Goal: Task Accomplishment & Management: Complete application form

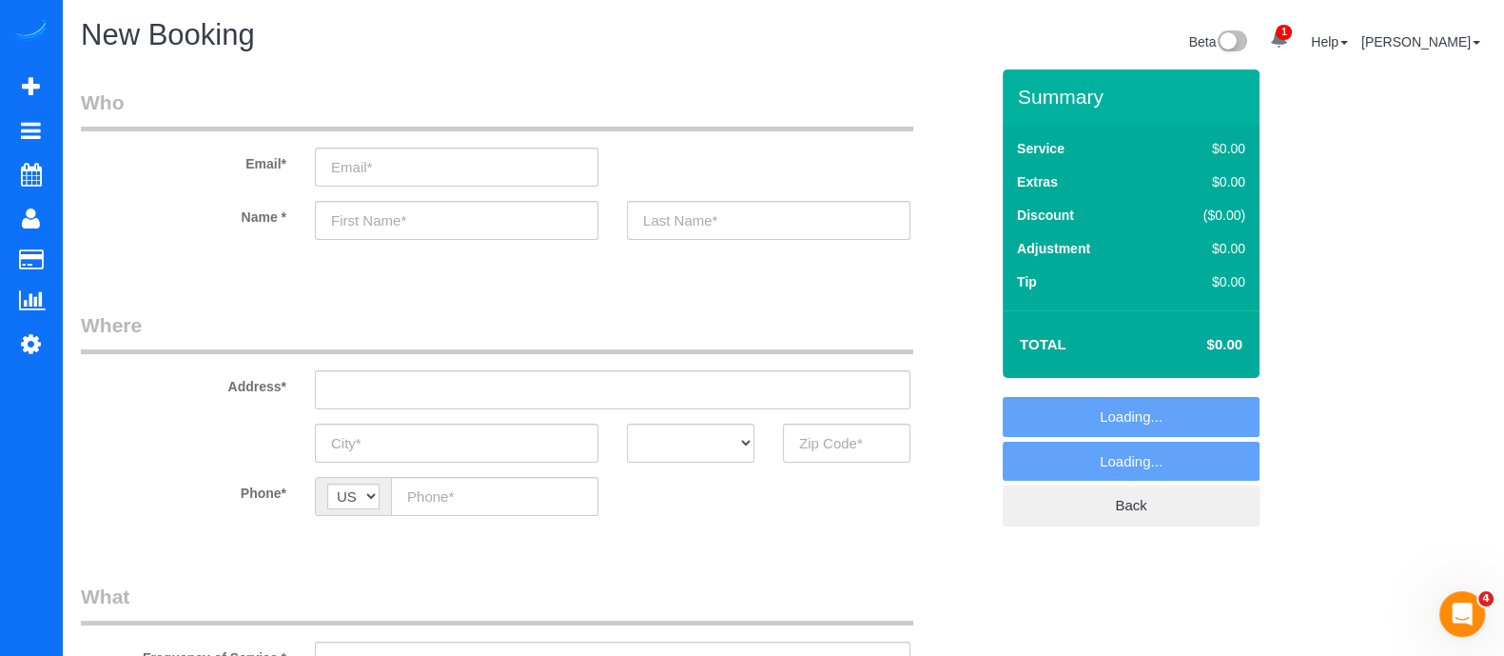
select select "object:1102"
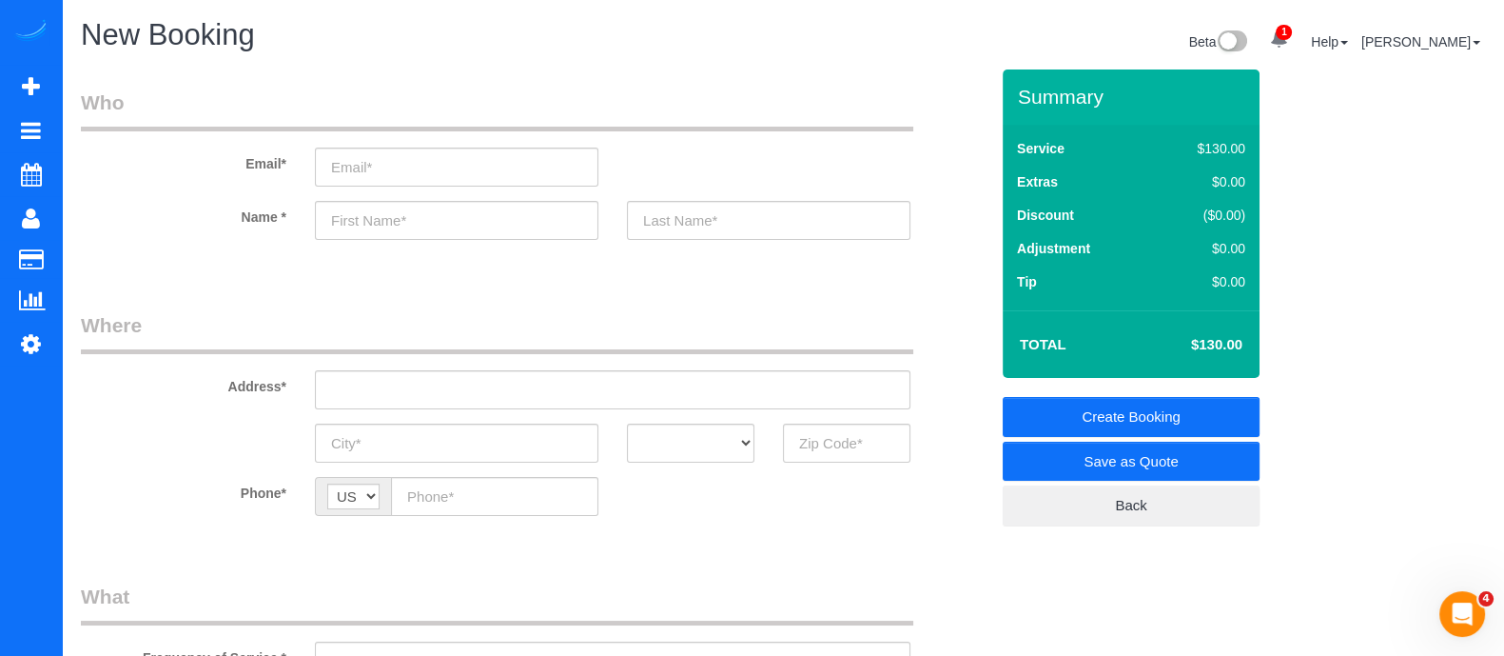
scroll to position [135, 0]
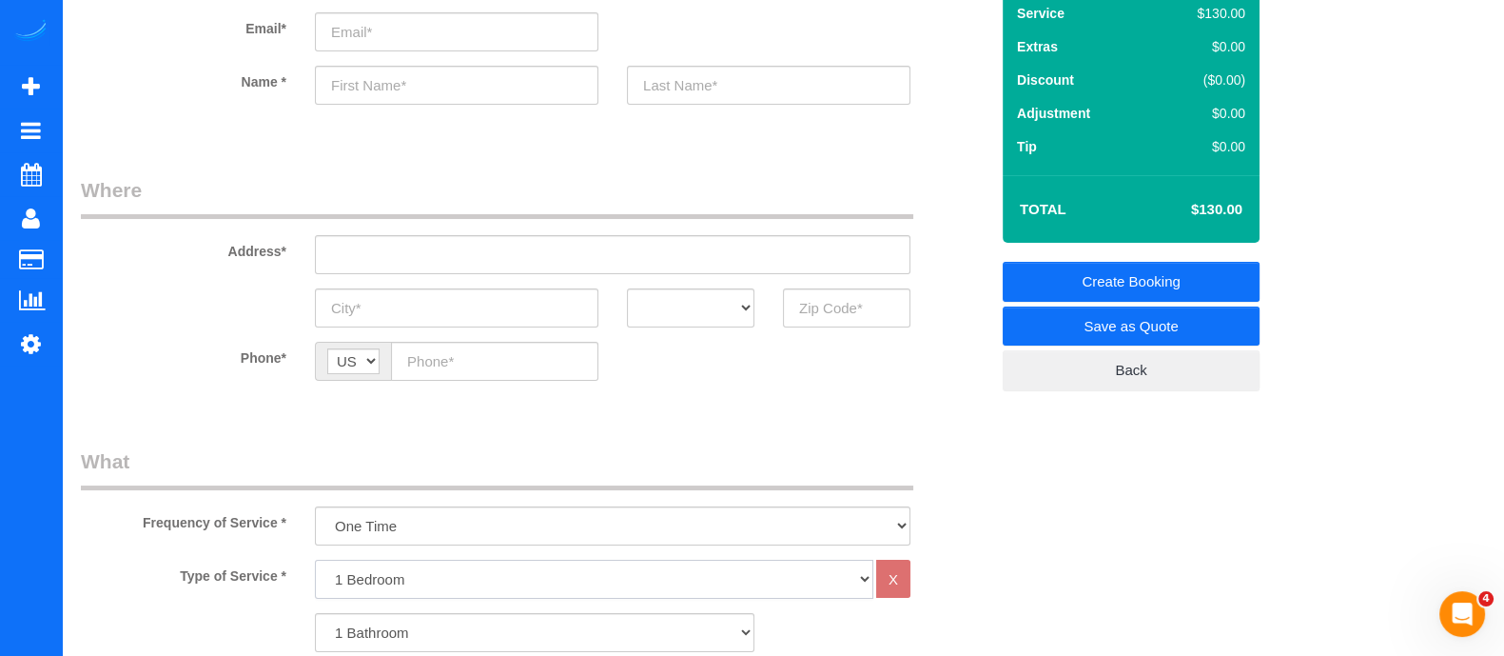
click at [439, 582] on select "1 Bedroom 2 Bedrooms 3 Bedrooms 4 Bedrooms 5 Bedrooms 6 Bedrooms" at bounding box center [594, 578] width 559 height 39
select select "2"
click at [315, 559] on select "1 Bedroom 2 Bedrooms 3 Bedrooms 4 Bedrooms 5 Bedrooms 6 Bedrooms" at bounding box center [594, 578] width 559 height 39
click at [417, 624] on select "1 Bathroom 2 Bathrooms 3 Bathrooms 4 Bathrooms 5 Bathrooms 6 Bathrooms" at bounding box center [535, 632] width 440 height 39
select select "2"
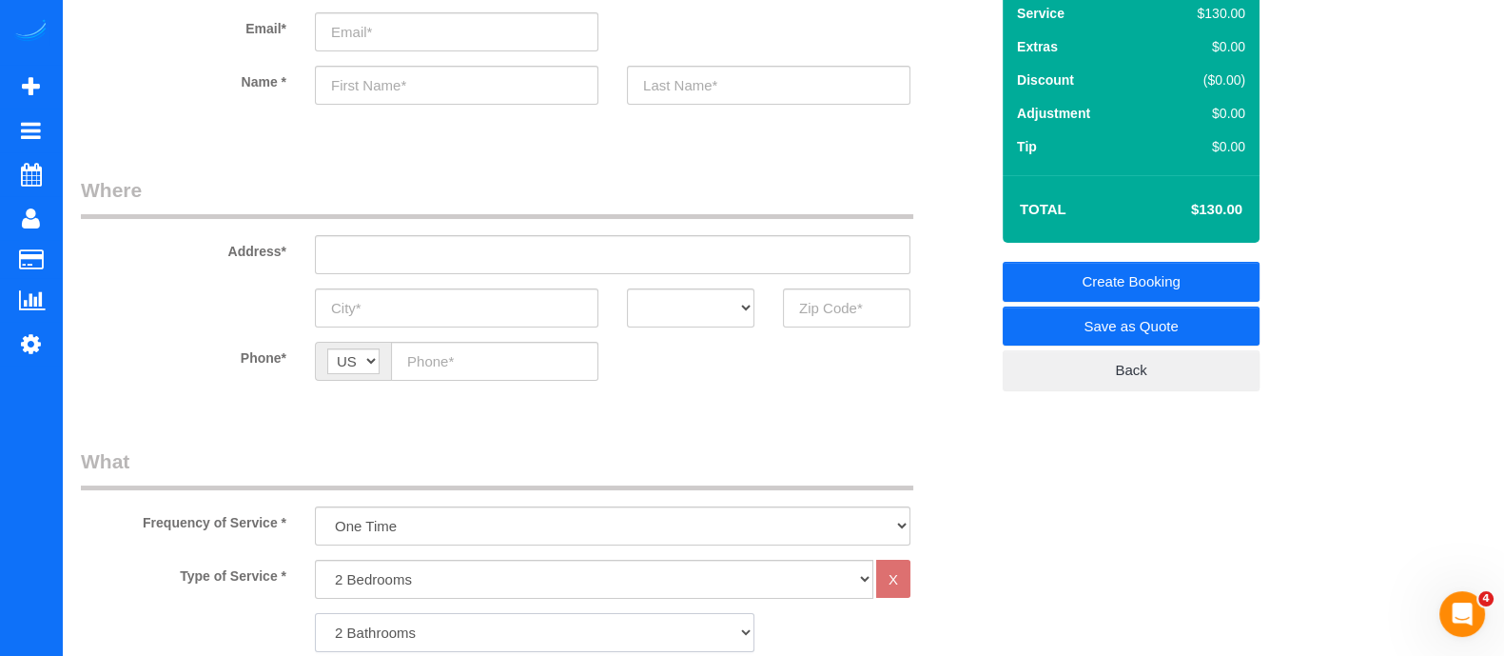
click at [315, 613] on select "1 Bathroom 2 Bathrooms 3 Bathrooms 4 Bathrooms 5 Bathrooms 6 Bathrooms" at bounding box center [535, 632] width 440 height 39
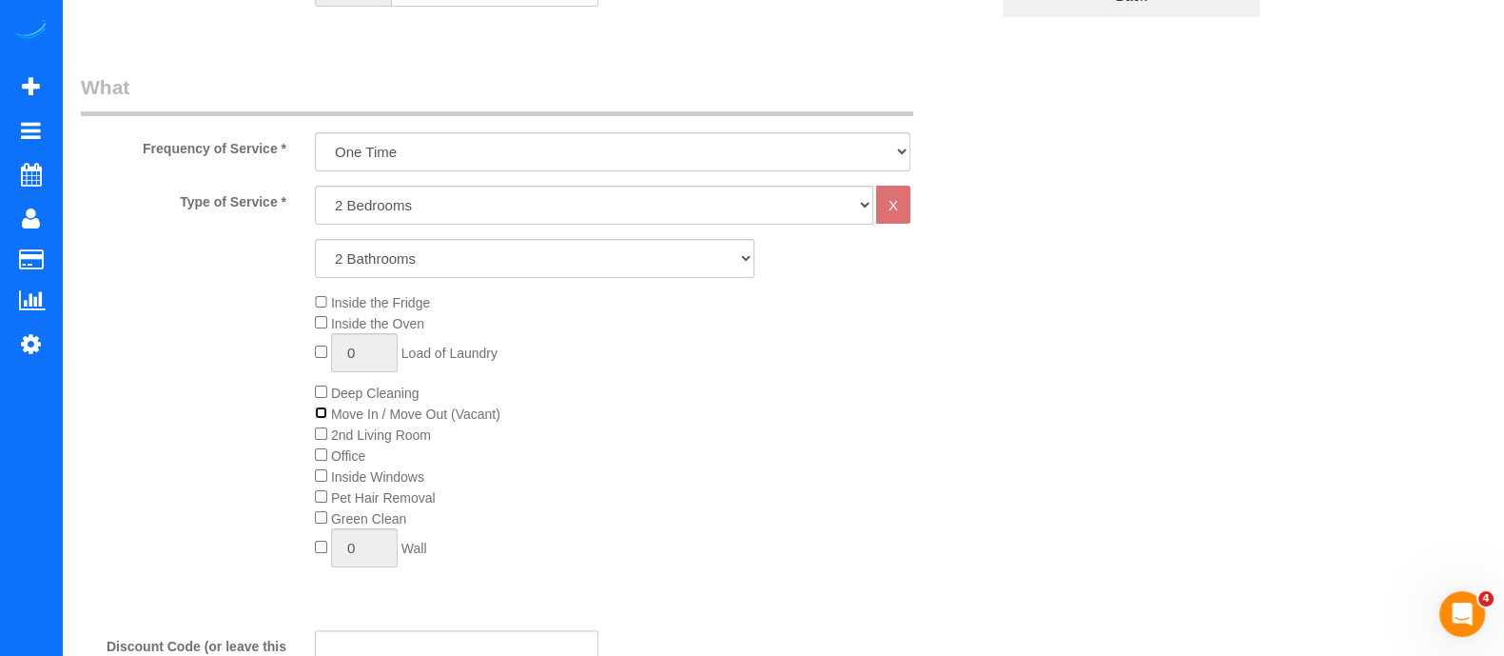
scroll to position [0, 0]
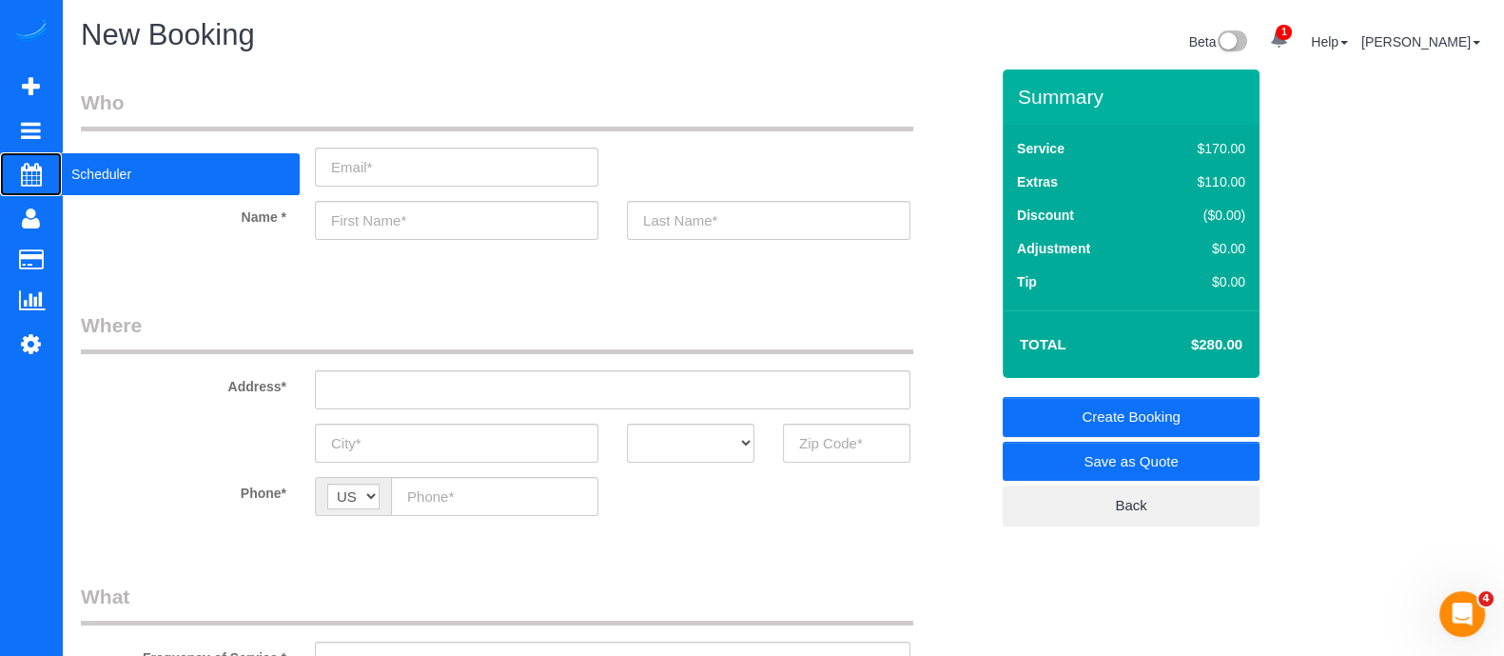
click at [105, 186] on span "Scheduler" at bounding box center [181, 174] width 238 height 44
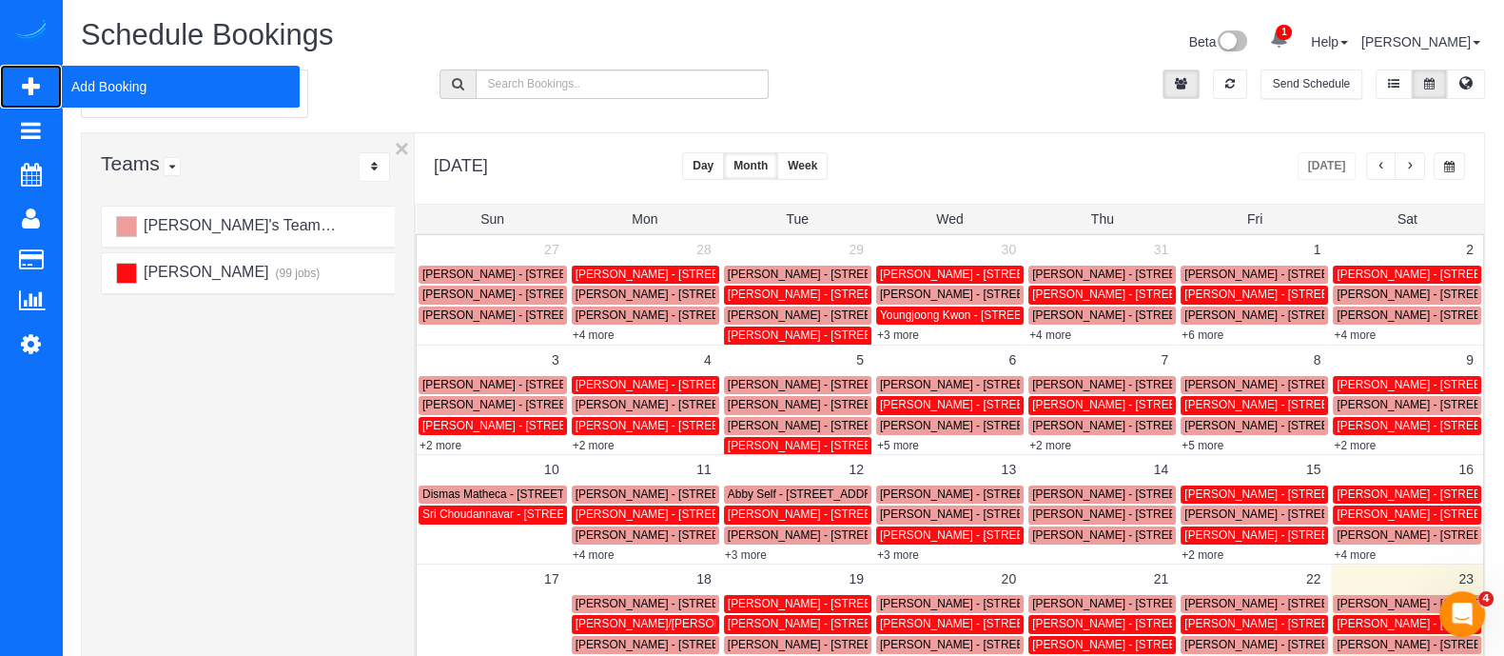
click at [124, 91] on span "Add Booking" at bounding box center [181, 87] width 238 height 44
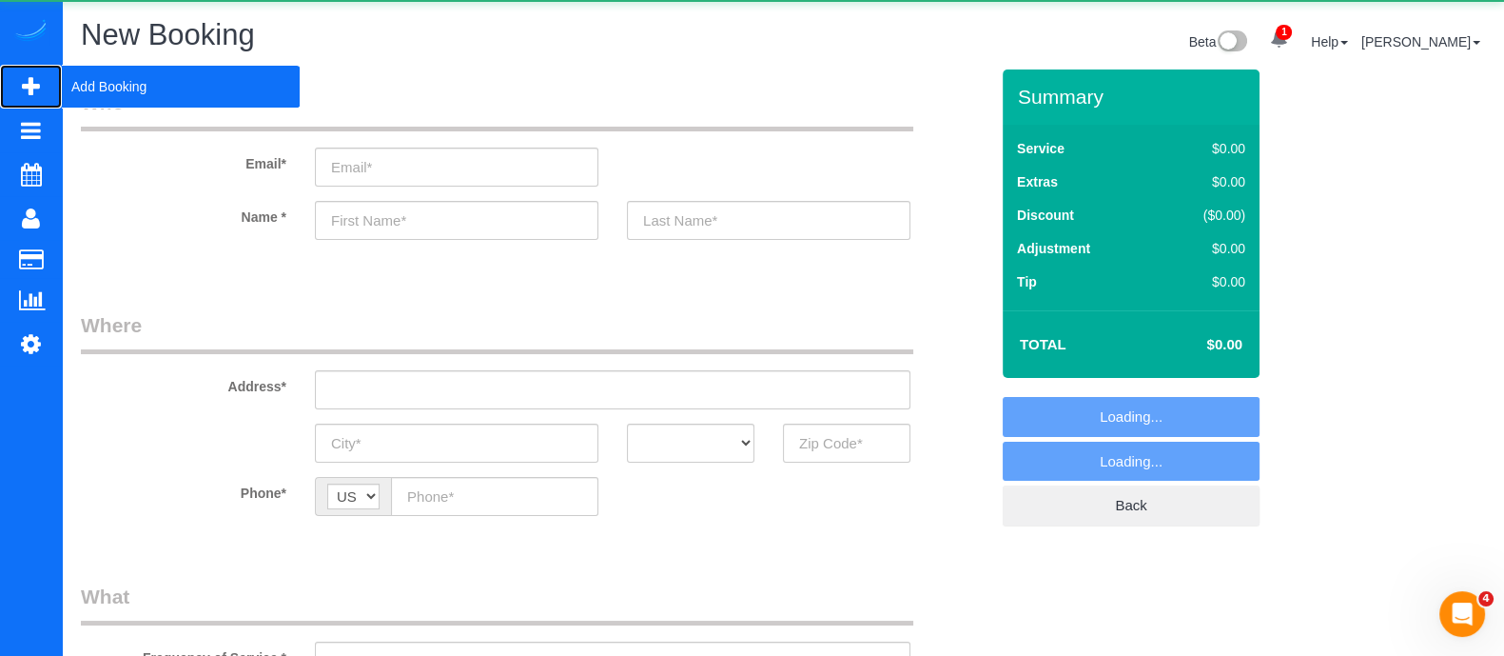
select select "object:1611"
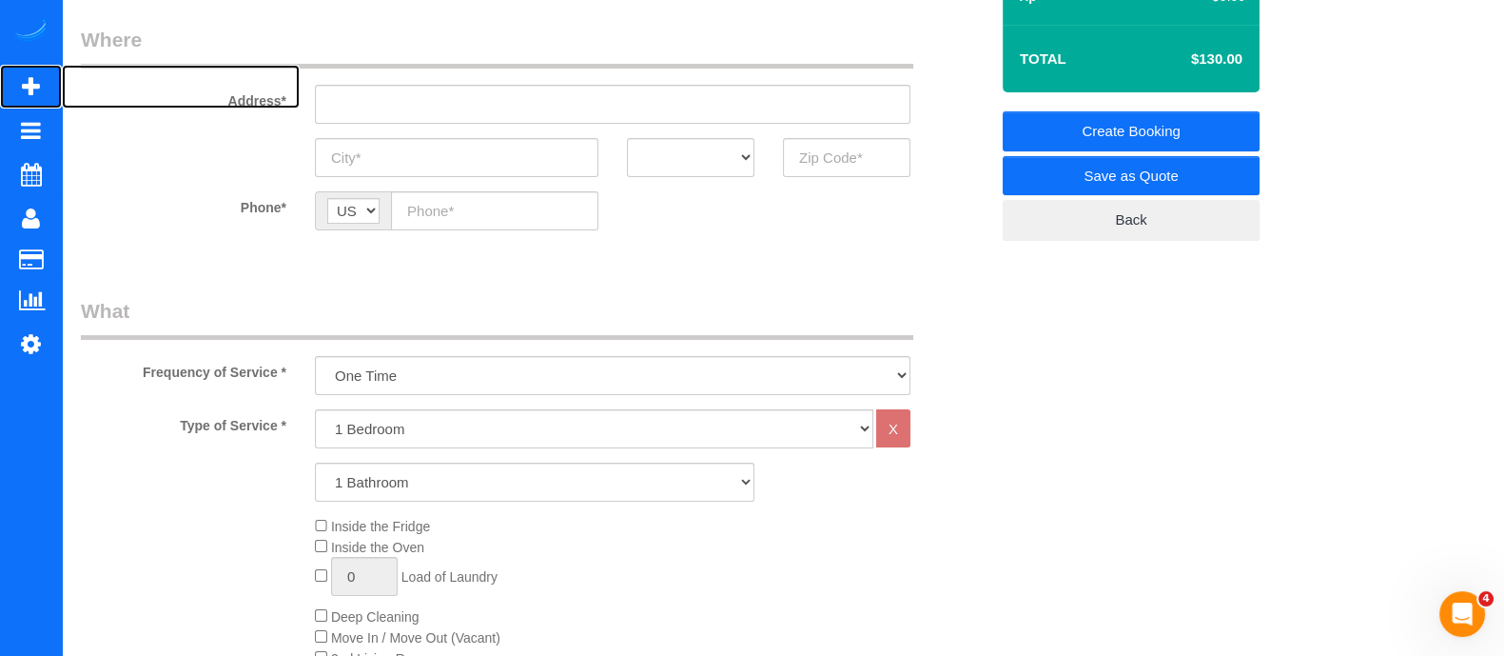
scroll to position [297, 0]
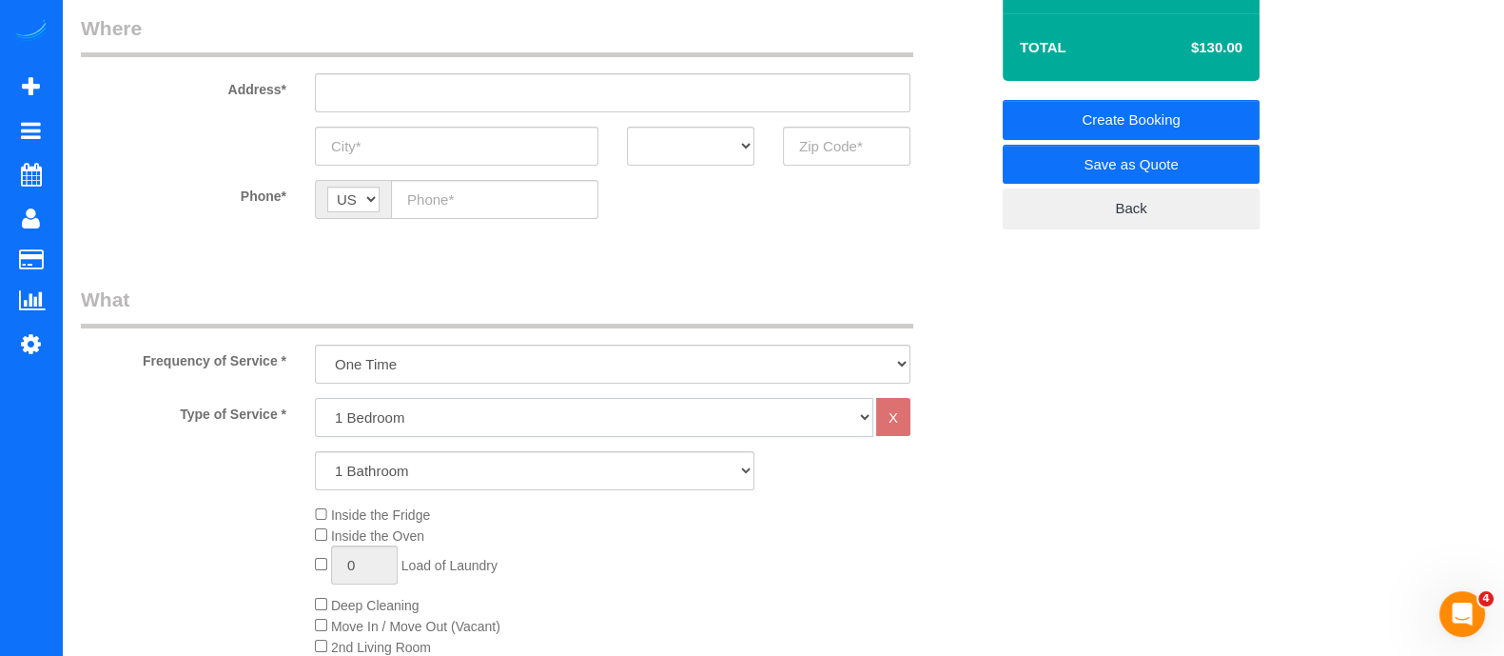
click at [446, 415] on select "1 Bedroom 2 Bedrooms 3 Bedrooms 4 Bedrooms 5 Bedrooms 6 Bedrooms" at bounding box center [594, 417] width 559 height 39
select select "2"
click at [315, 398] on select "1 Bedroom 2 Bedrooms 3 Bedrooms 4 Bedrooms 5 Bedrooms 6 Bedrooms" at bounding box center [594, 417] width 559 height 39
click at [403, 475] on select "1 Bathroom 2 Bathrooms 3 Bathrooms 4 Bathrooms 5 Bathrooms 6 Bathrooms" at bounding box center [535, 470] width 440 height 39
select select "2"
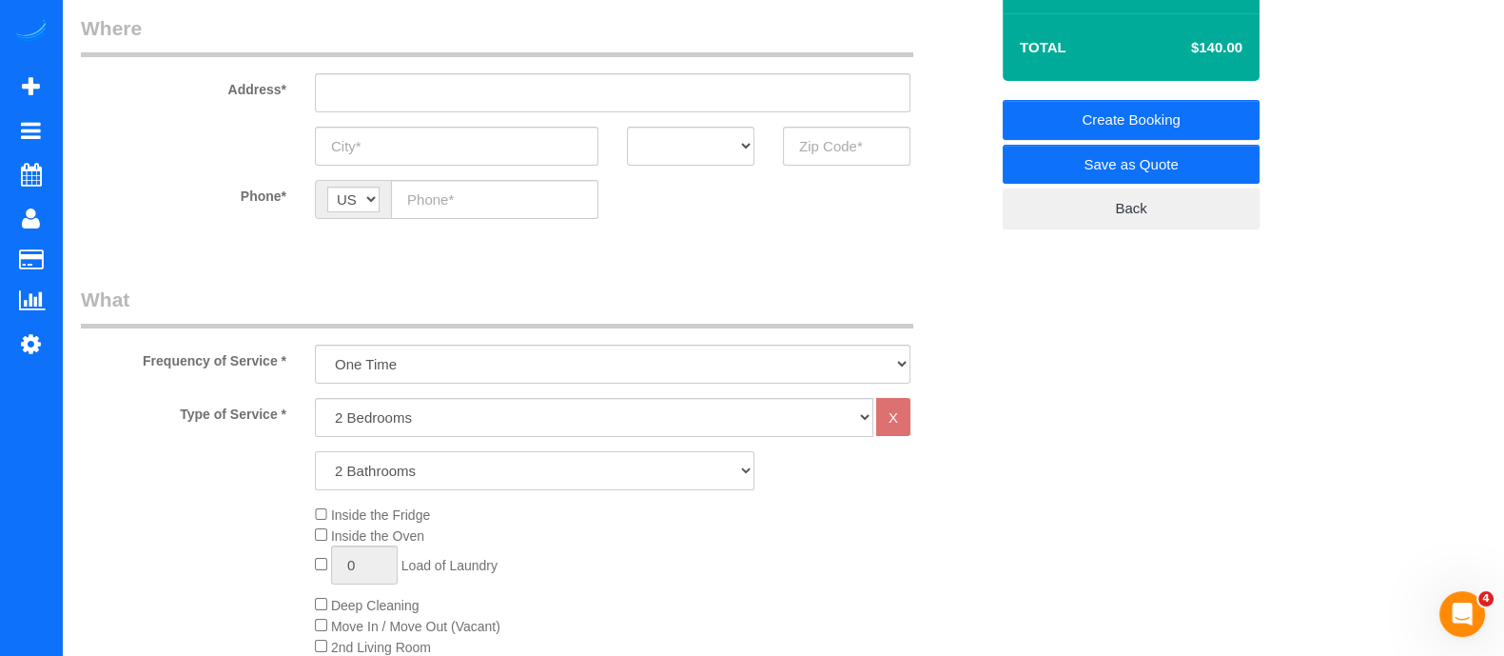
click at [315, 451] on select "1 Bathroom 2 Bathrooms 3 Bathrooms 4 Bathrooms 5 Bathrooms 6 Bathrooms" at bounding box center [535, 470] width 440 height 39
click at [625, 403] on select "1 Bedroom 2 Bedrooms 3 Bedrooms 4 Bedrooms 5 Bedrooms 6 Bedrooms" at bounding box center [594, 417] width 559 height 39
click at [315, 398] on select "1 Bedroom 2 Bedrooms 3 Bedrooms 4 Bedrooms 5 Bedrooms 6 Bedrooms" at bounding box center [594, 417] width 559 height 39
click at [484, 425] on select "1 Bedroom 2 Bedrooms 3 Bedrooms 4 Bedrooms 5 Bedrooms 6 Bedrooms" at bounding box center [594, 417] width 559 height 39
select select "1"
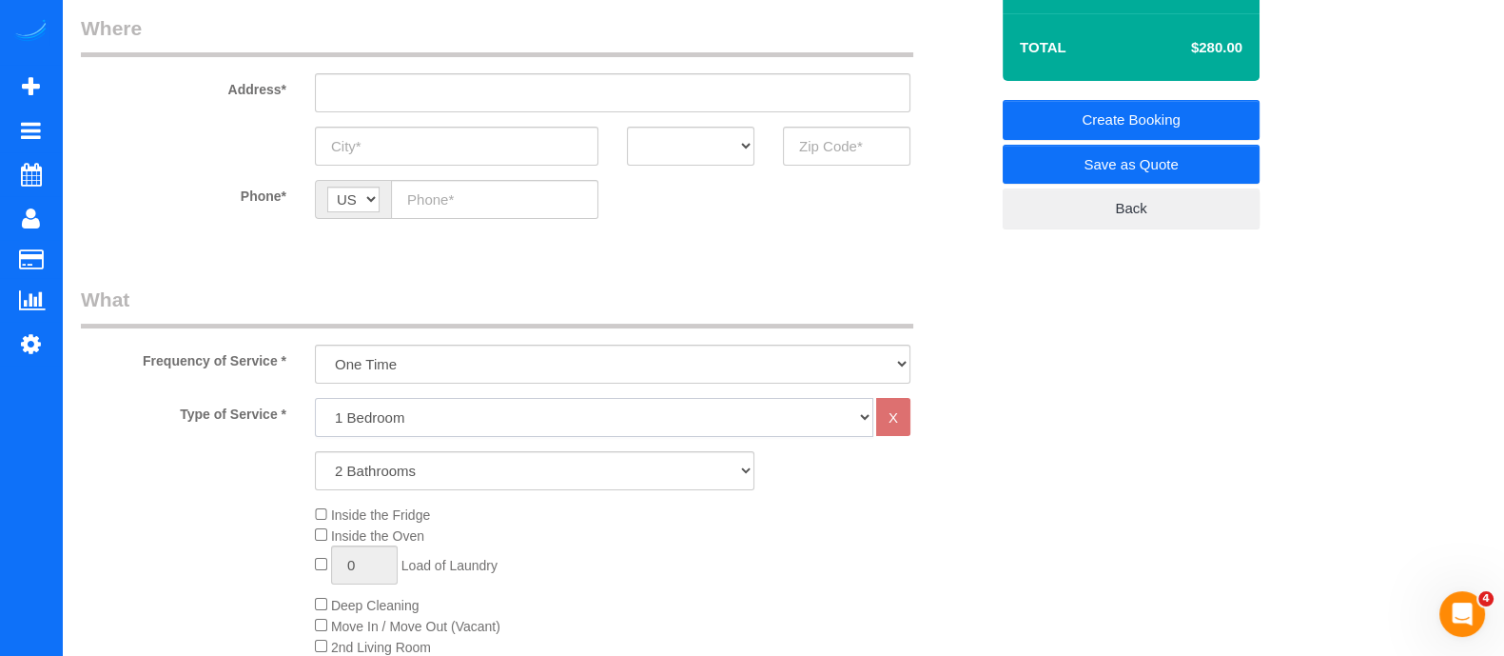
click at [315, 398] on select "1 Bedroom 2 Bedrooms 3 Bedrooms 4 Bedrooms 5 Bedrooms 6 Bedrooms" at bounding box center [594, 417] width 559 height 39
click at [462, 454] on select "1 Bathroom 2 Bathrooms 3 Bathrooms 4 Bathrooms 5 Bathrooms 6 Bathrooms" at bounding box center [535, 470] width 440 height 39
select select "1"
click at [315, 451] on select "1 Bathroom 2 Bathrooms 3 Bathrooms 4 Bathrooms 5 Bathrooms 6 Bathrooms" at bounding box center [535, 470] width 440 height 39
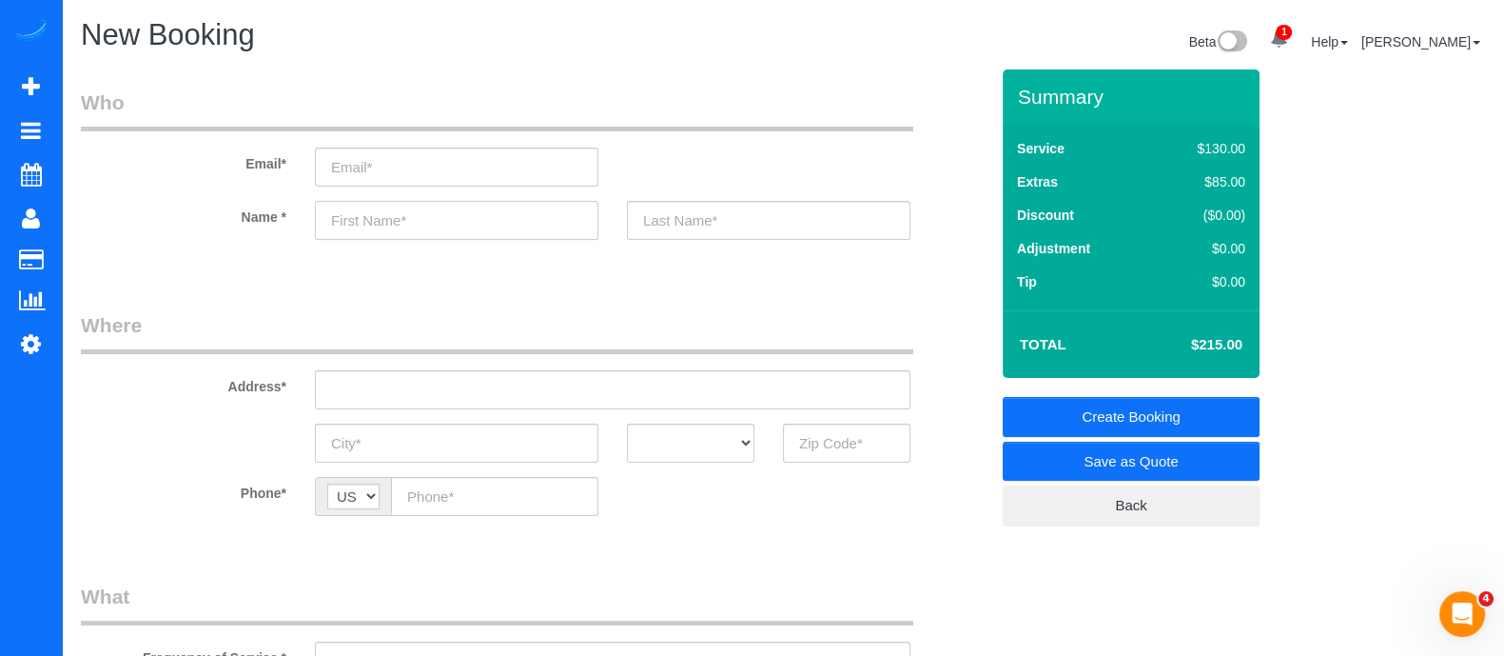
click at [466, 211] on input "text" at bounding box center [457, 220] width 284 height 39
type input "Elatia"
click at [718, 226] on input "text" at bounding box center [769, 220] width 284 height 39
type input "Abate"
click at [420, 174] on input "email" at bounding box center [457, 166] width 284 height 39
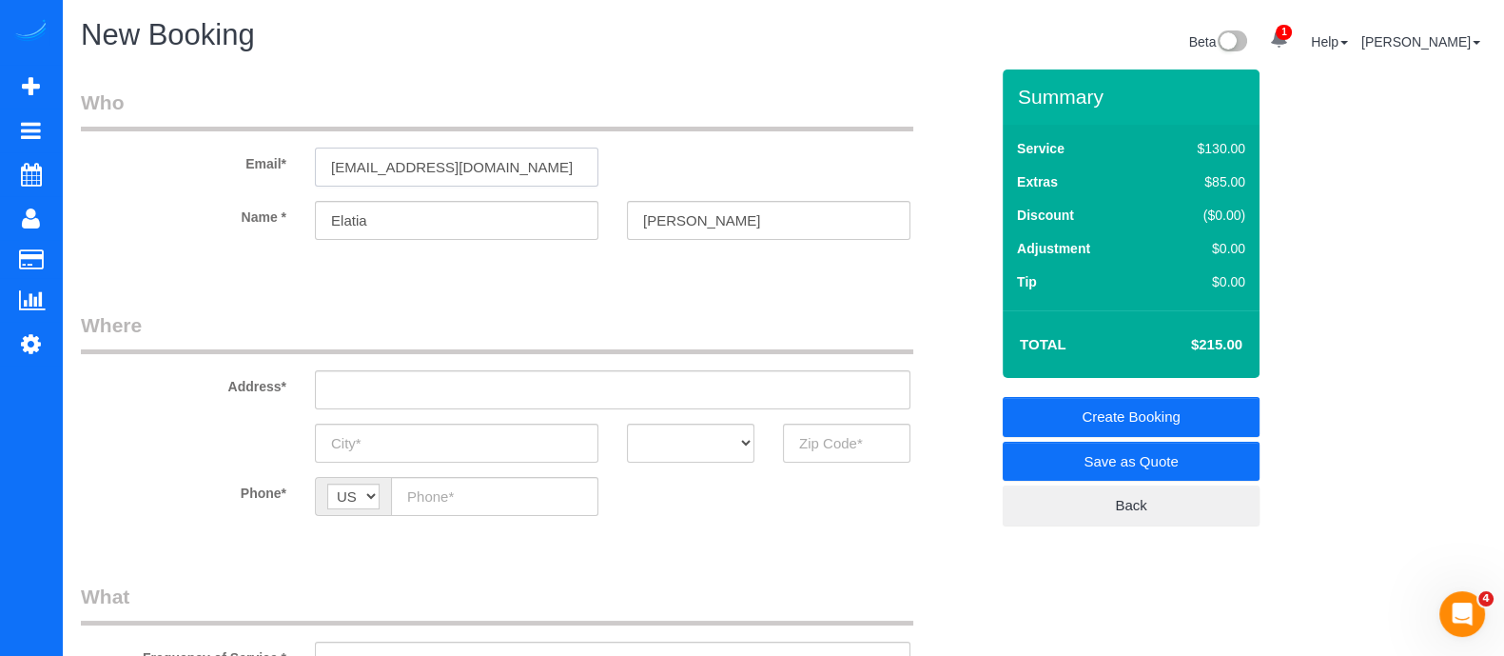
type input "eabate@yahoo.com"
click at [433, 399] on input "text" at bounding box center [613, 389] width 596 height 39
drag, startPoint x: 463, startPoint y: 392, endPoint x: 223, endPoint y: 385, distance: 240.8
click at [223, 385] on div "Address* 556 seal place ne" at bounding box center [535, 360] width 936 height 98
paste input "Seal Pl NEAtlanta, GA 30308,"
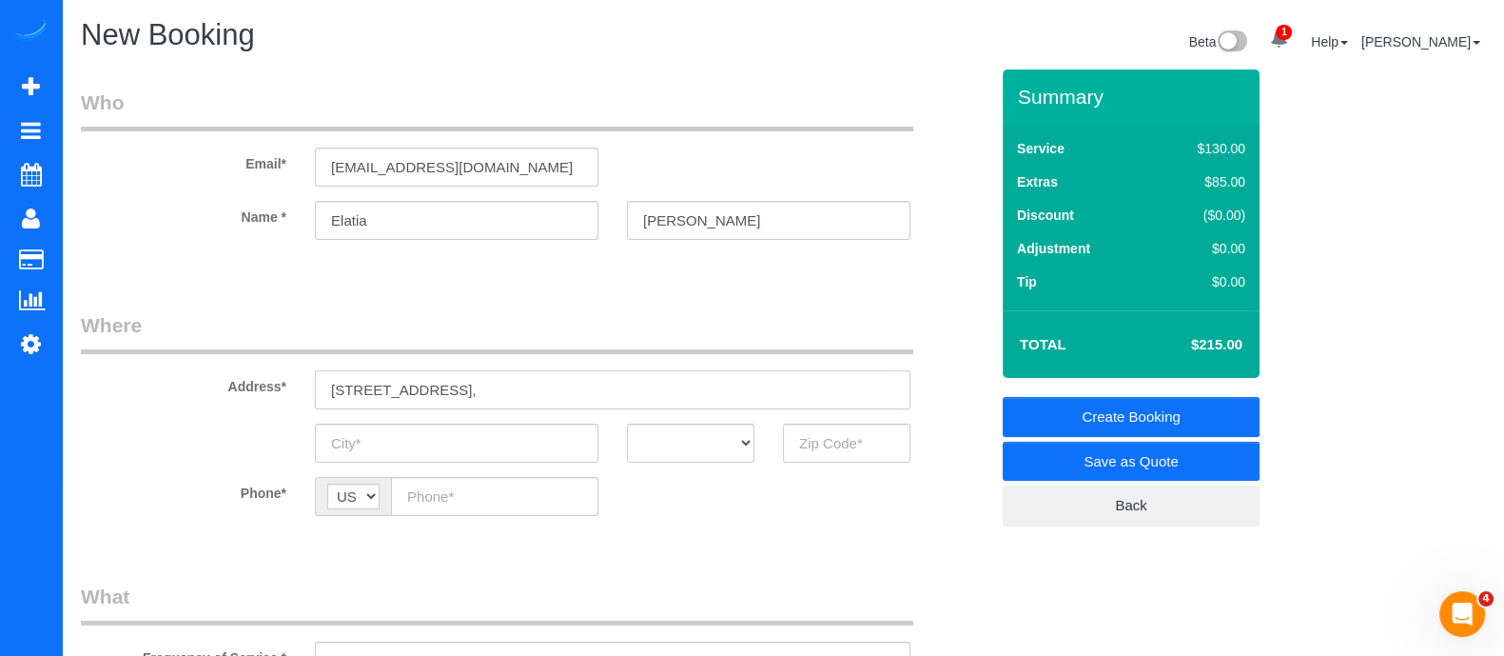
type input "556 Seal Pl NEAtlanta, GA 30308,"
click at [414, 446] on input "A" at bounding box center [457, 442] width 284 height 39
type input "[GEOGRAPHIC_DATA]"
click at [676, 423] on select "AK AL AR AZ CA CO CT DC DE FL GA HI IA ID IL IN KS KY LA MA MD ME MI MN MO MS M…" at bounding box center [690, 442] width 127 height 39
select select "GA"
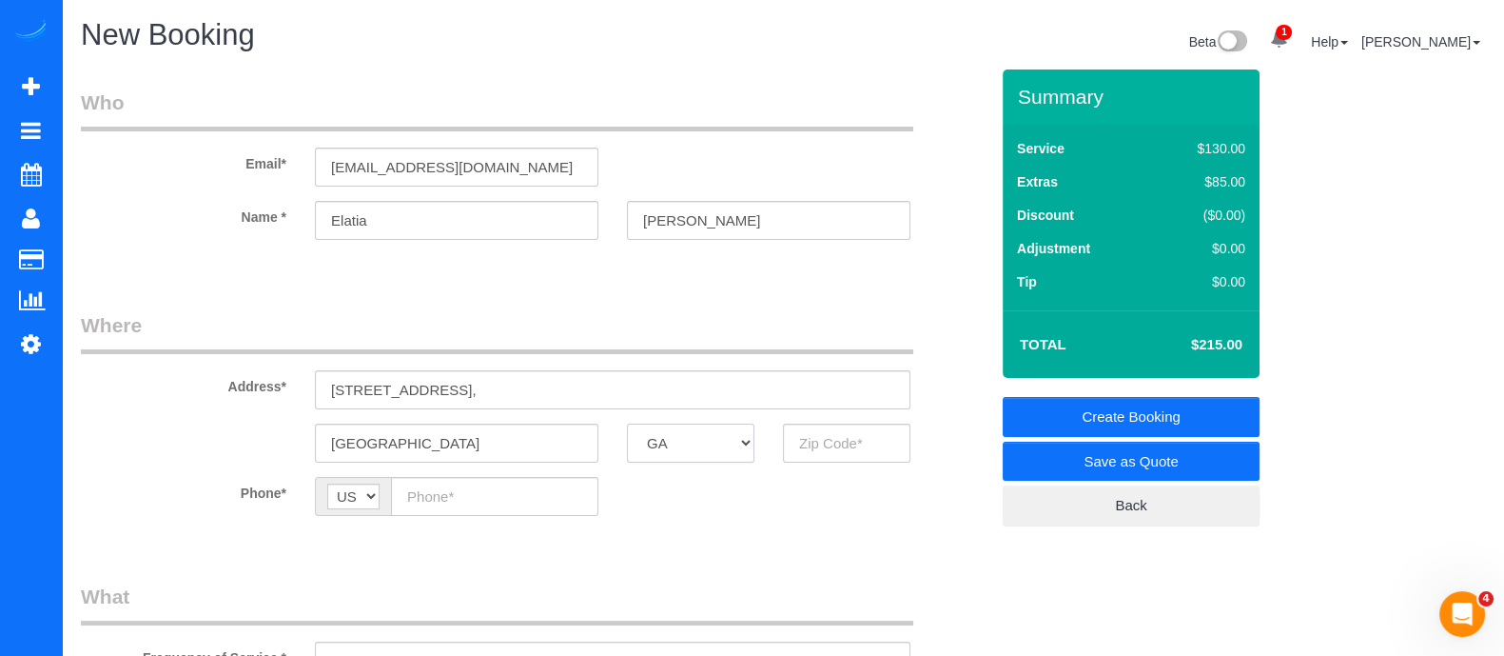
click at [627, 423] on select "AK AL AR AZ CA CO CT DC DE FL GA HI IA ID IL IN KS KY LA MA MD ME MI MN MO MS M…" at bounding box center [690, 442] width 127 height 39
click at [827, 441] on input "3" at bounding box center [846, 442] width 127 height 39
type input "30308"
paste input "(917) 834-8494"
click at [459, 504] on input "(917) 834-8494" at bounding box center [494, 496] width 207 height 39
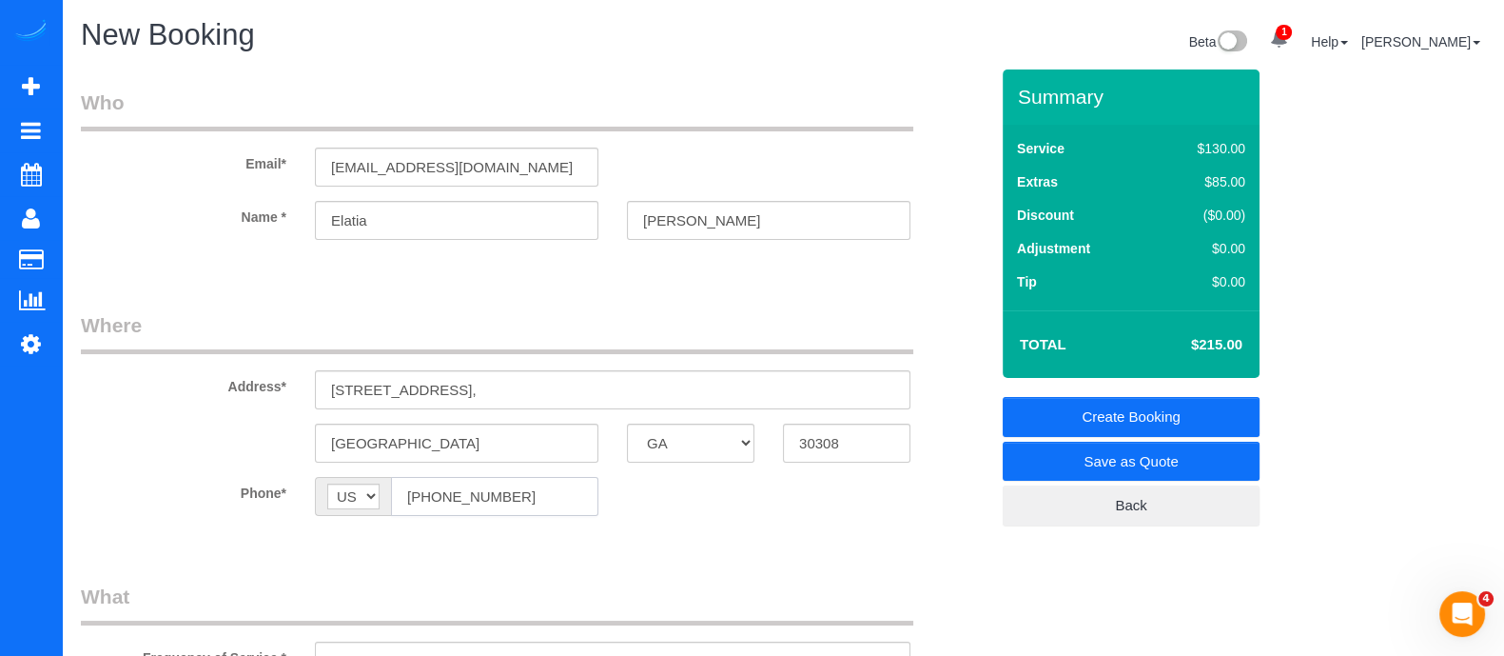
type input "(917) 834-8494"
drag, startPoint x: 385, startPoint y: 221, endPoint x: 249, endPoint y: 226, distance: 136.2
click at [249, 226] on div "Name * Elatia Abate" at bounding box center [535, 220] width 936 height 39
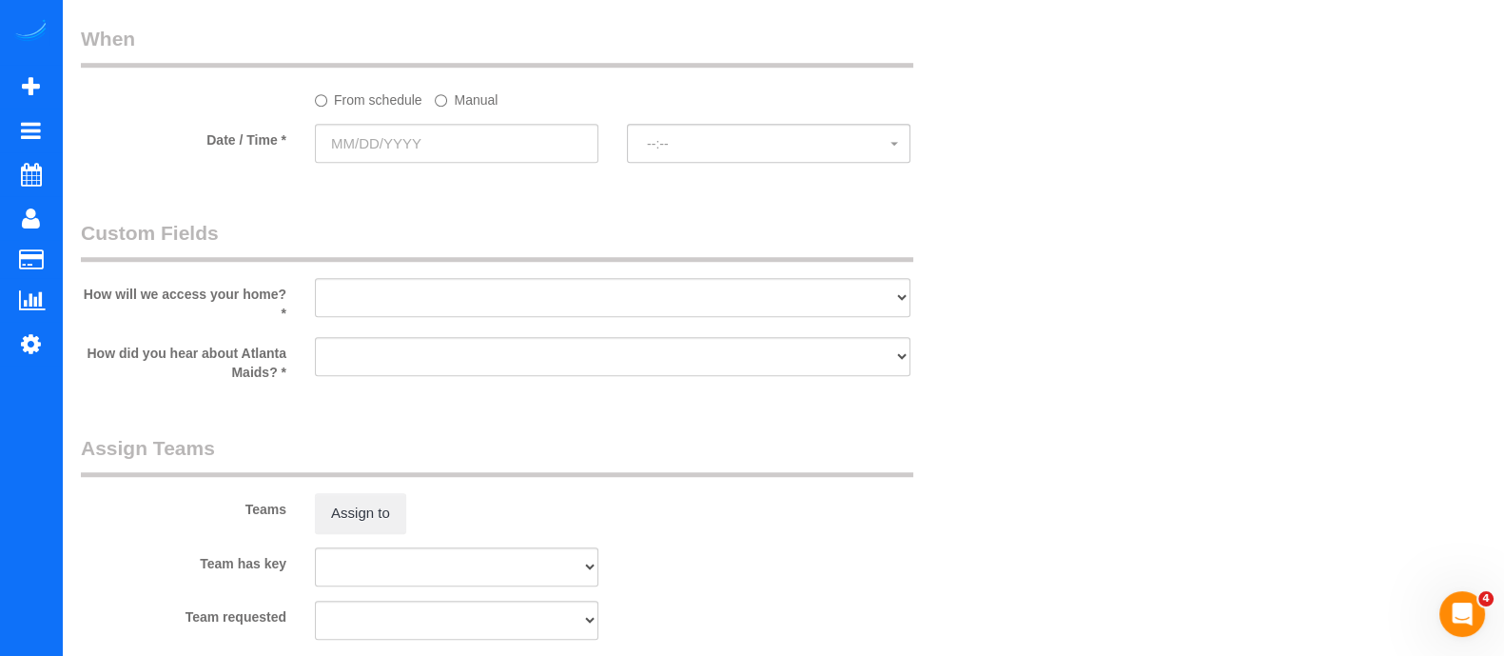
scroll to position [1824, 0]
click at [353, 163] on input "text" at bounding box center [457, 146] width 284 height 39
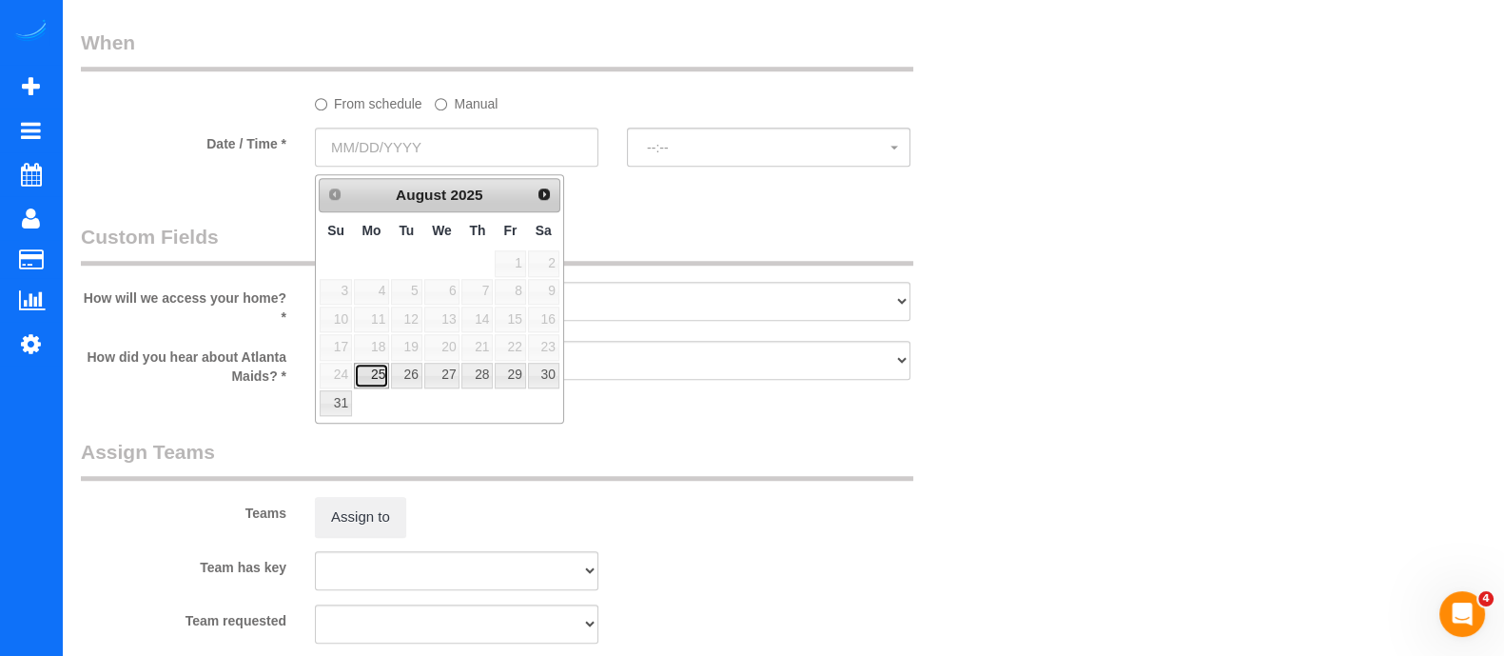
click at [372, 369] on link "25" at bounding box center [371, 376] width 35 height 26
type input "08/25/2025"
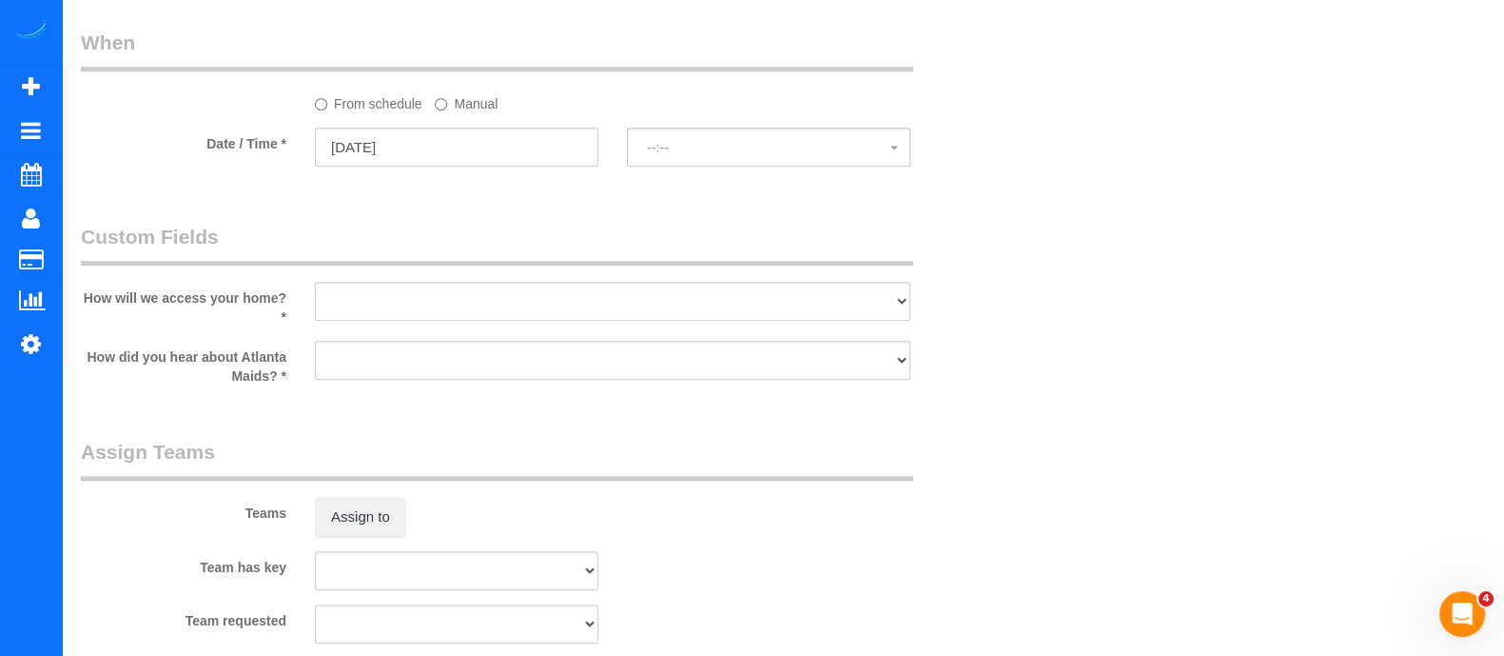
select select "spot1"
click at [722, 151] on span "10:00AM - 12:00PM" at bounding box center [769, 147] width 244 height 15
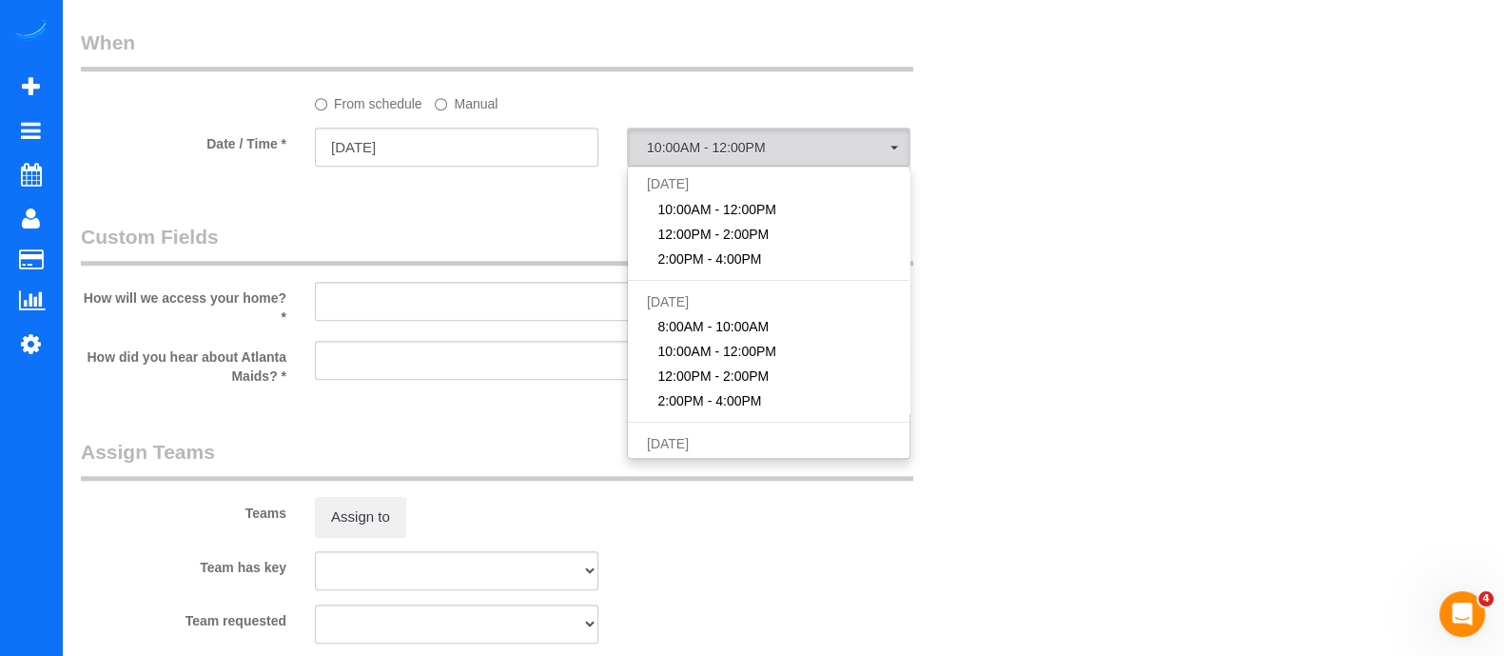
drag, startPoint x: 1029, startPoint y: 100, endPoint x: 471, endPoint y: 115, distance: 557.8
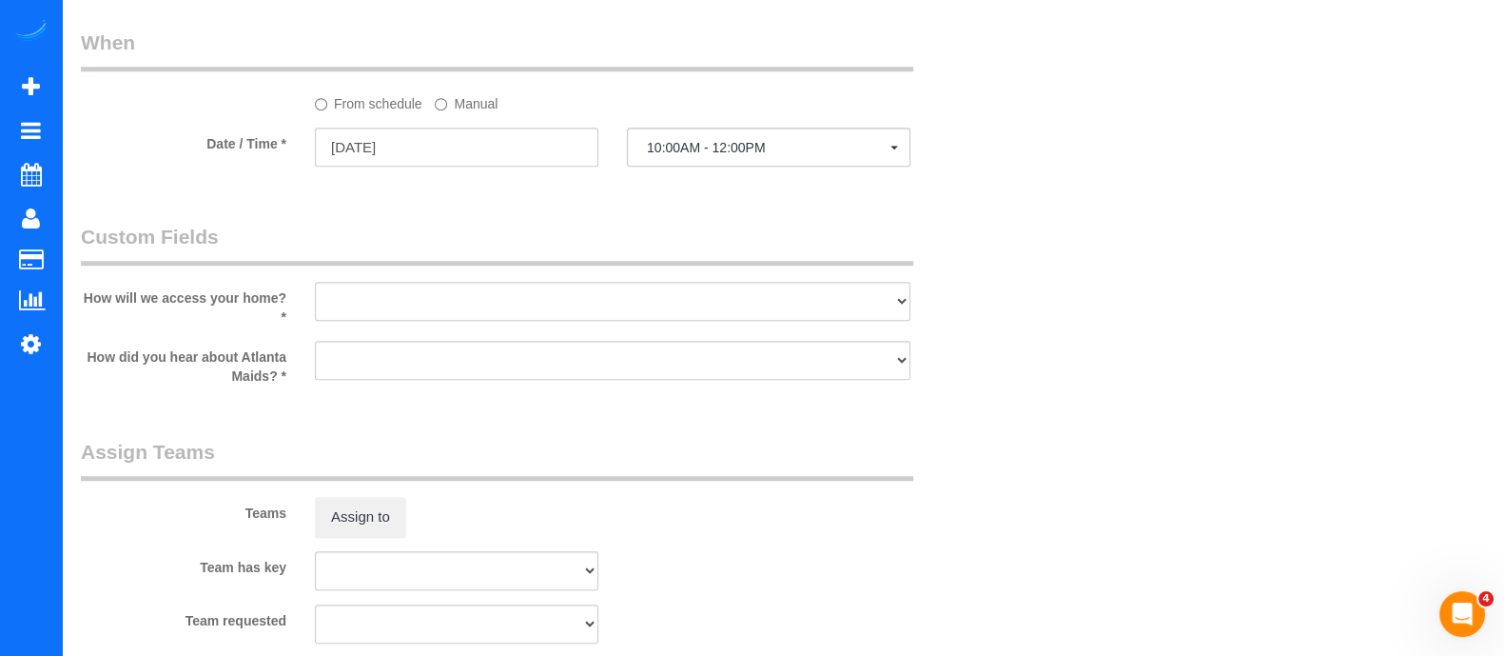
click at [471, 113] on label "Manual" at bounding box center [466, 101] width 63 height 26
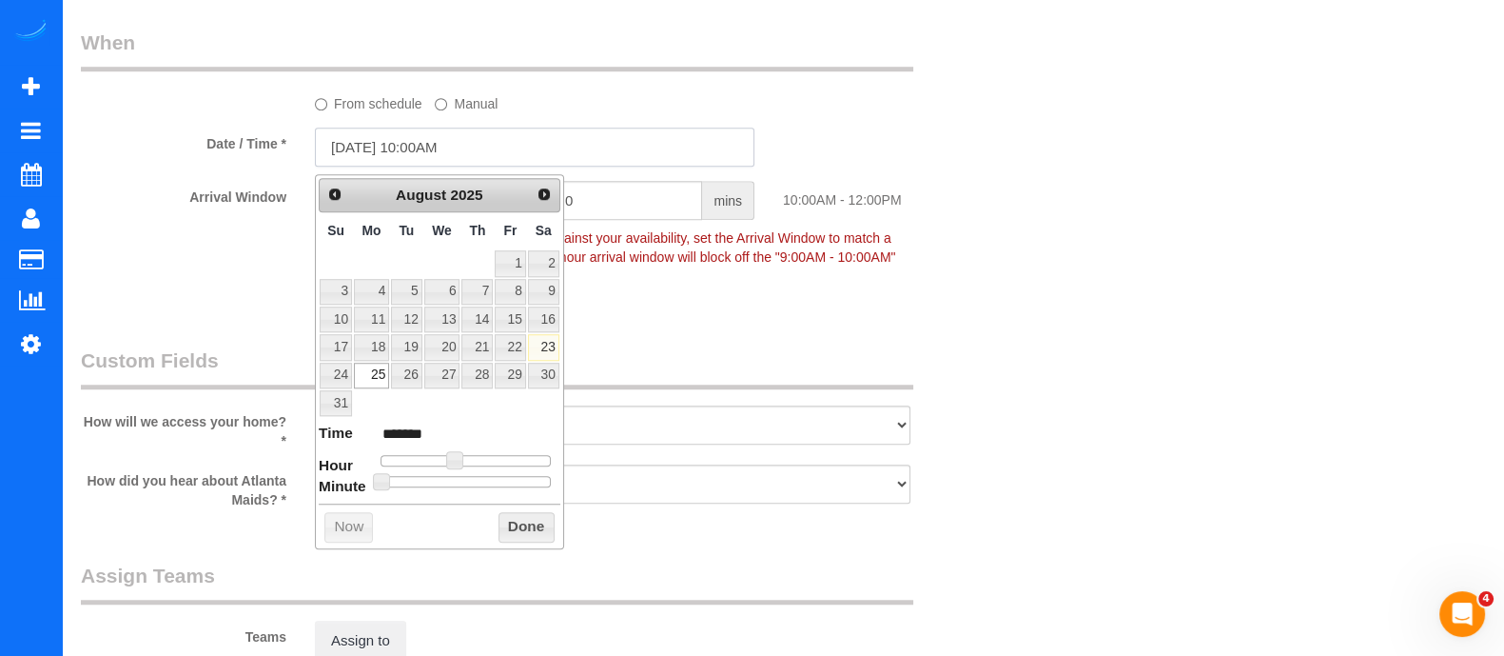
click at [445, 149] on input "08/25/2025 10:00AM" at bounding box center [535, 146] width 440 height 39
type input "08/25/2025 9:00AM"
type input "******"
type input "08/25/2025 8:00AM"
type input "******"
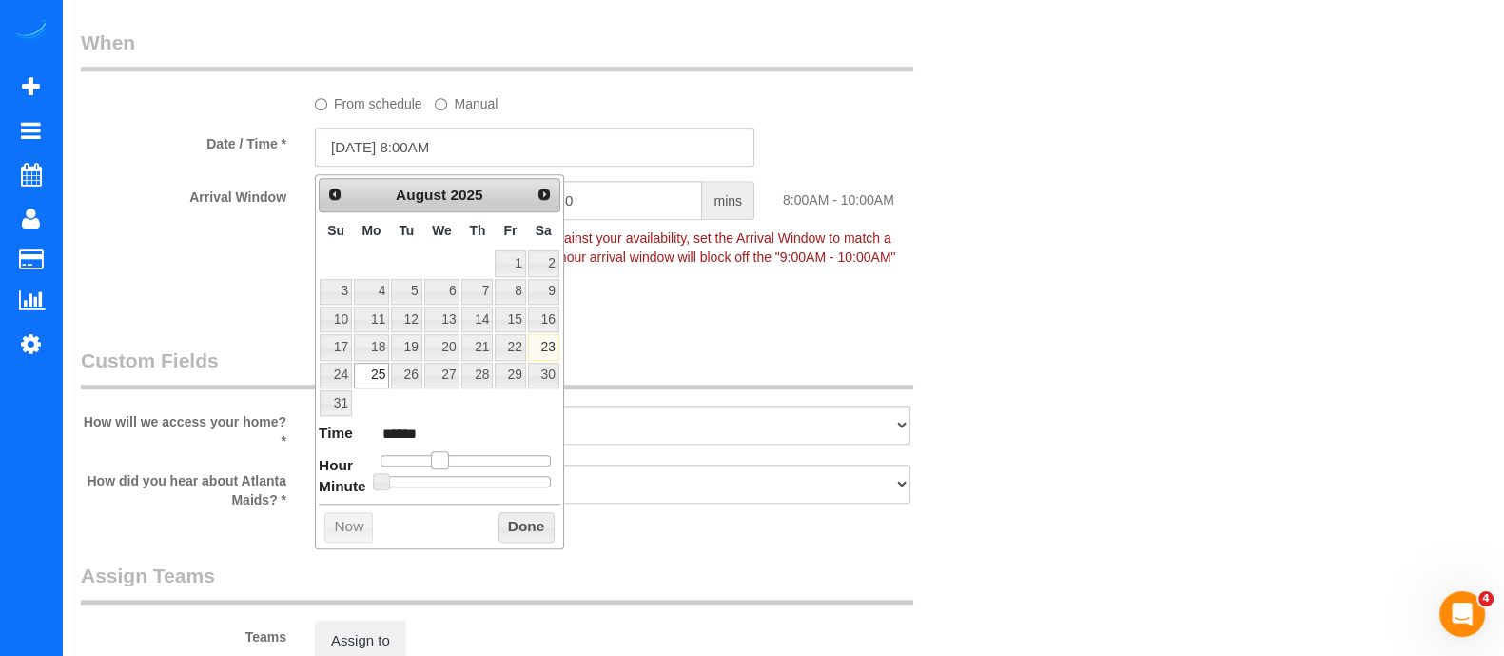
drag, startPoint x: 452, startPoint y: 452, endPoint x: 441, endPoint y: 453, distance: 10.5
click at [441, 453] on span at bounding box center [439, 459] width 17 height 17
click at [529, 529] on button "Done" at bounding box center [527, 527] width 56 height 30
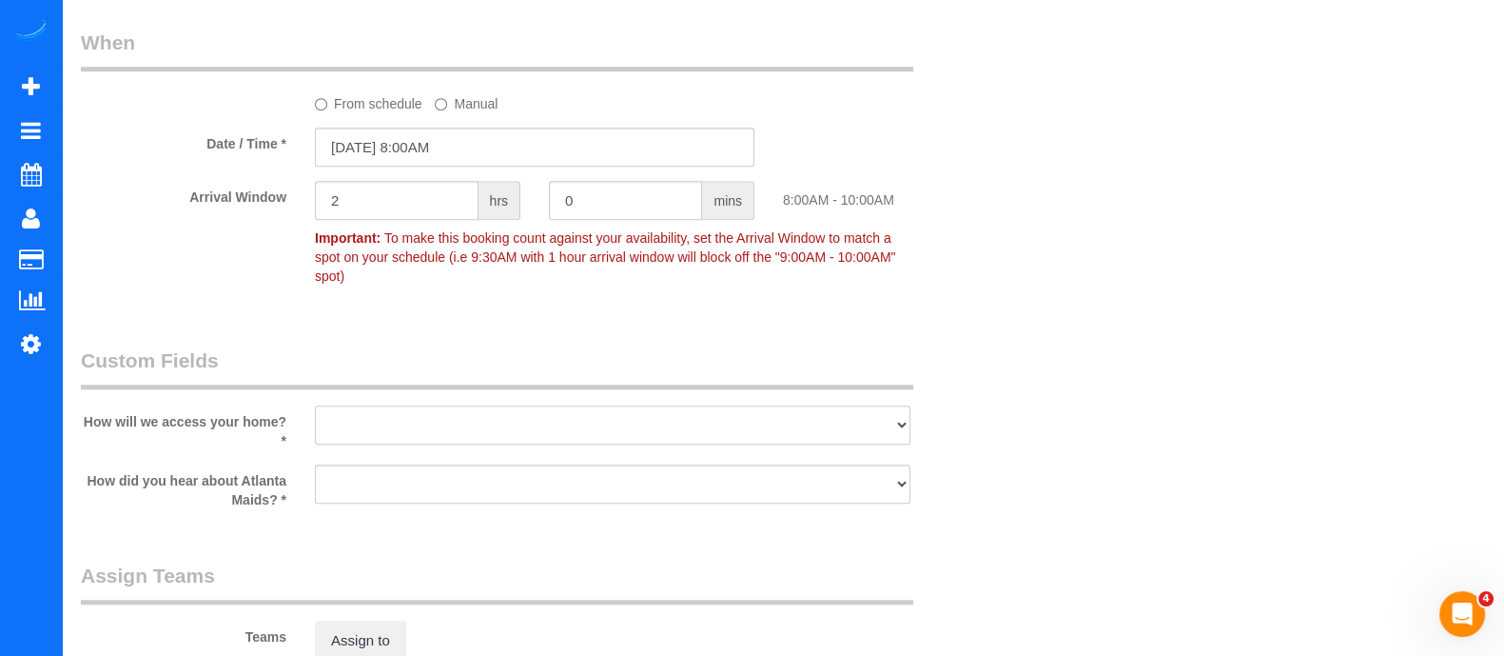
click at [731, 418] on select "I will leave a key I will provide an access code Someone will be home Go to apa…" at bounding box center [613, 424] width 596 height 39
select select "number:3"
click at [315, 405] on select "I will leave a key I will provide an access code Someone will be home Go to apa…" at bounding box center [613, 424] width 596 height 39
drag, startPoint x: 524, startPoint y: 456, endPoint x: 396, endPoint y: 317, distance: 189.2
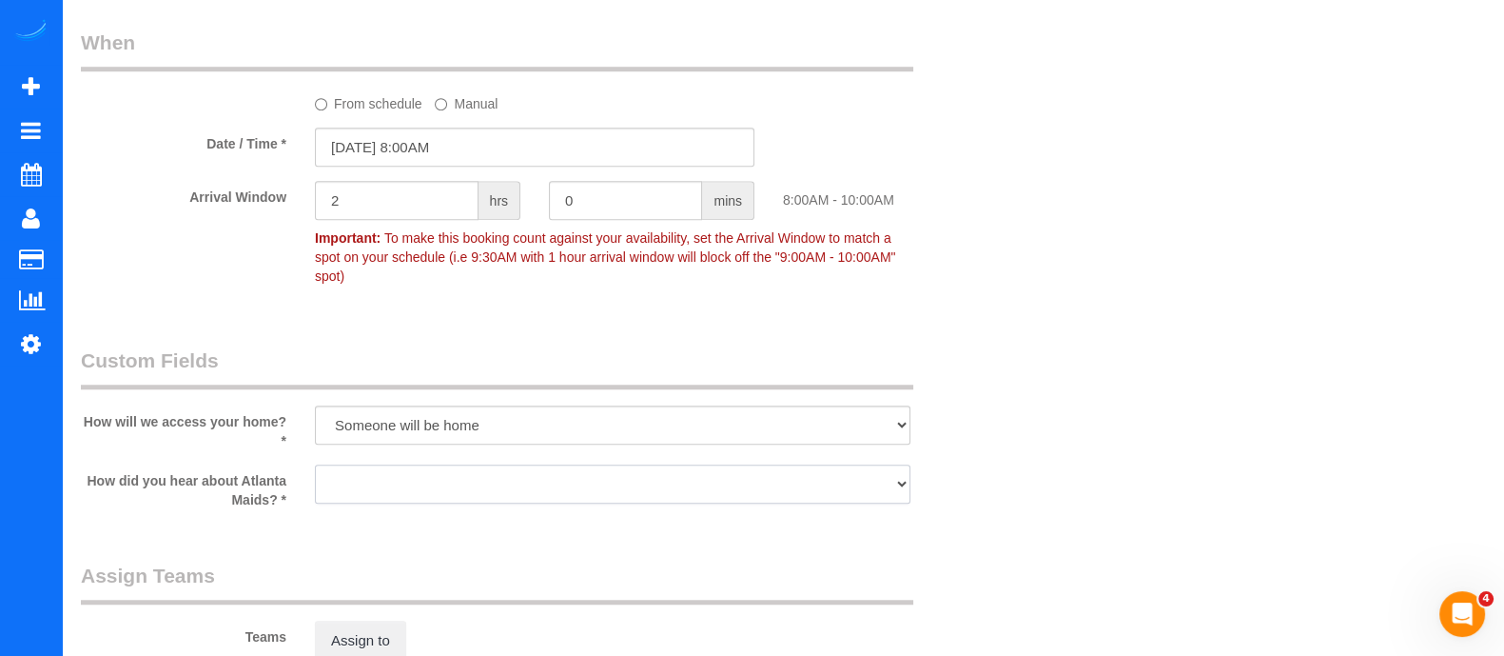
select select "number:6"
click at [315, 464] on select "Google Yelp From a friend Social media Other" at bounding box center [613, 483] width 596 height 39
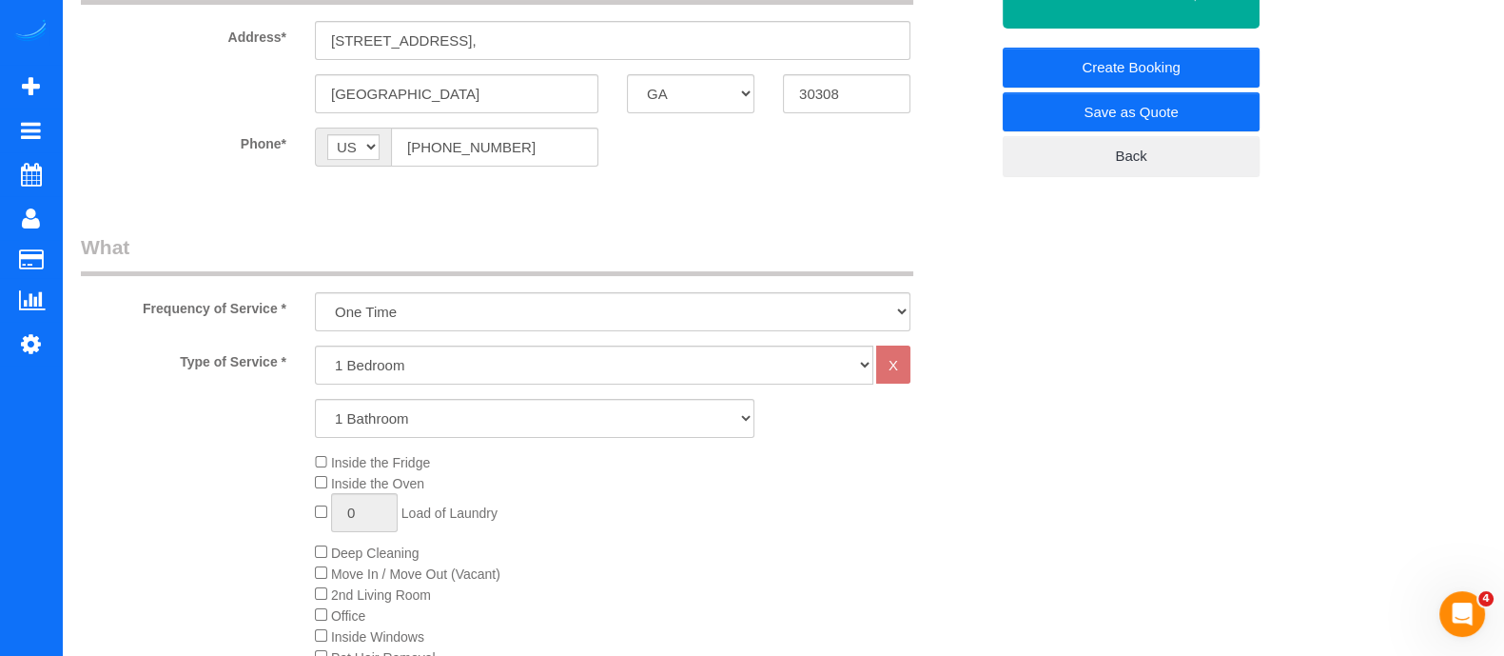
scroll to position [0, 0]
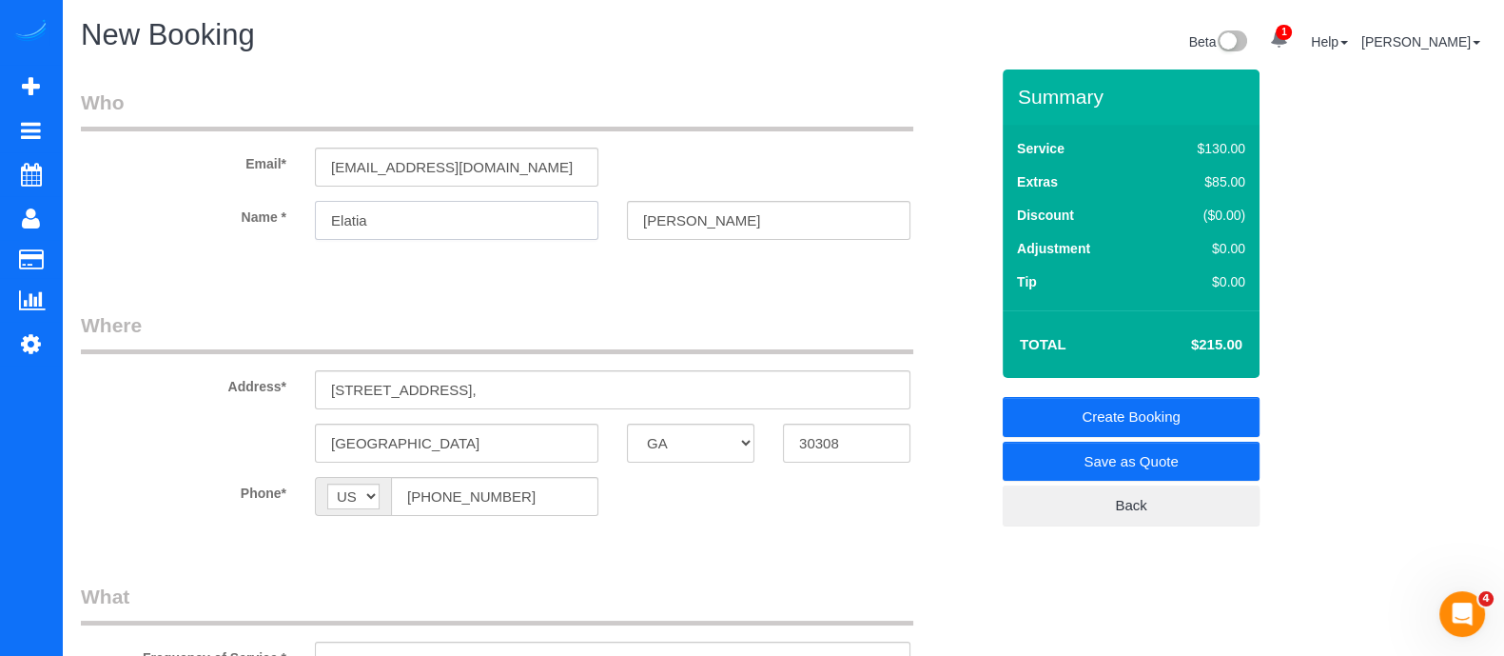
drag, startPoint x: 414, startPoint y: 212, endPoint x: 186, endPoint y: 221, distance: 228.5
click at [186, 221] on div "Name * Elatia Abate" at bounding box center [535, 220] width 936 height 39
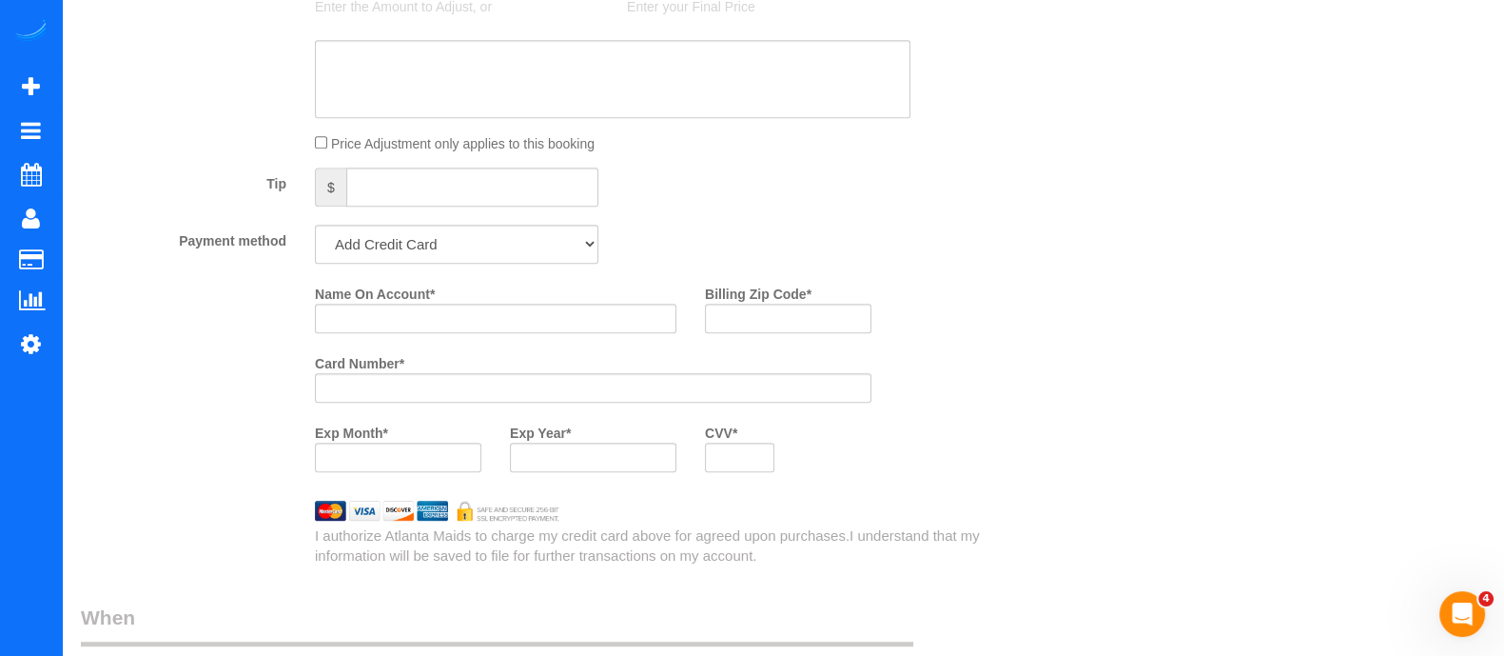
scroll to position [1242, 0]
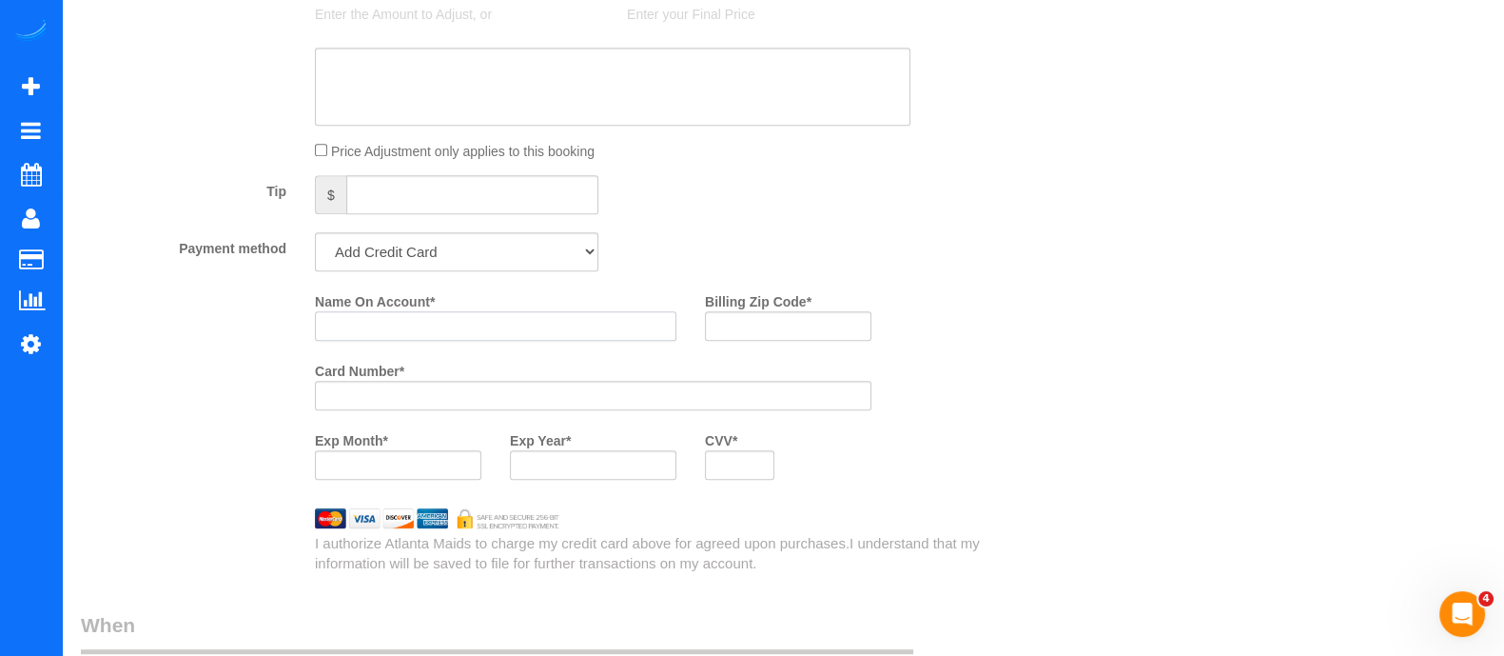
paste input "Elatia"
click at [616, 341] on input "Elatia" at bounding box center [496, 325] width 362 height 29
type input "Elatia Abate"
click at [841, 332] on input "Billing Zip Code *" at bounding box center [788, 325] width 167 height 29
type input "32776"
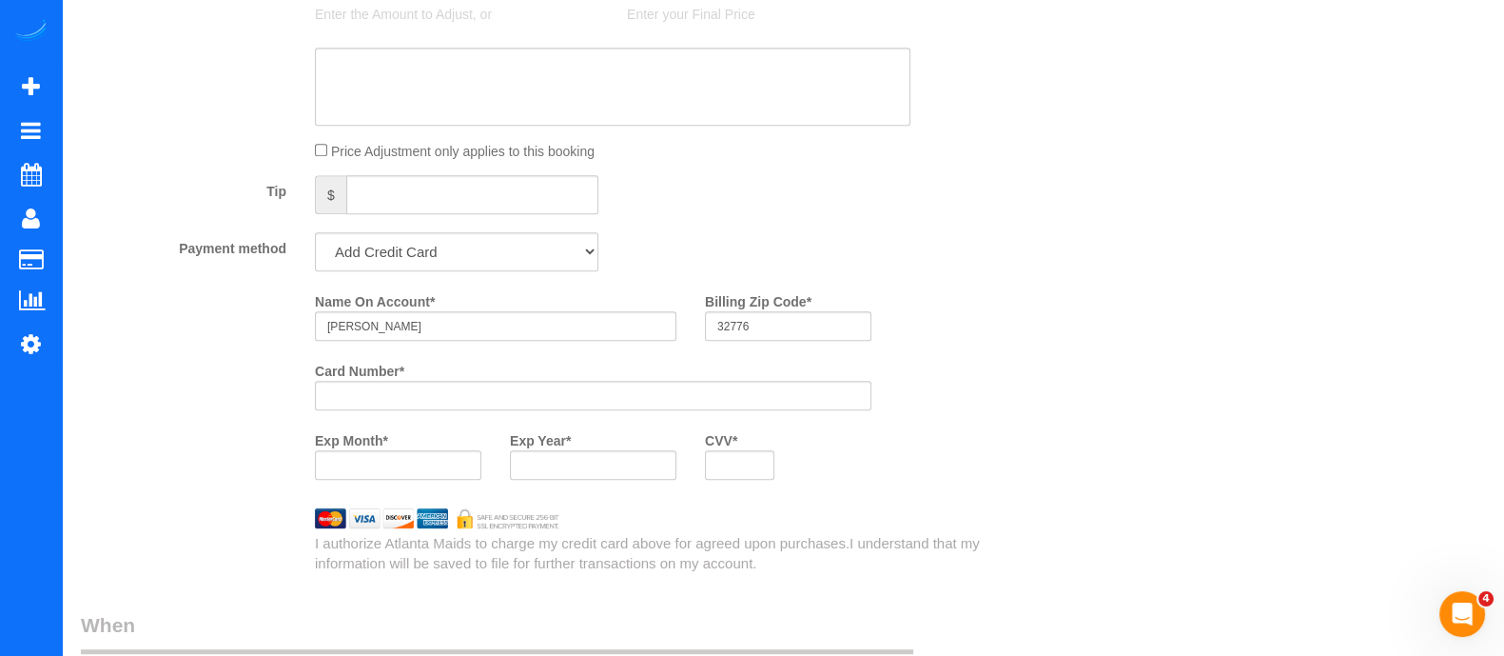
click at [423, 480] on div at bounding box center [398, 464] width 167 height 29
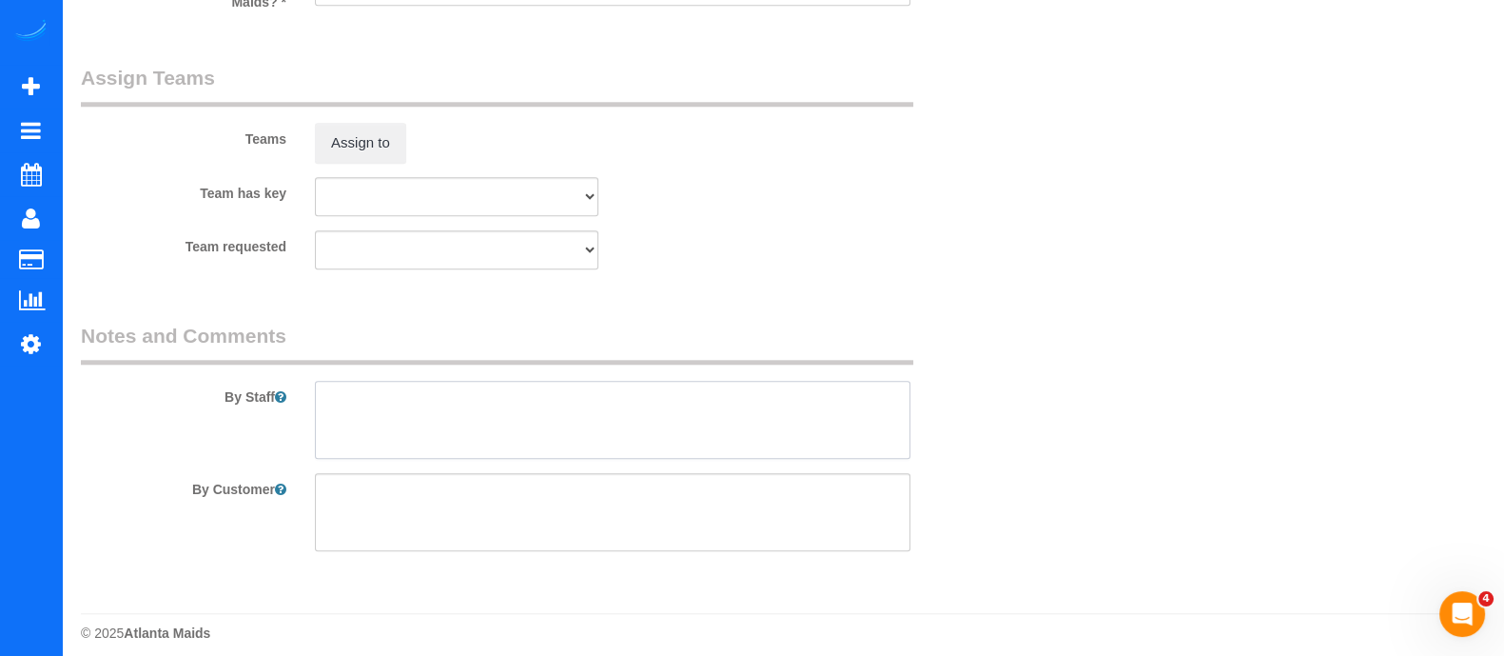
click at [515, 396] on textarea at bounding box center [613, 420] width 596 height 78
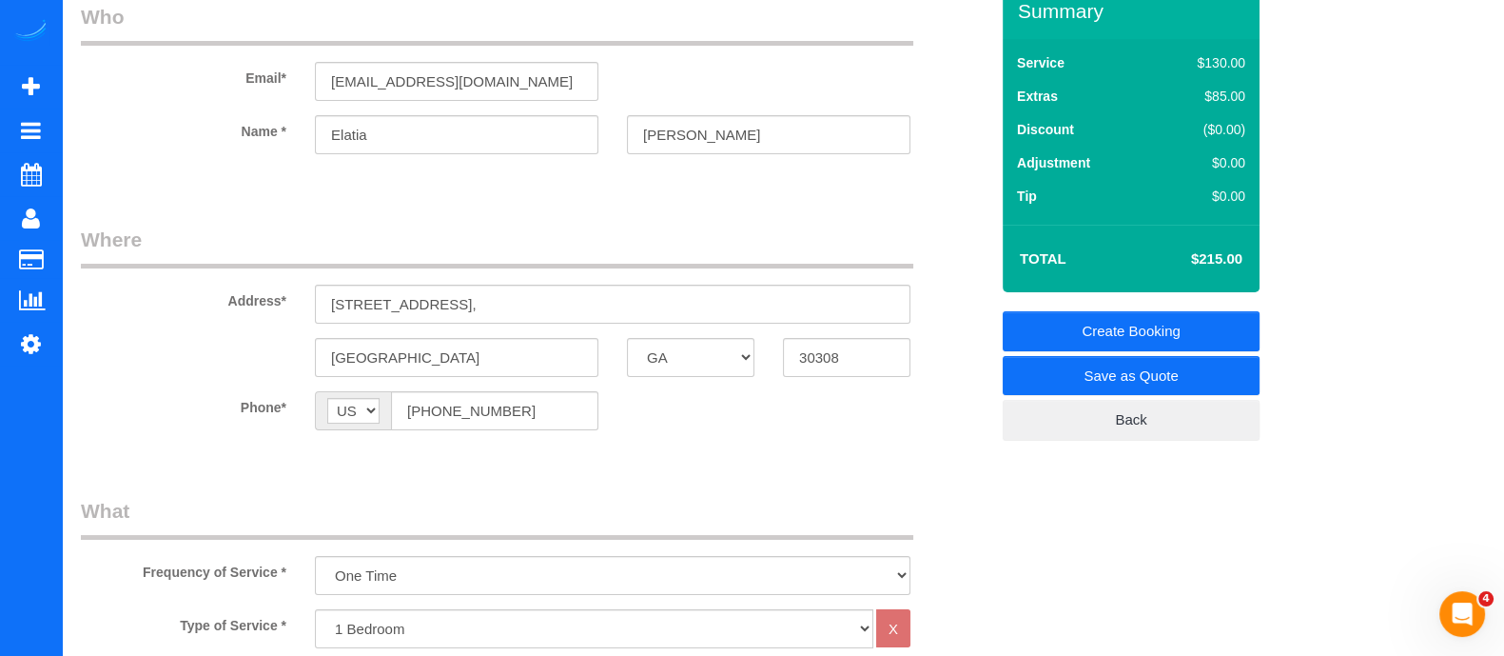
scroll to position [0, 0]
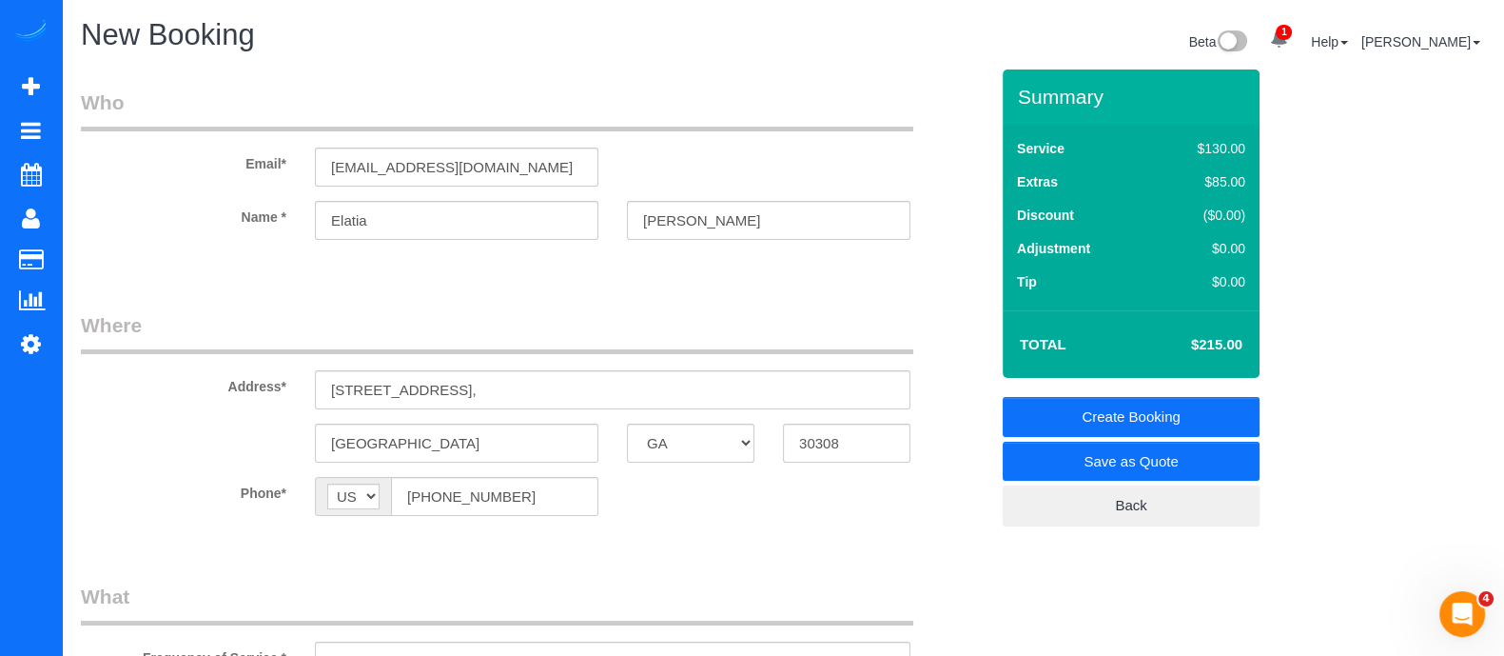
type textarea "There are some small stuffs already in the property."
click at [1100, 415] on link "Create Booking" at bounding box center [1131, 417] width 257 height 40
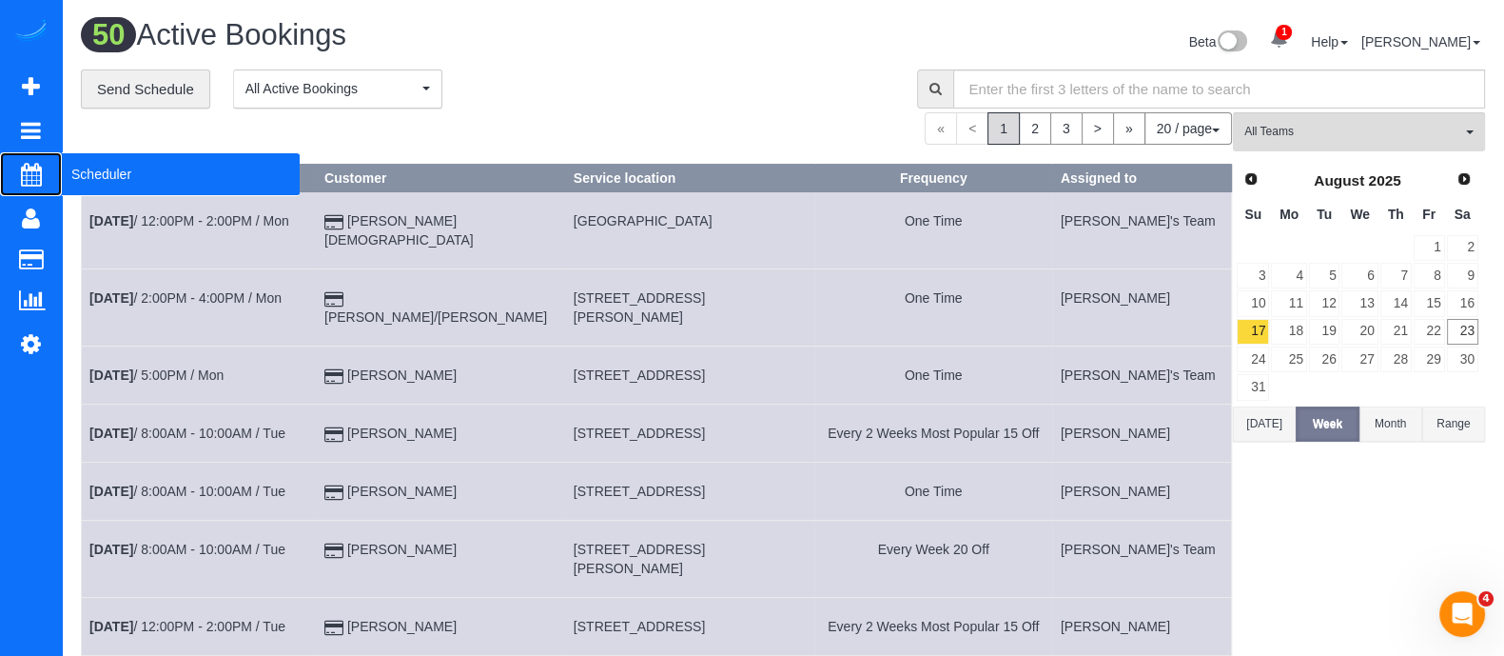
click at [95, 184] on span "Scheduler" at bounding box center [181, 174] width 238 height 44
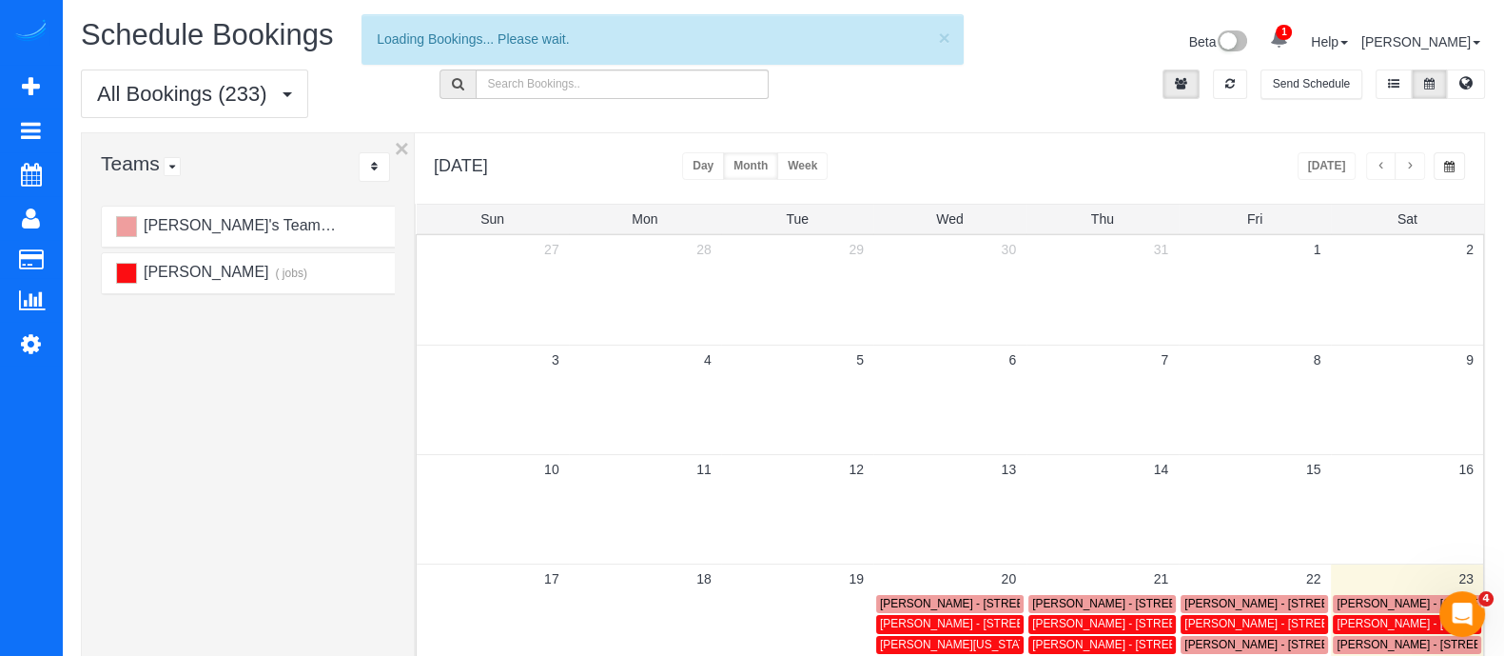
scroll to position [235, 0]
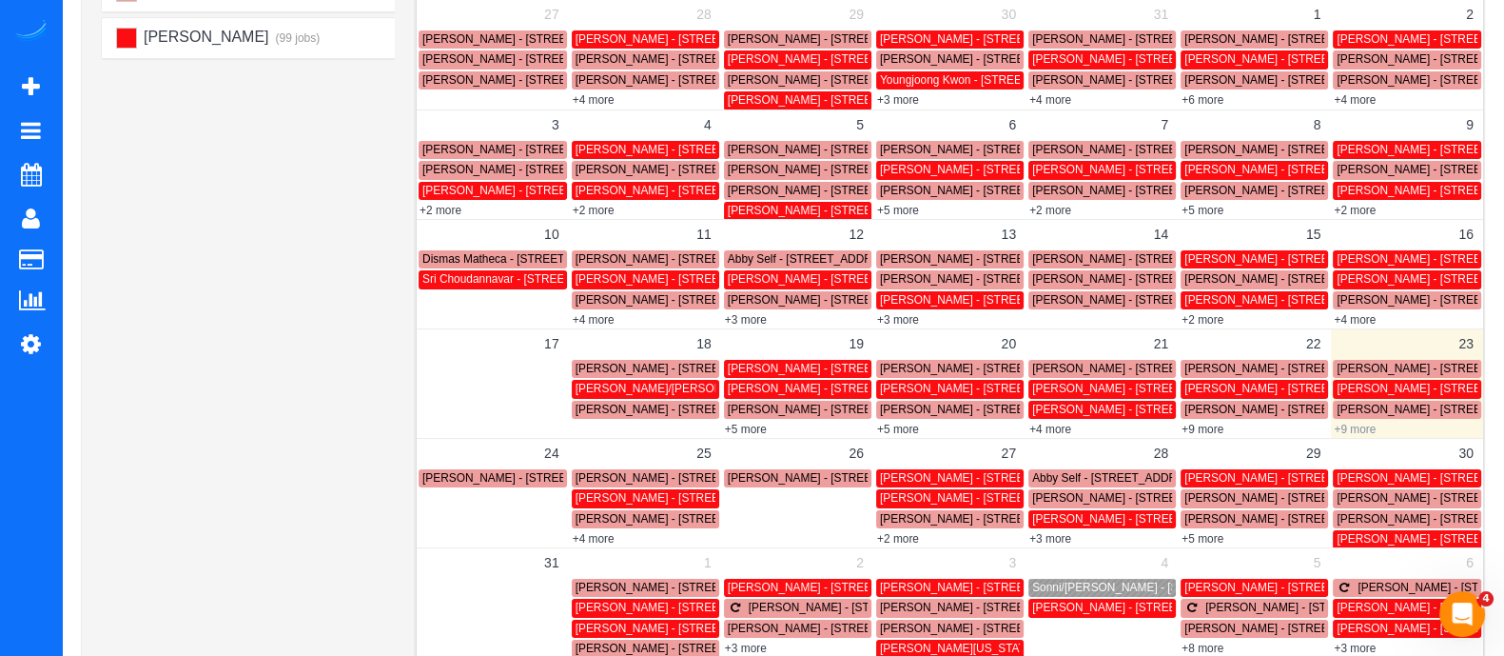
click at [1361, 433] on link "+9 more" at bounding box center [1355, 428] width 42 height 13
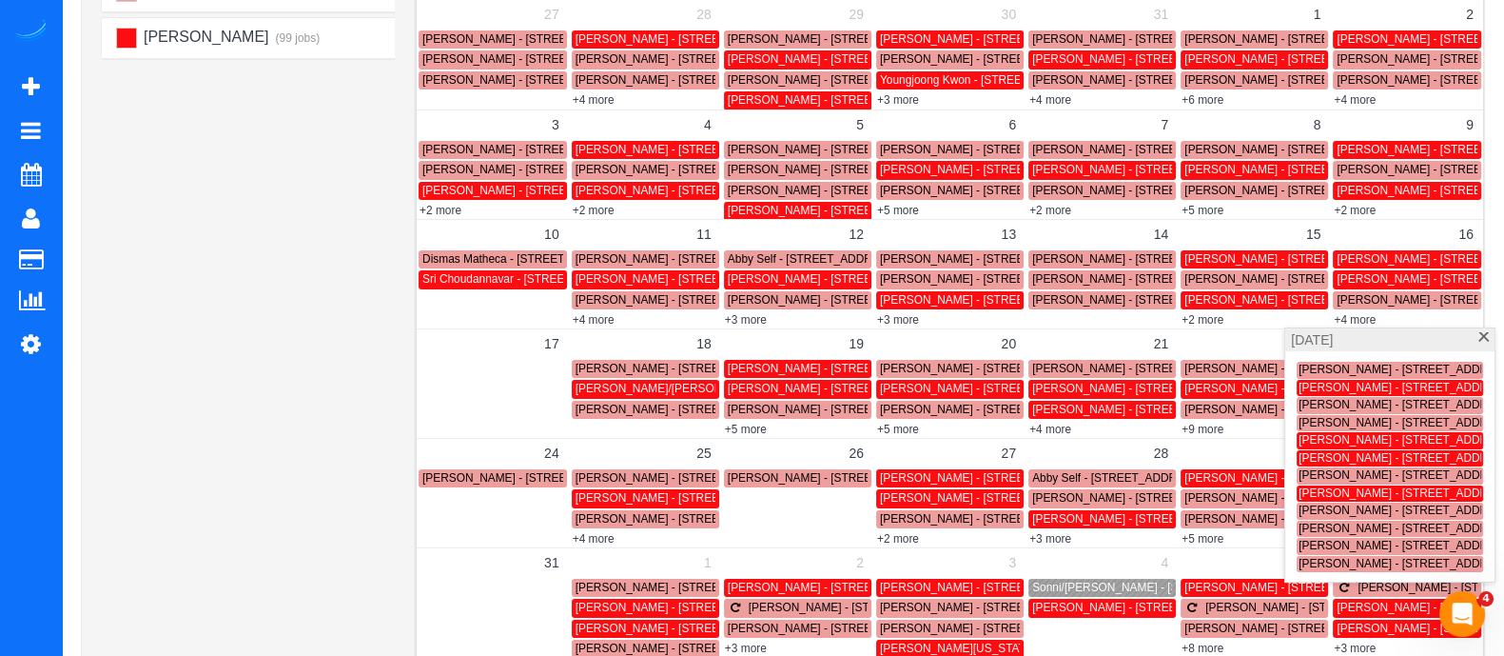
click at [1353, 458] on span "Samuel Tesfayesus - 980 Howell Mill Road Nw, 516, Atlanta, GA 30318" at bounding box center [1453, 457] width 308 height 13
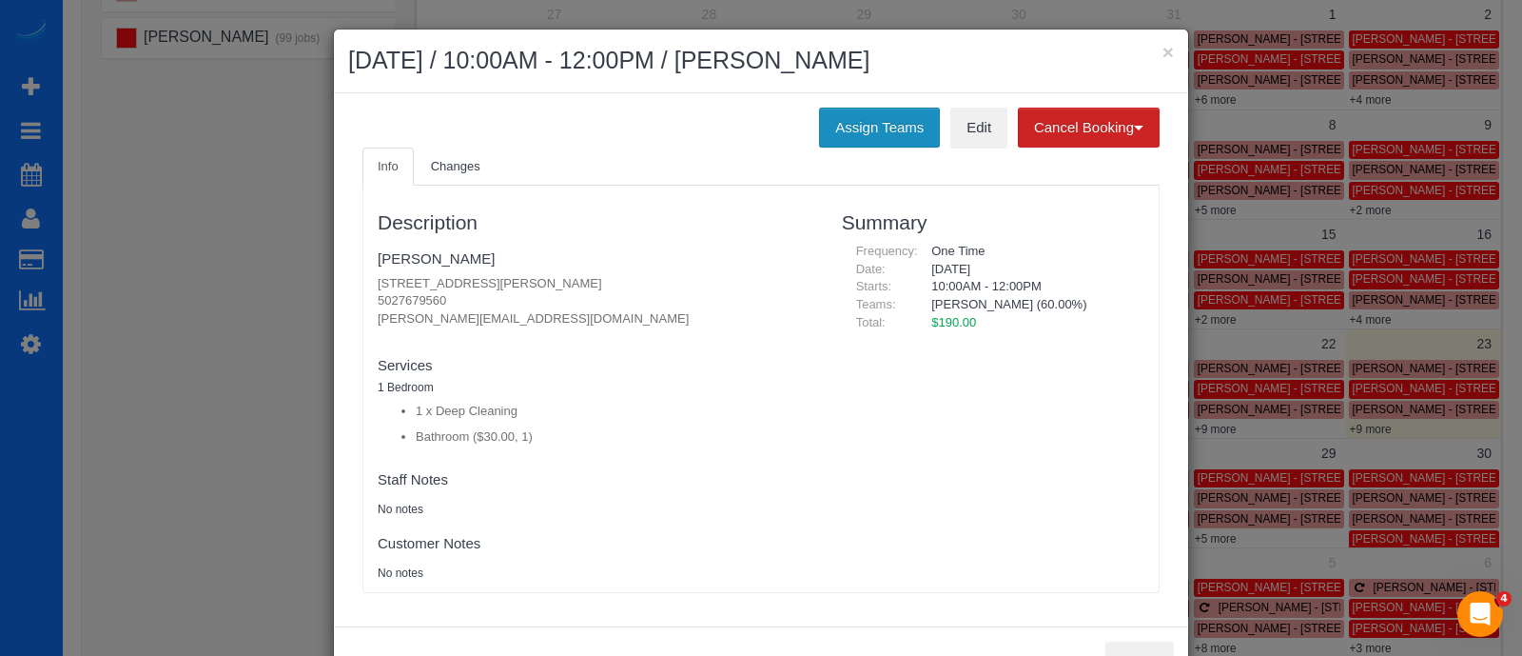
click at [898, 127] on button "Assign Teams" at bounding box center [879, 128] width 121 height 40
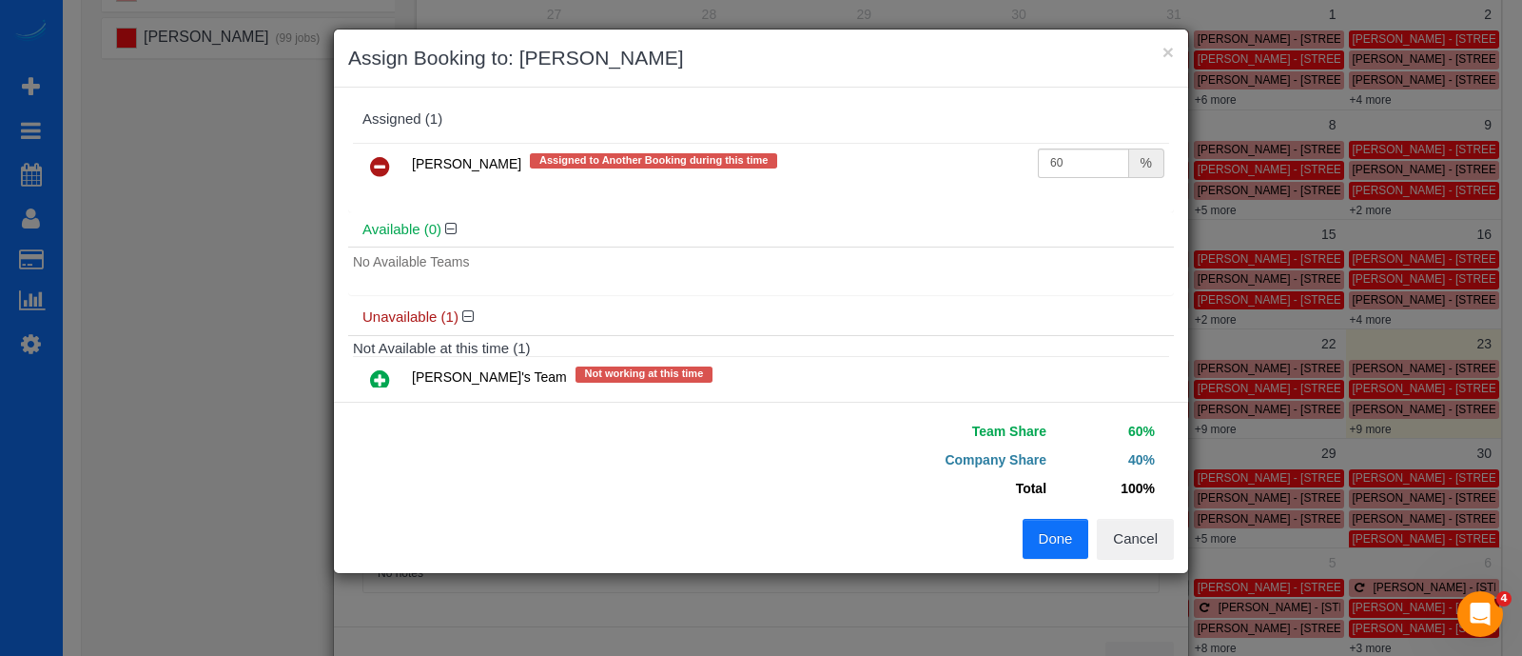
click at [382, 166] on icon at bounding box center [380, 166] width 20 height 23
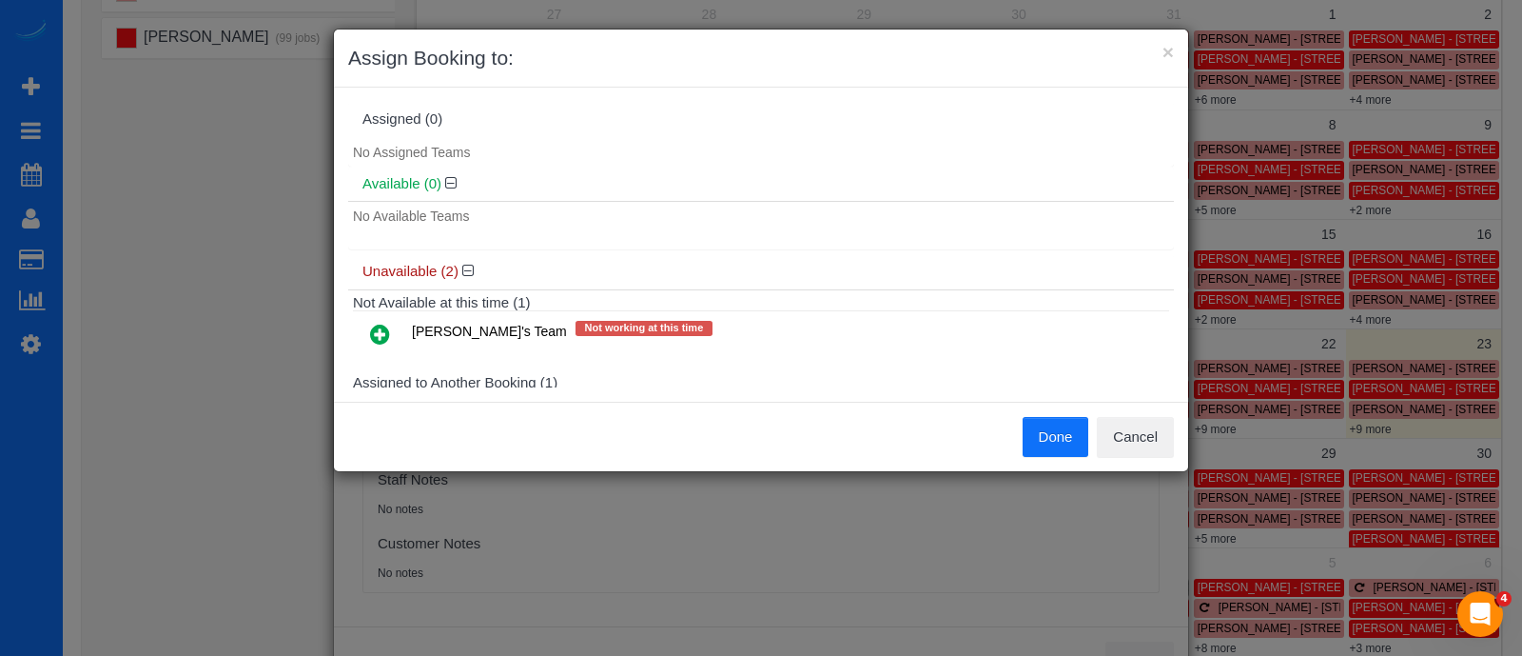
click at [1059, 440] on button "Done" at bounding box center [1056, 437] width 67 height 40
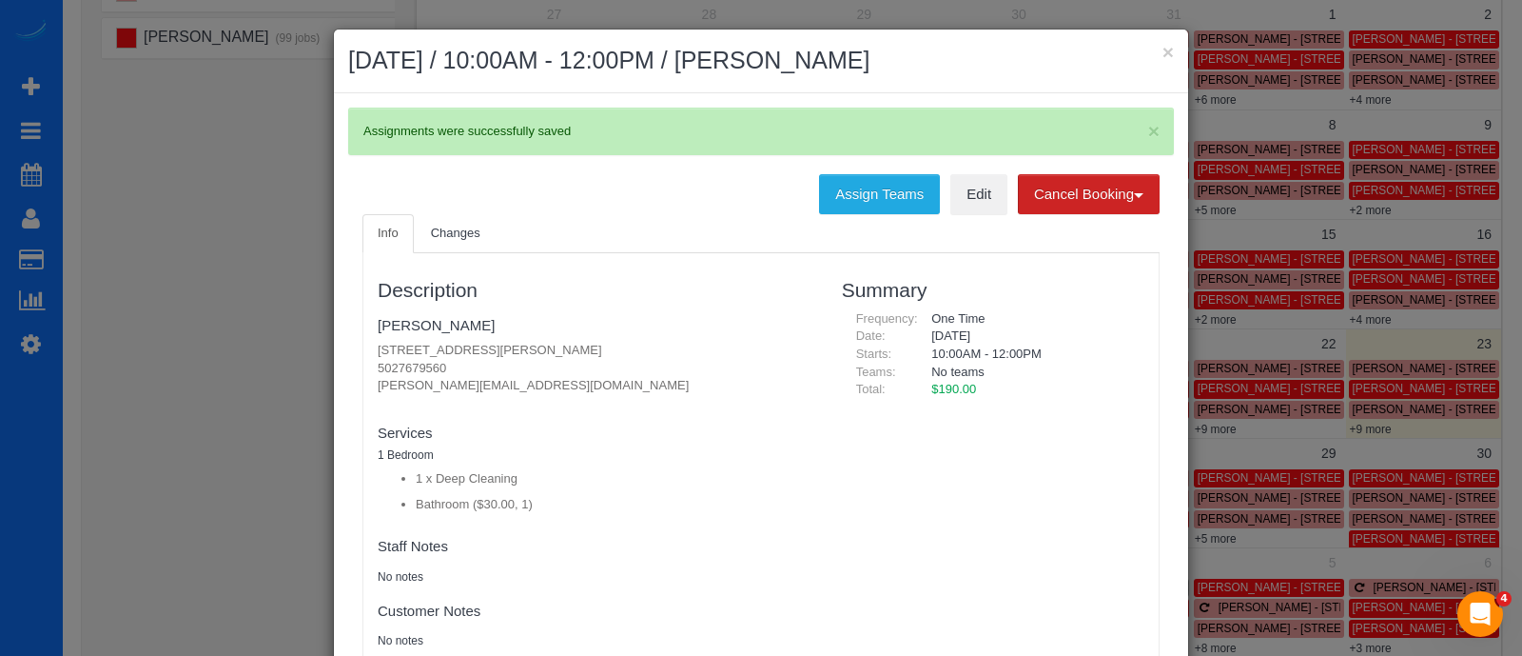
click at [1374, 428] on div "× August 23, 2025 / 10:00AM - 12:00PM / Samuel Tesfayesus × Assignments were su…" at bounding box center [761, 328] width 1522 height 656
click at [1164, 49] on button "×" at bounding box center [1168, 52] width 11 height 20
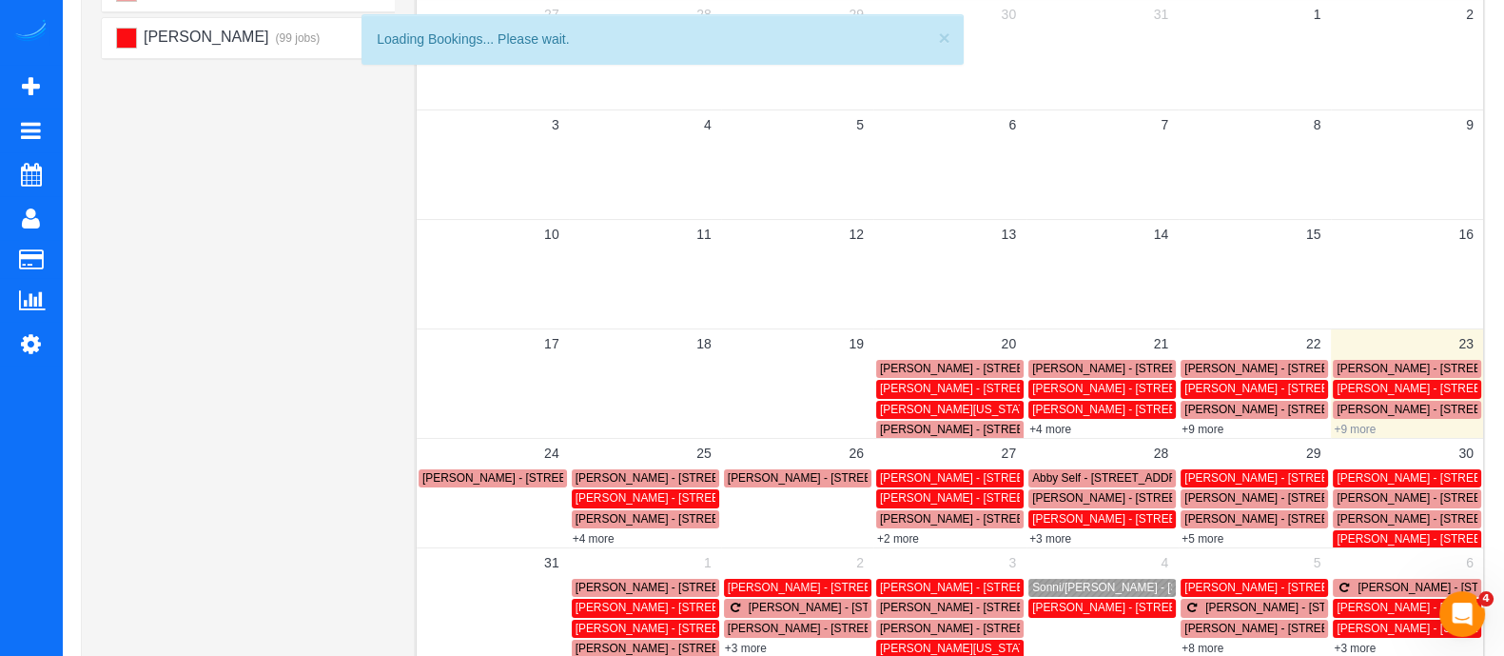
click at [1343, 430] on link "+9 more" at bounding box center [1355, 428] width 42 height 13
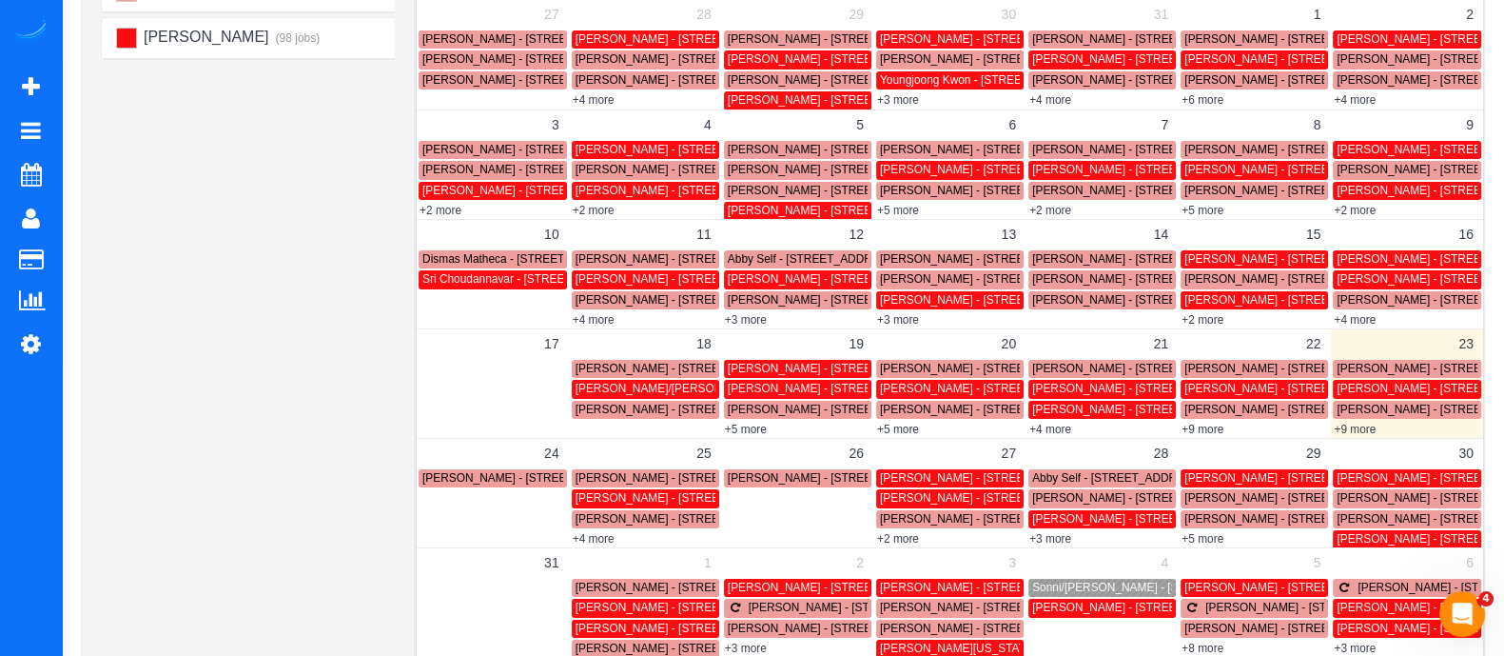
click at [1351, 426] on link "+9 more" at bounding box center [1355, 428] width 42 height 13
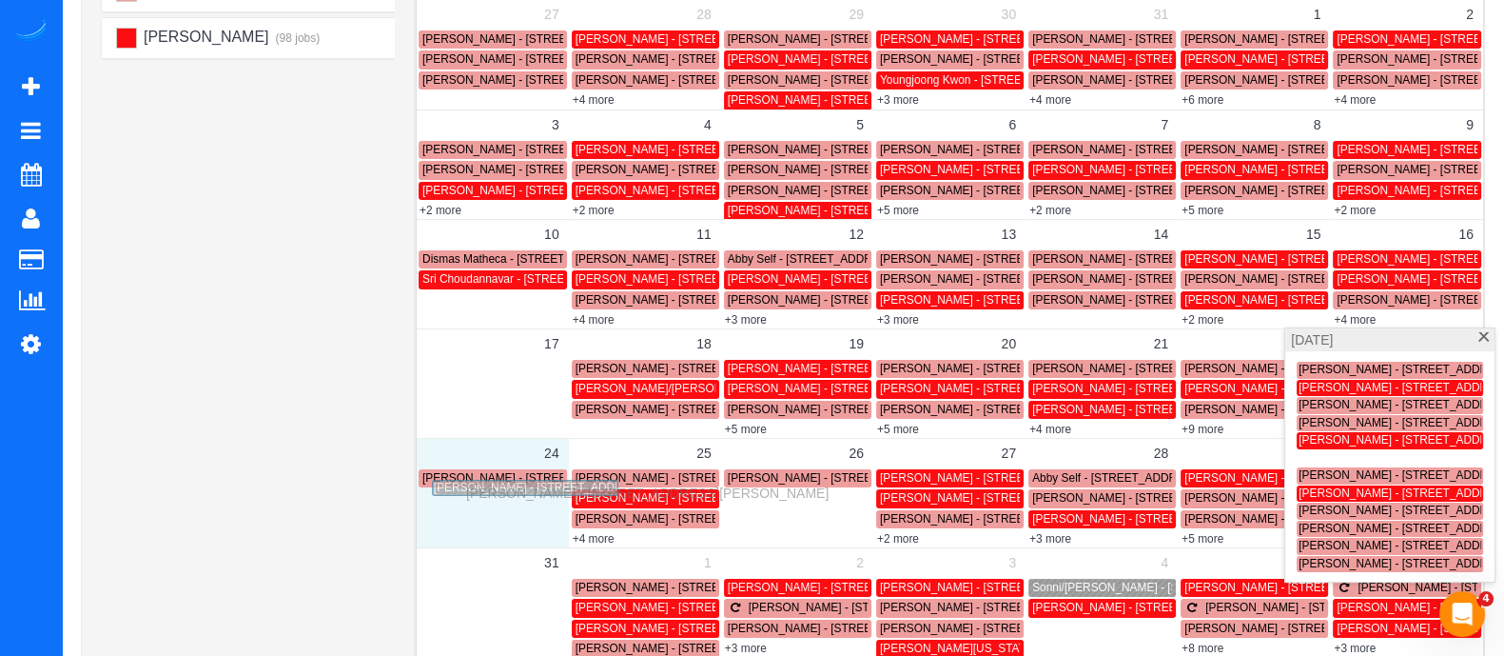
drag, startPoint x: 1340, startPoint y: 458, endPoint x: 473, endPoint y: 488, distance: 867.3
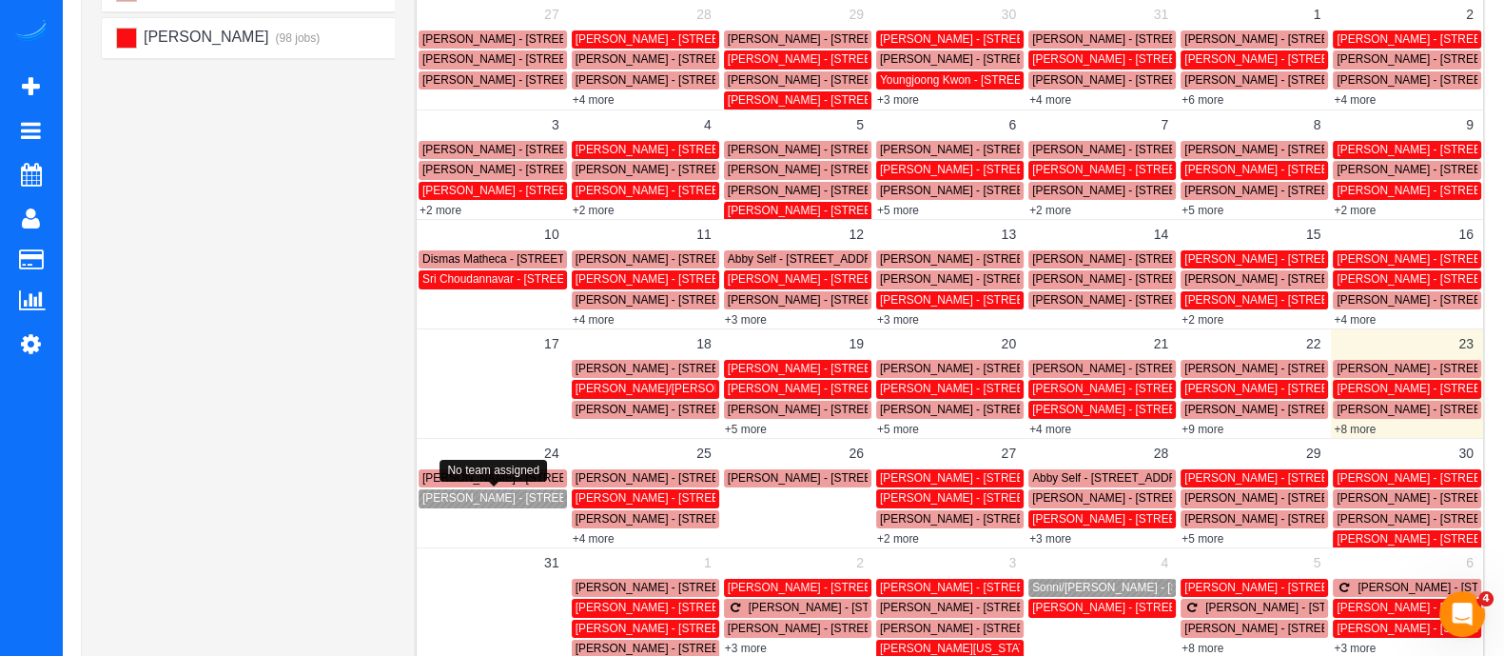
click at [475, 496] on span "Samuel Tesfayesus - 980 Howell Mill Road Nw, 516, Atlanta, GA 30318" at bounding box center [576, 497] width 308 height 13
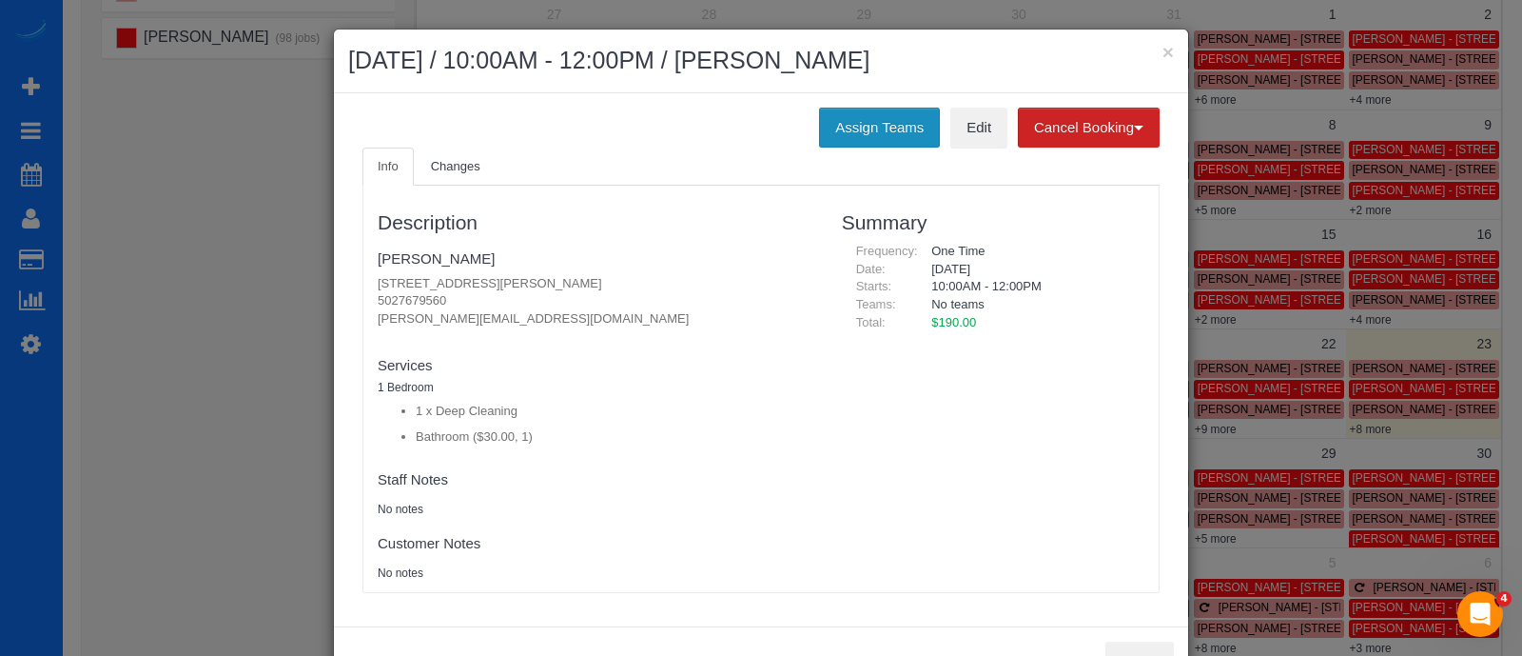
click at [880, 122] on button "Assign Teams" at bounding box center [879, 128] width 121 height 40
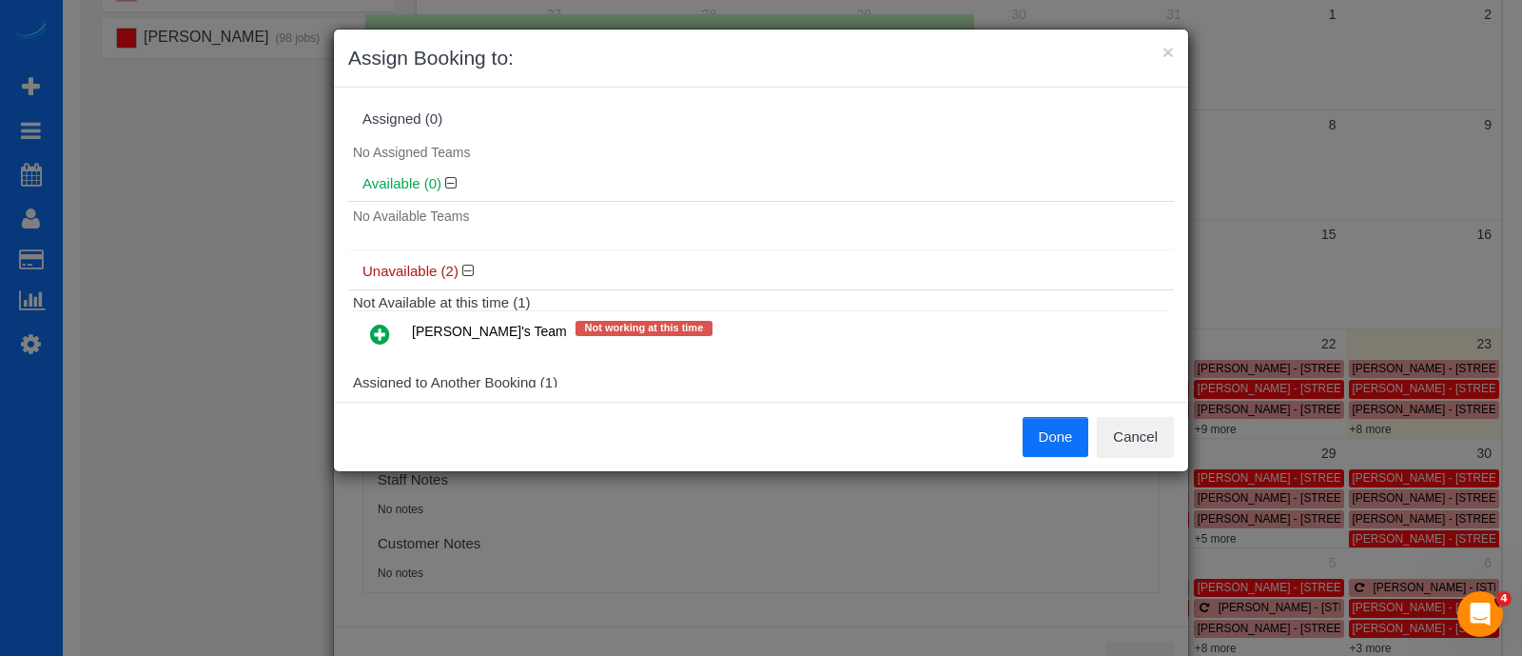
click at [382, 334] on icon at bounding box center [380, 334] width 20 height 23
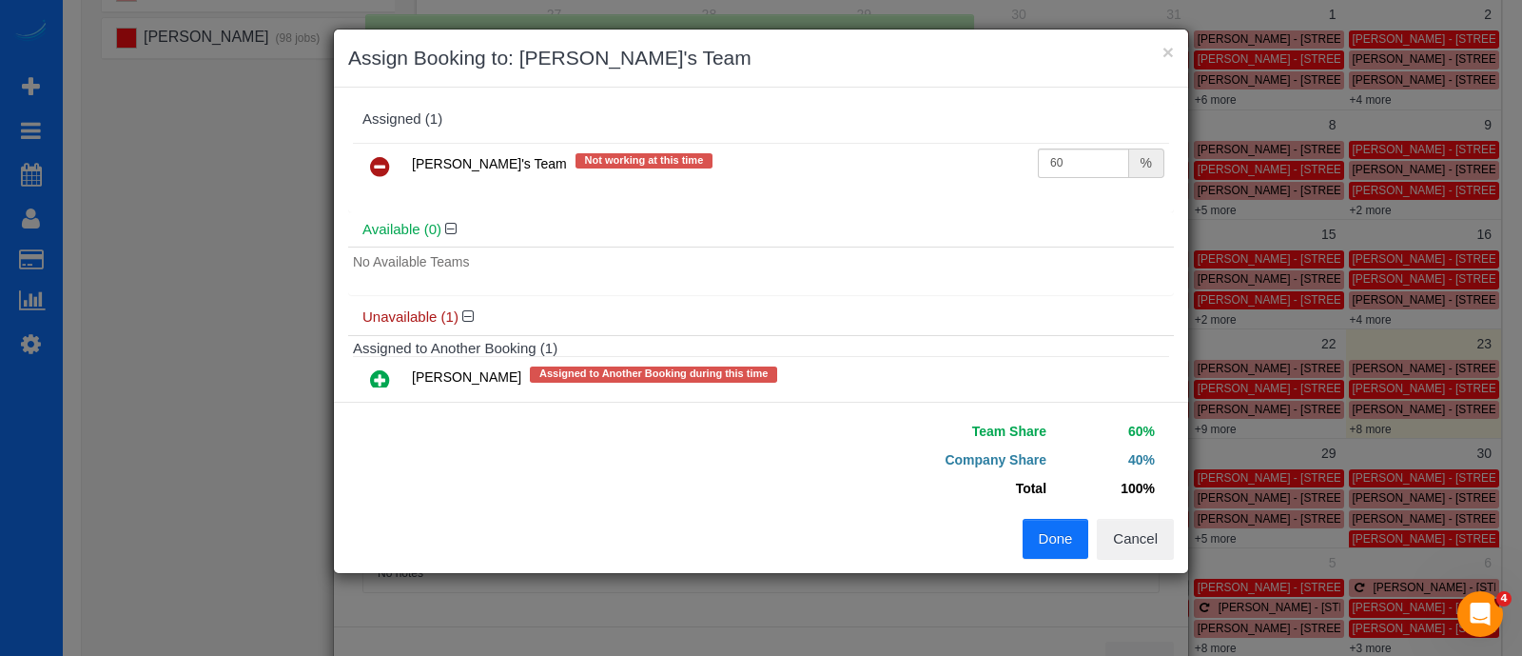
click at [1034, 540] on button "Done" at bounding box center [1056, 539] width 67 height 40
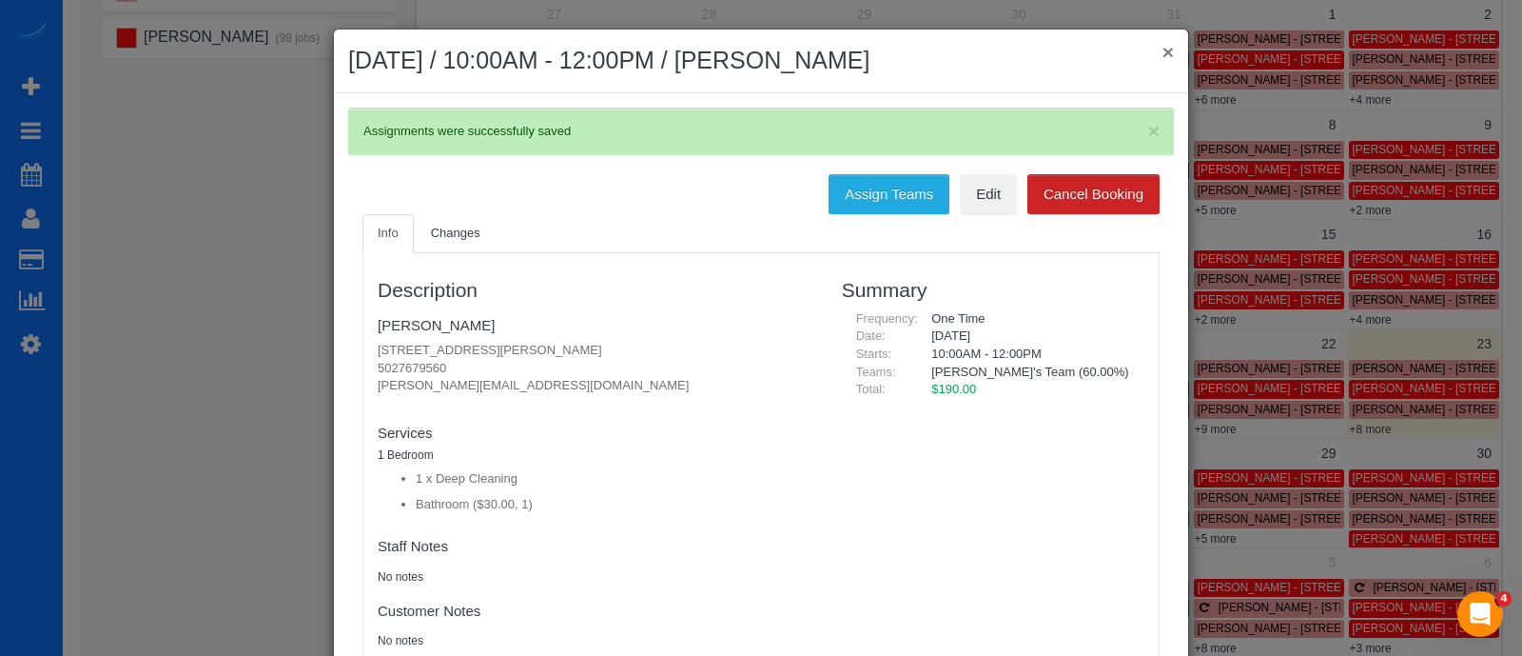
click at [1165, 52] on button "×" at bounding box center [1168, 52] width 11 height 20
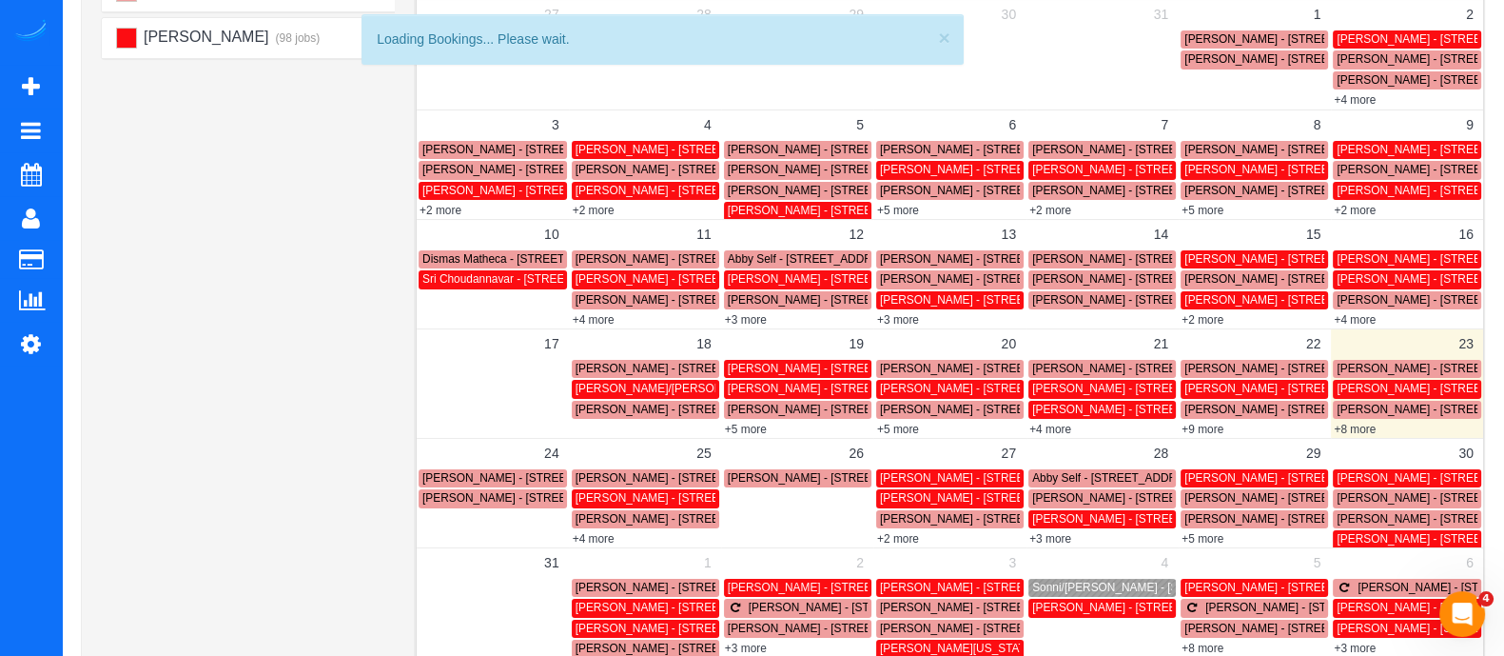
click at [504, 473] on span "Ally Brooks - 1634 Ponce De Leon Ave Ne, Unit #303, Atlanta, GA 30307" at bounding box center [623, 477] width 402 height 13
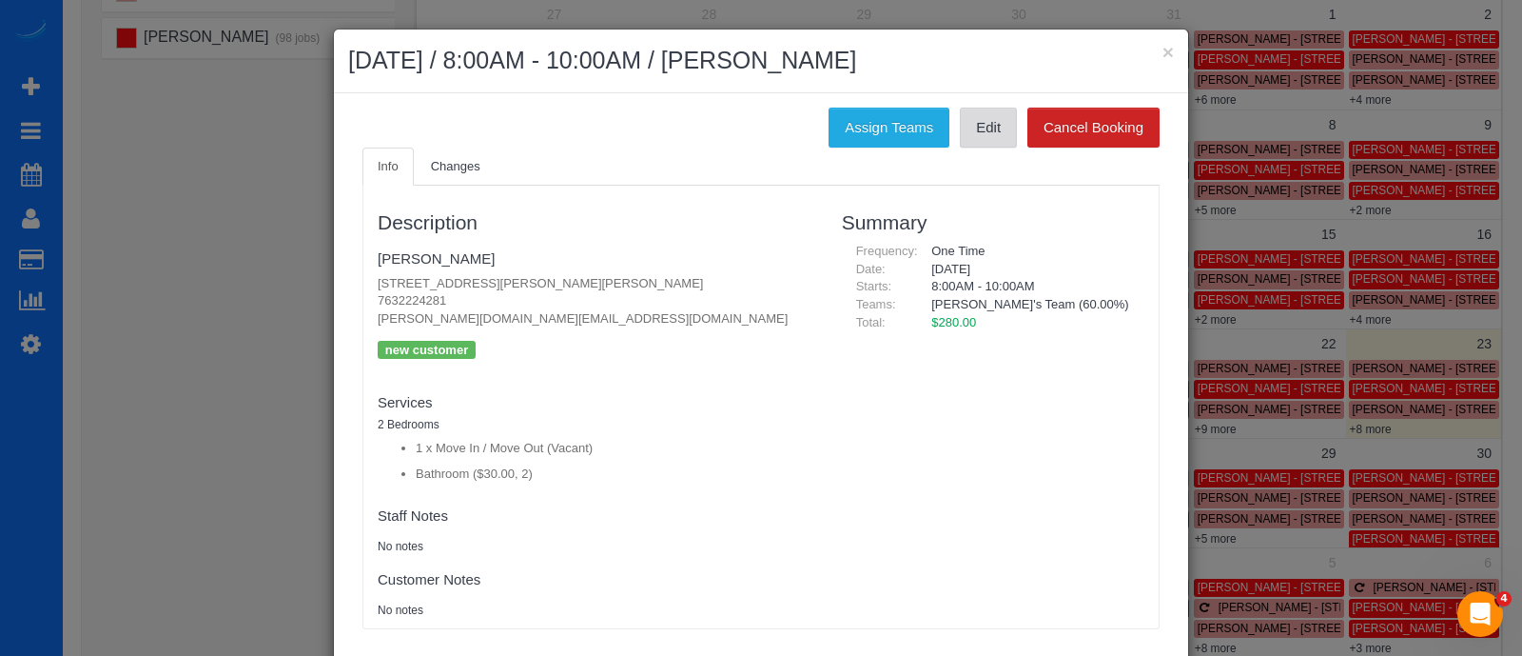
click at [966, 132] on link "Edit" at bounding box center [988, 128] width 57 height 40
click at [1163, 43] on button "×" at bounding box center [1168, 52] width 11 height 20
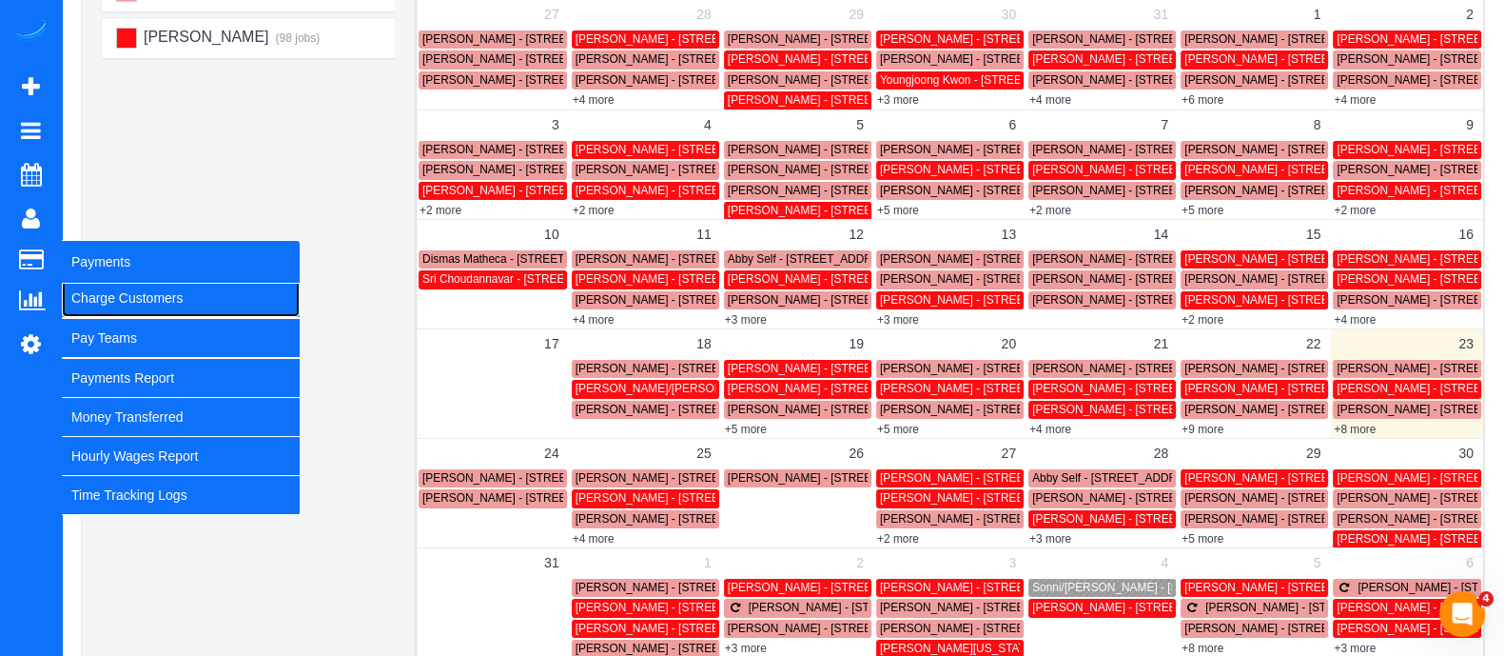
click at [114, 304] on link "Charge Customers" at bounding box center [181, 298] width 238 height 38
select select
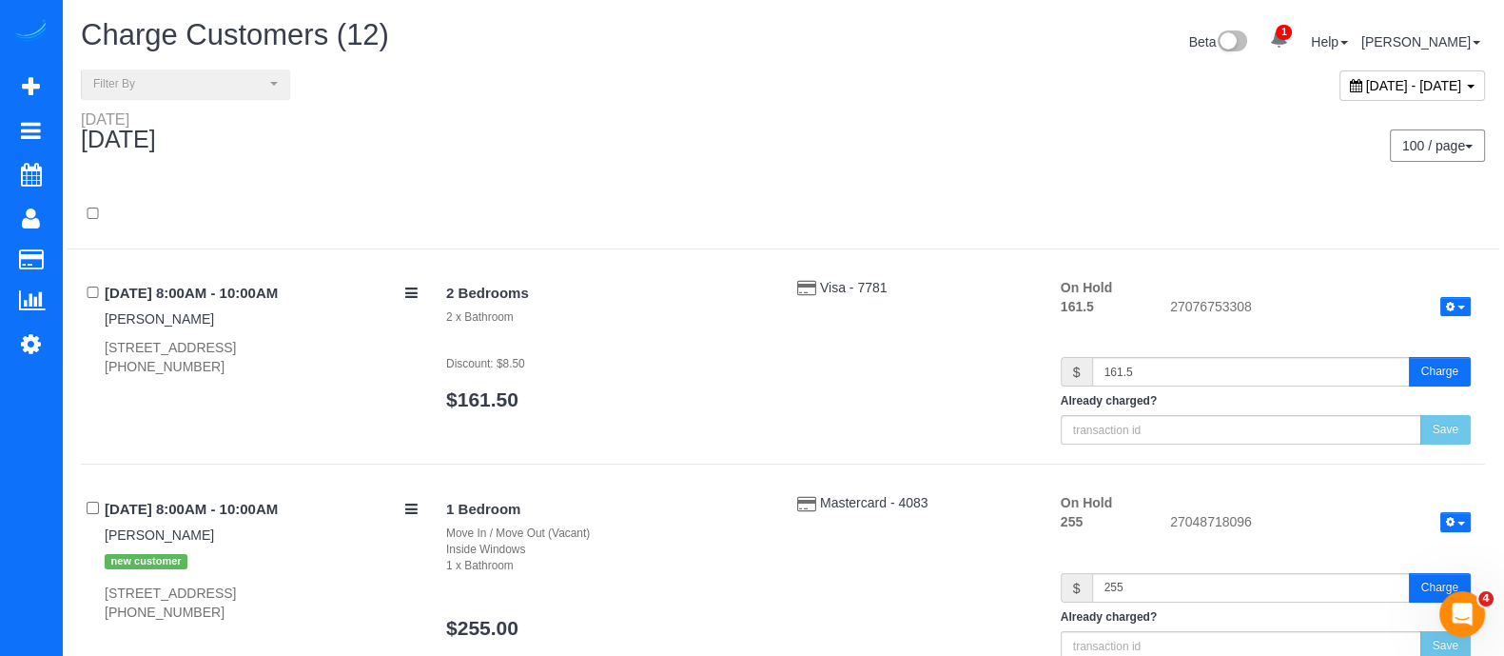
click at [1340, 93] on div "August 23, 2025 - August 23, 2025" at bounding box center [1413, 85] width 146 height 30
type input "**********"
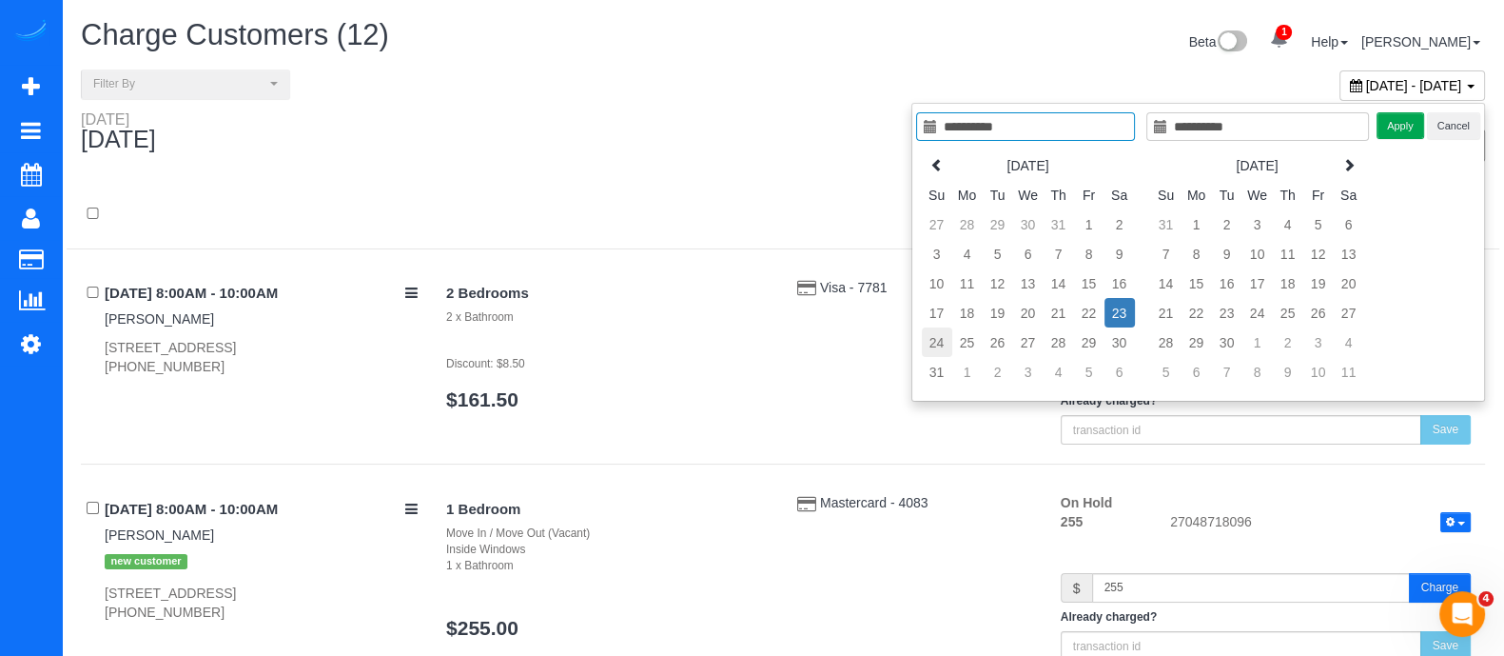
type input "**********"
click at [937, 344] on td "24" at bounding box center [937, 341] width 30 height 29
type input "**********"
click at [937, 344] on td "24" at bounding box center [937, 341] width 30 height 29
type input "**********"
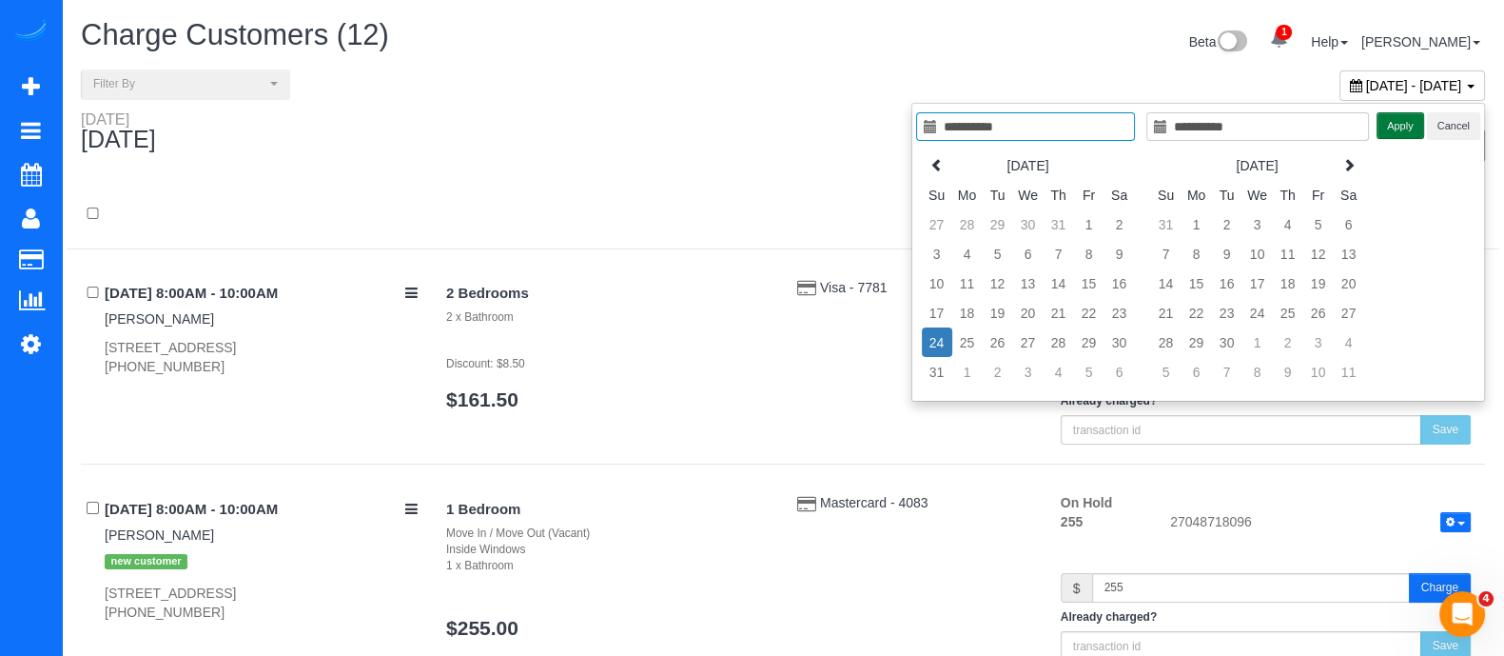
click at [1400, 124] on button "Apply" at bounding box center [1401, 126] width 48 height 28
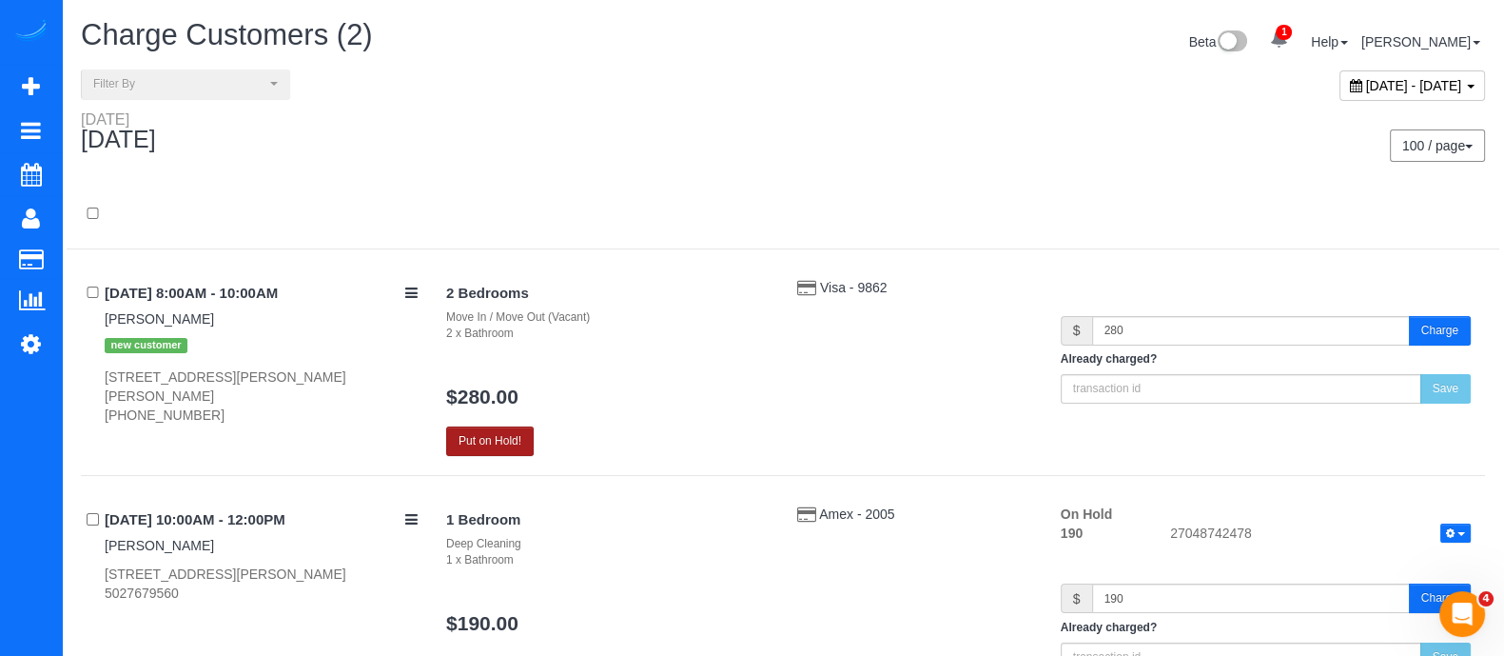
click at [496, 443] on button "Put on Hold!" at bounding box center [490, 440] width 88 height 29
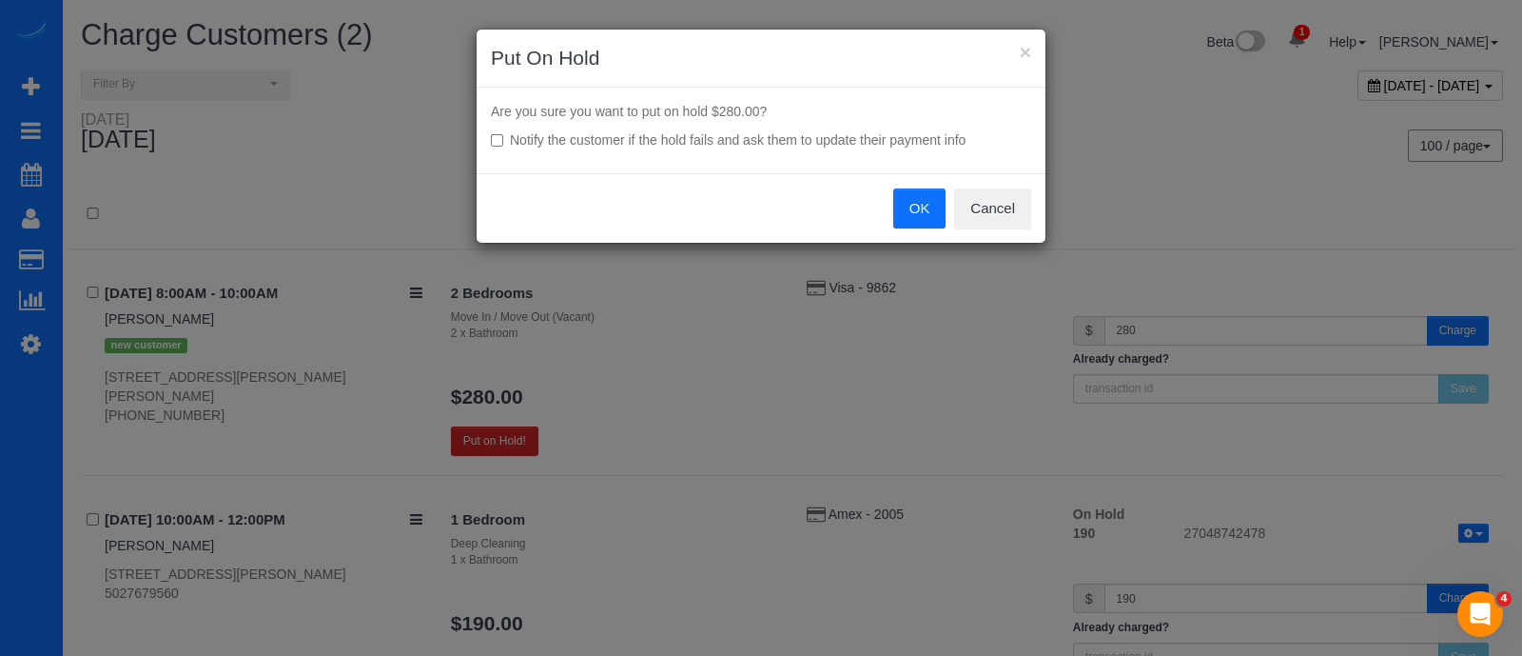
click at [936, 215] on button "OK" at bounding box center [919, 208] width 53 height 40
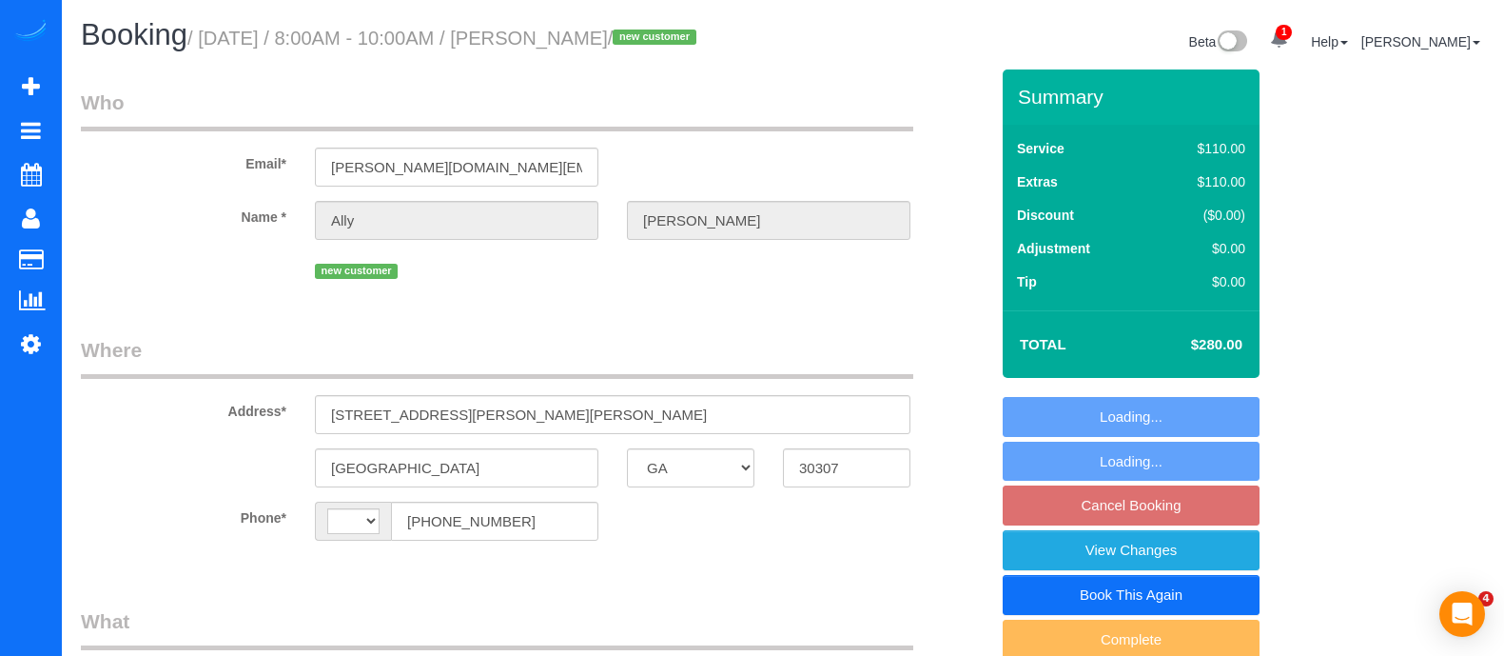
select select "GA"
select select "number:1"
select select "number:6"
select select "object:767"
select select "string:[GEOGRAPHIC_DATA]"
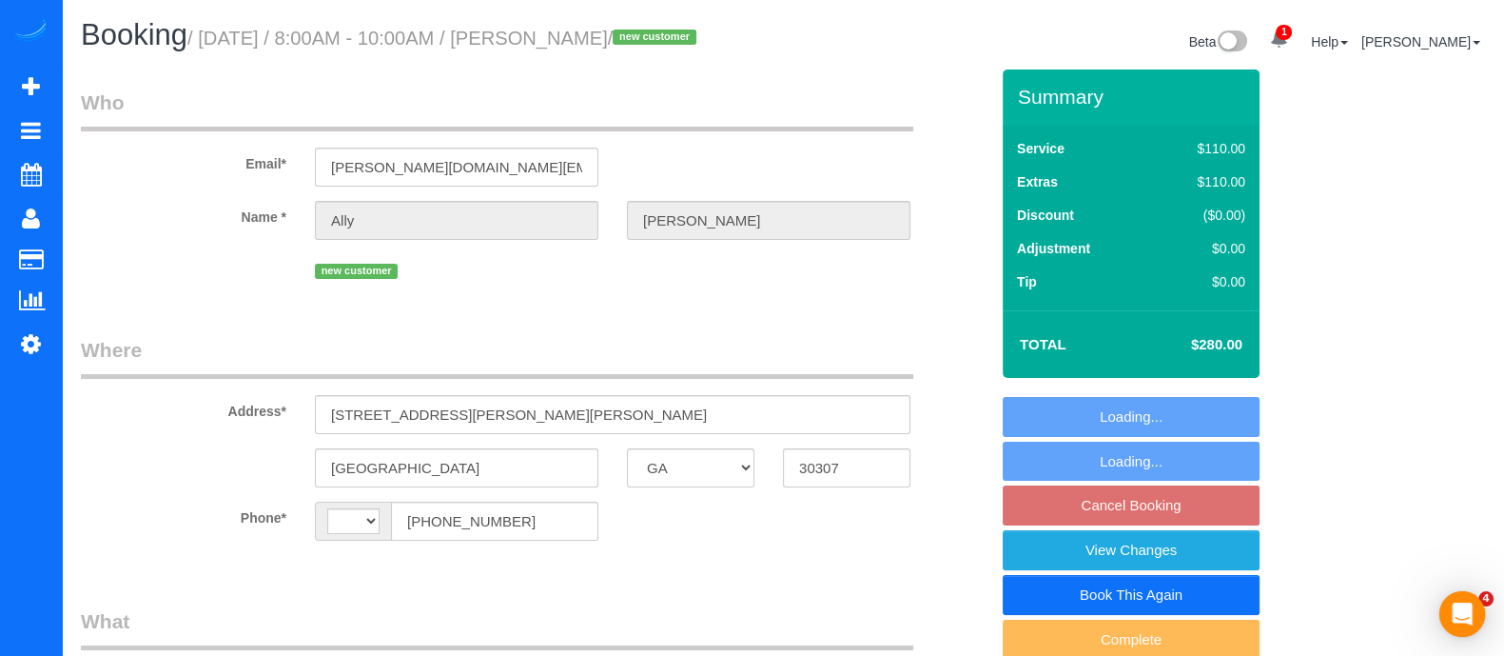
select select "2"
select select "spot1"
select select "spot20"
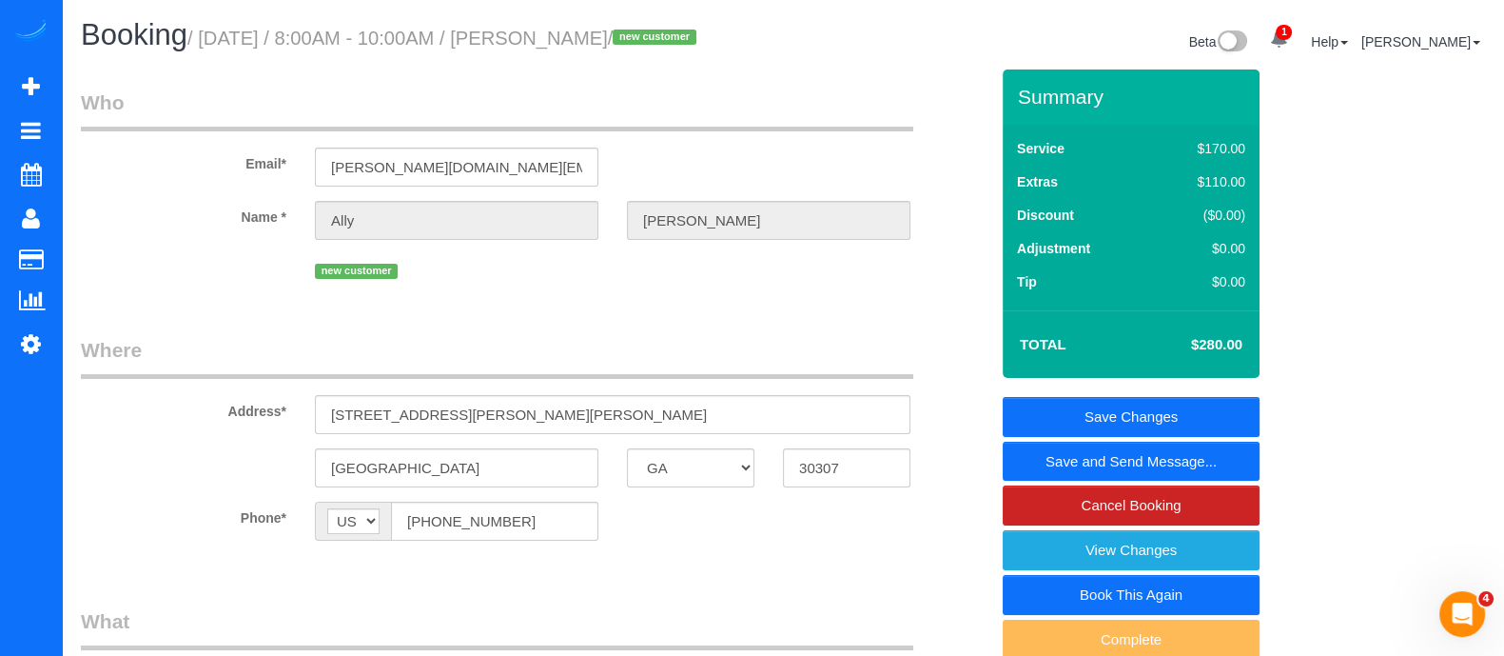
click at [1153, 461] on link "Save and Send Message..." at bounding box center [1131, 461] width 257 height 40
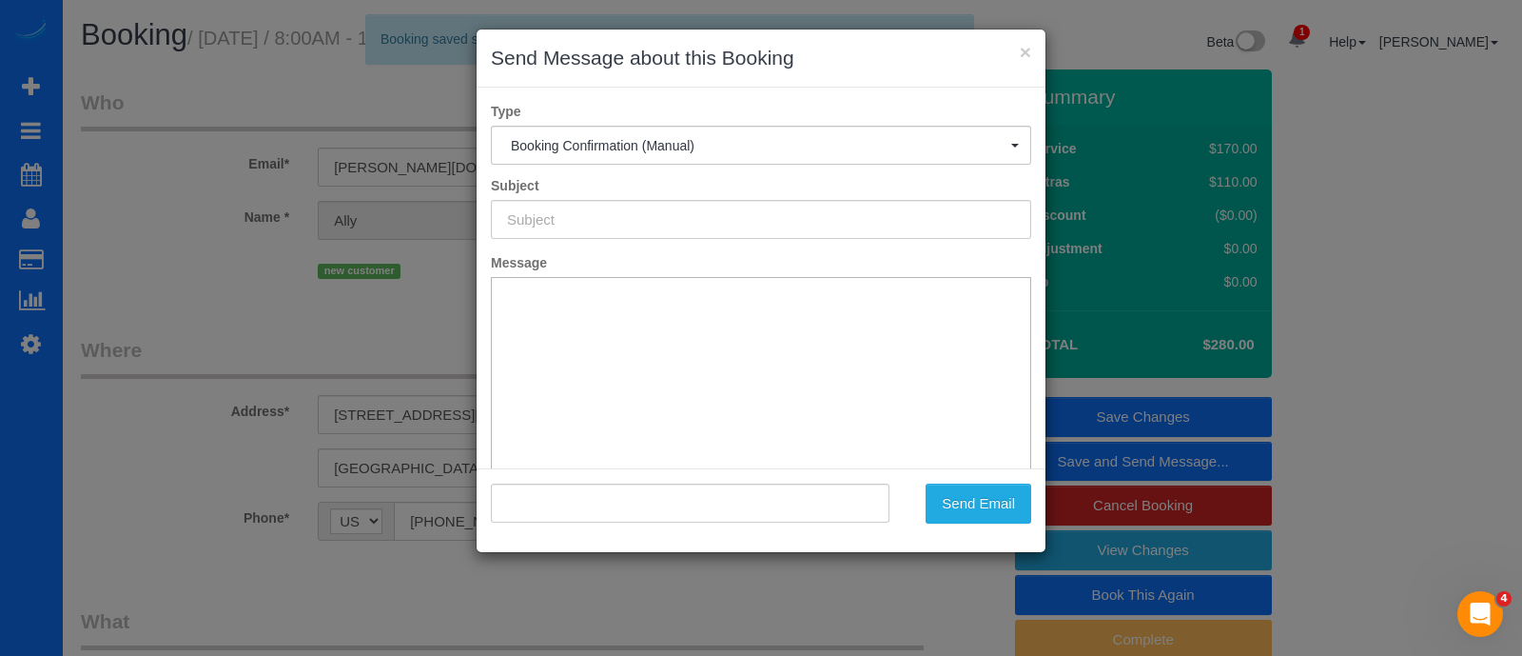
type input "Booking Confirmed!"
type input ""[PERSON_NAME]" <[DOMAIN_NAME][EMAIL_ADDRESS][DOMAIN_NAME]>"
click at [949, 510] on button "Send Email" at bounding box center [979, 503] width 106 height 40
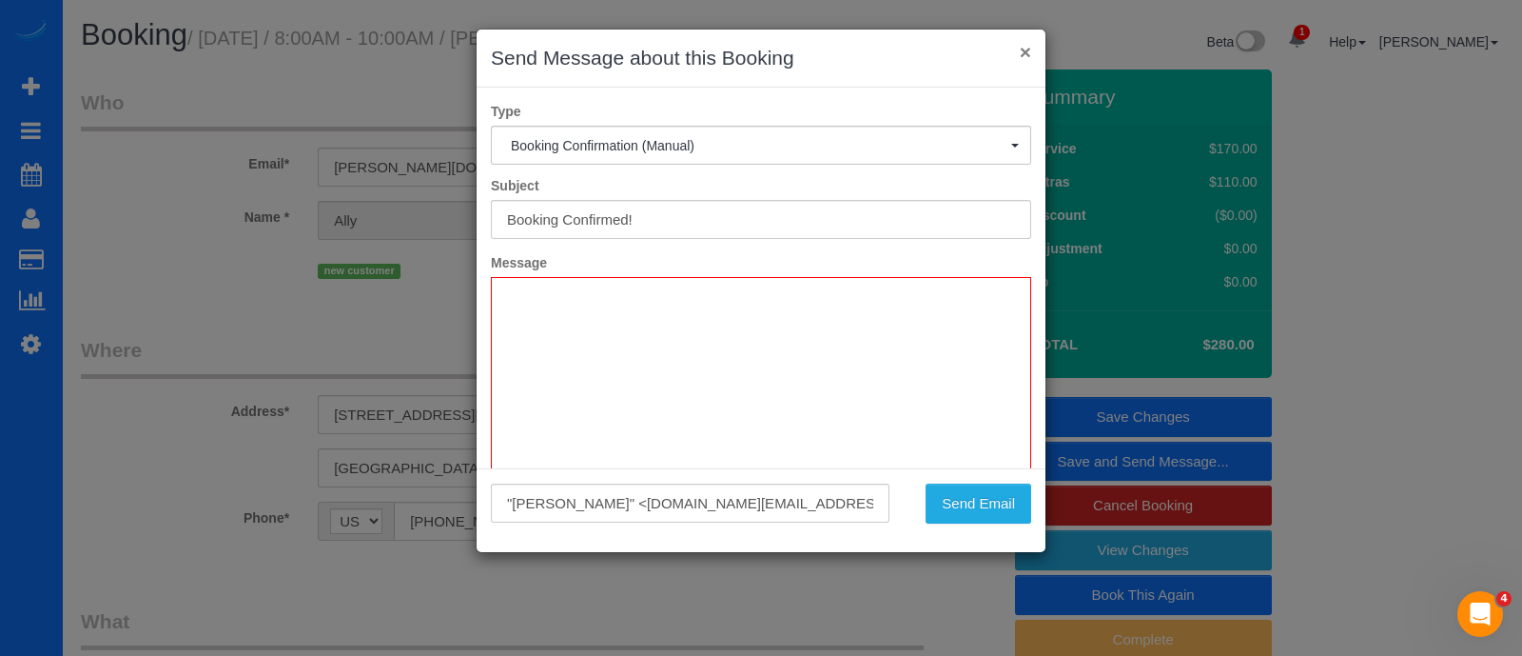
click at [1021, 50] on button "×" at bounding box center [1025, 52] width 11 height 20
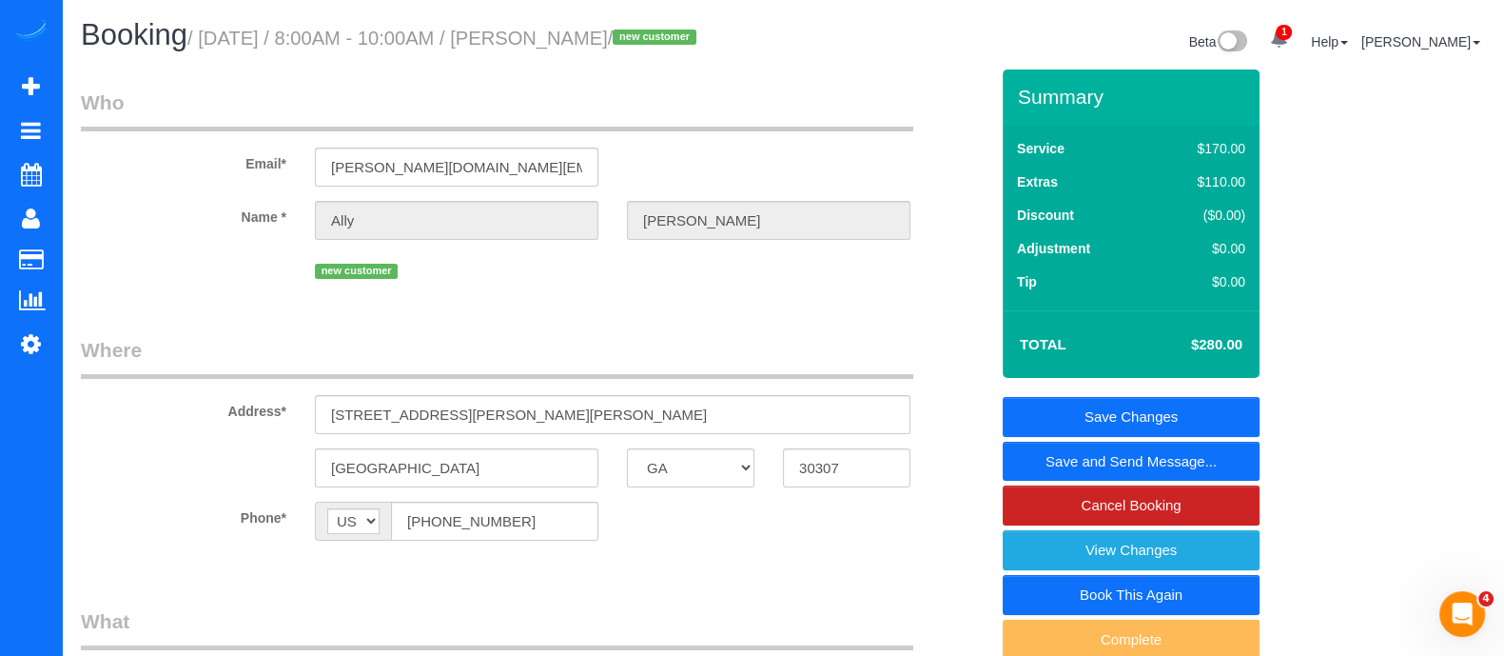
click at [1073, 449] on link "Save and Send Message..." at bounding box center [1131, 461] width 257 height 40
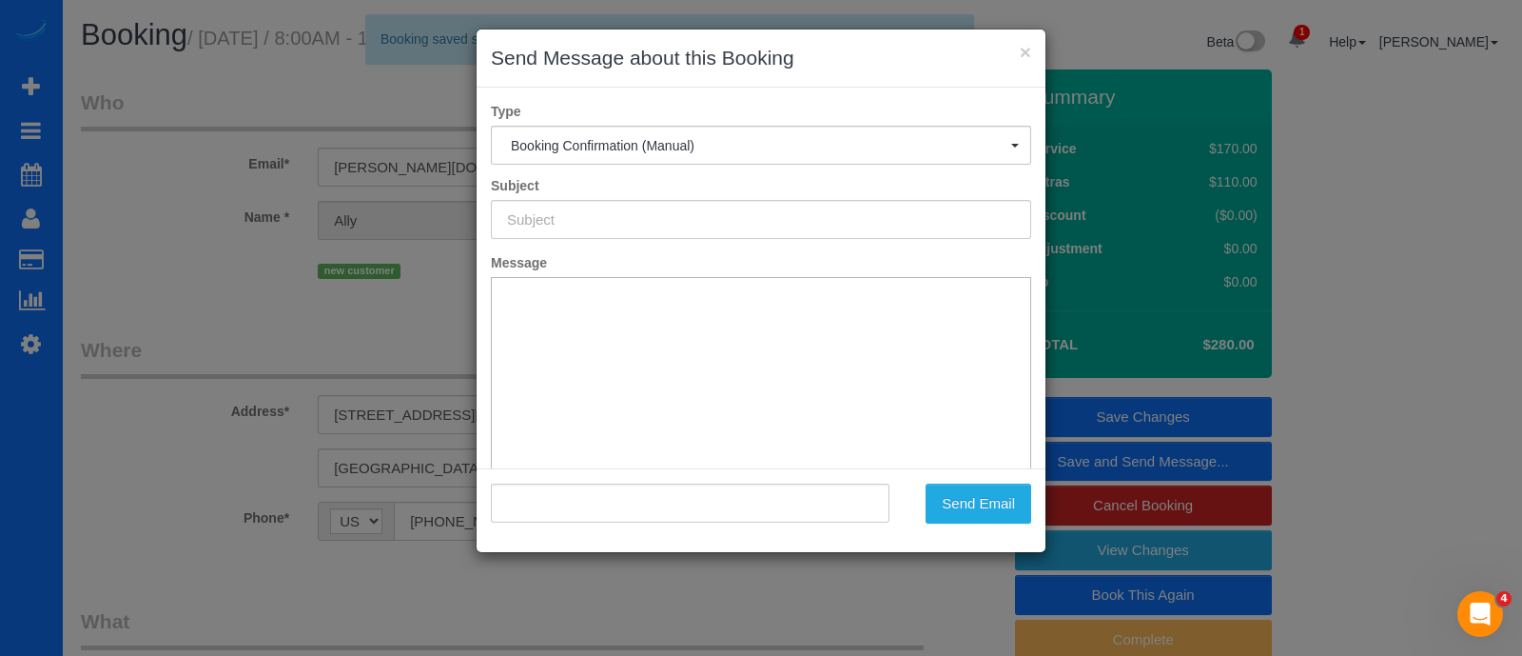
type input "Booking Confirmed!"
type input ""[PERSON_NAME]" <[DOMAIN_NAME][EMAIL_ADDRESS][DOMAIN_NAME]>"
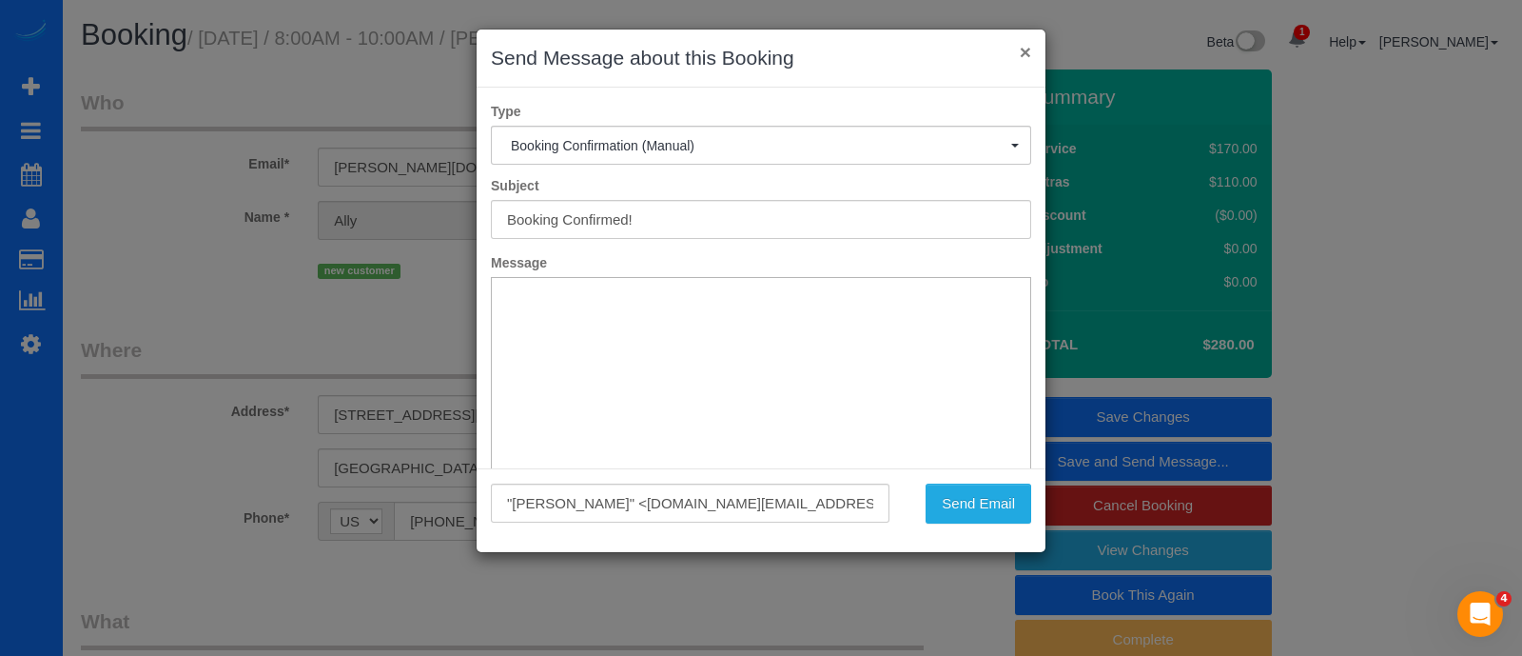
click at [1029, 55] on button "×" at bounding box center [1025, 52] width 11 height 20
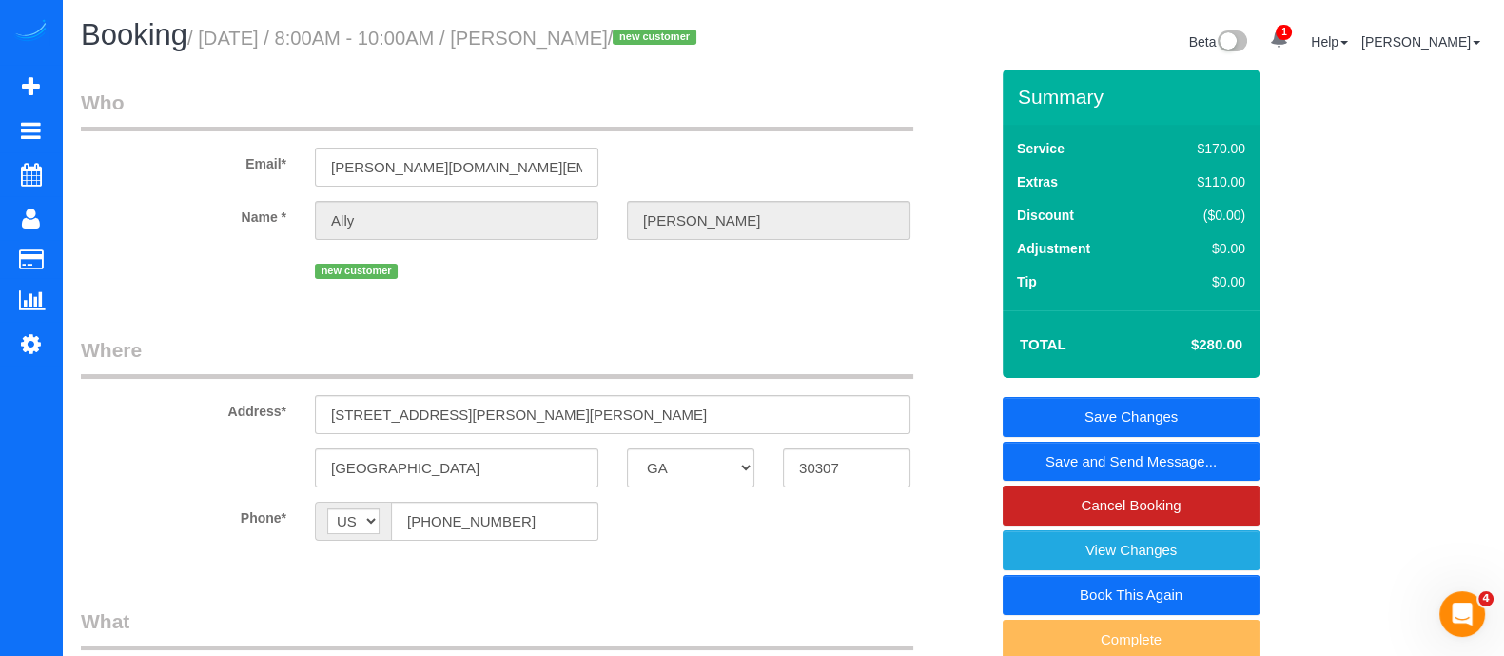
click at [1082, 448] on link "Save and Send Message..." at bounding box center [1131, 461] width 257 height 40
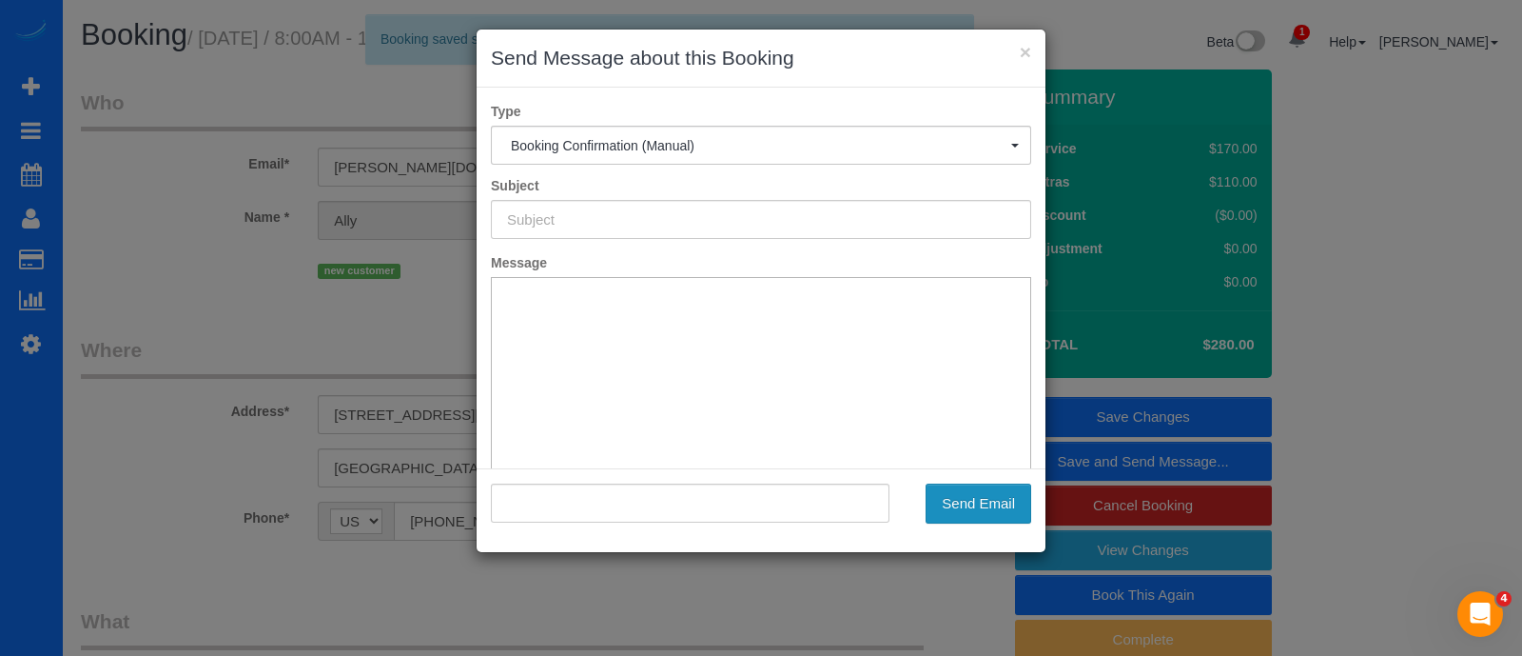
type input "Booking Confirmed!"
type input ""[PERSON_NAME]" <[DOMAIN_NAME][EMAIL_ADDRESS][DOMAIN_NAME]>"
click at [973, 505] on button "Send Email" at bounding box center [979, 503] width 106 height 40
